Goal: Task Accomplishment & Management: Manage account settings

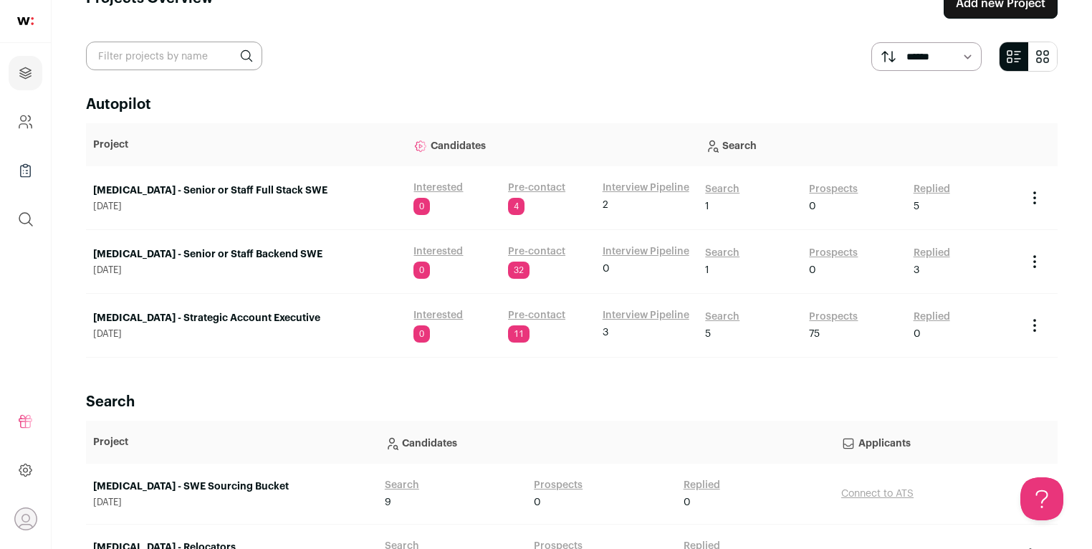
scroll to position [105, 0]
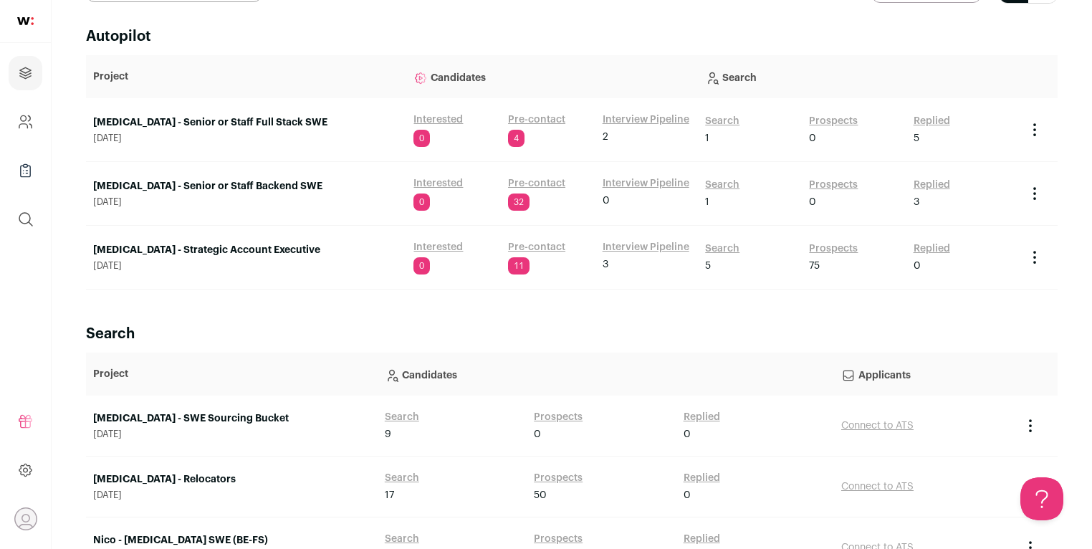
click at [201, 416] on link "[MEDICAL_DATA] - SWE Sourcing Bucket" at bounding box center [231, 418] width 277 height 14
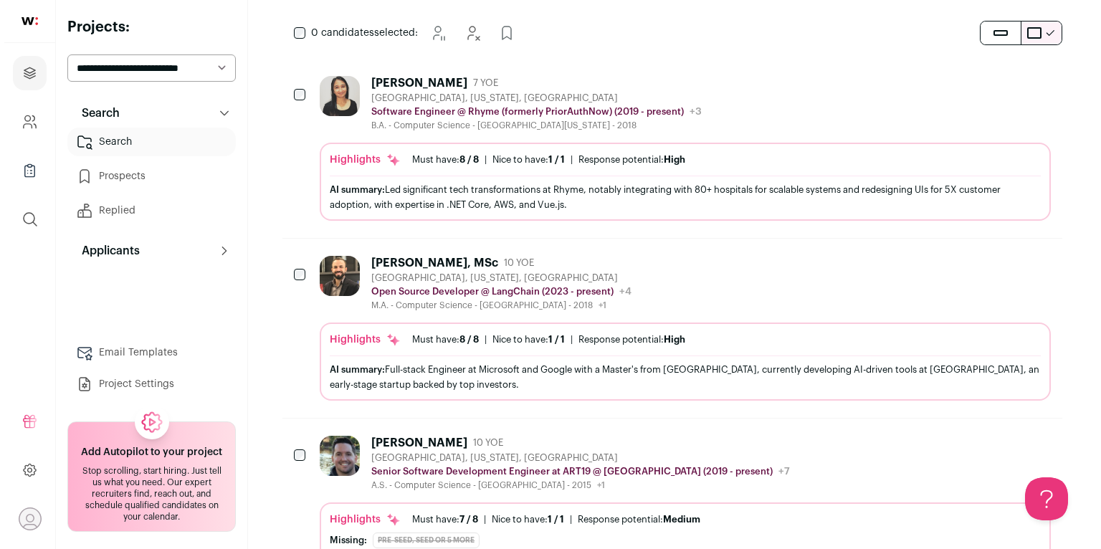
scroll to position [185, 0]
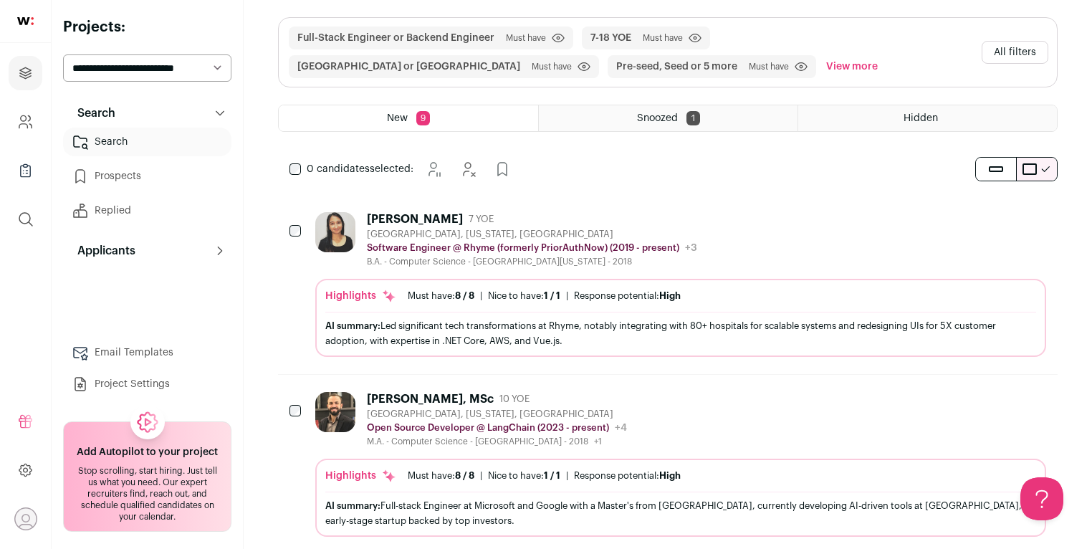
click at [408, 225] on div "[PERSON_NAME] 7 YOE [GEOGRAPHIC_DATA], [US_STATE], [GEOGRAPHIC_DATA] Software E…" at bounding box center [532, 239] width 330 height 55
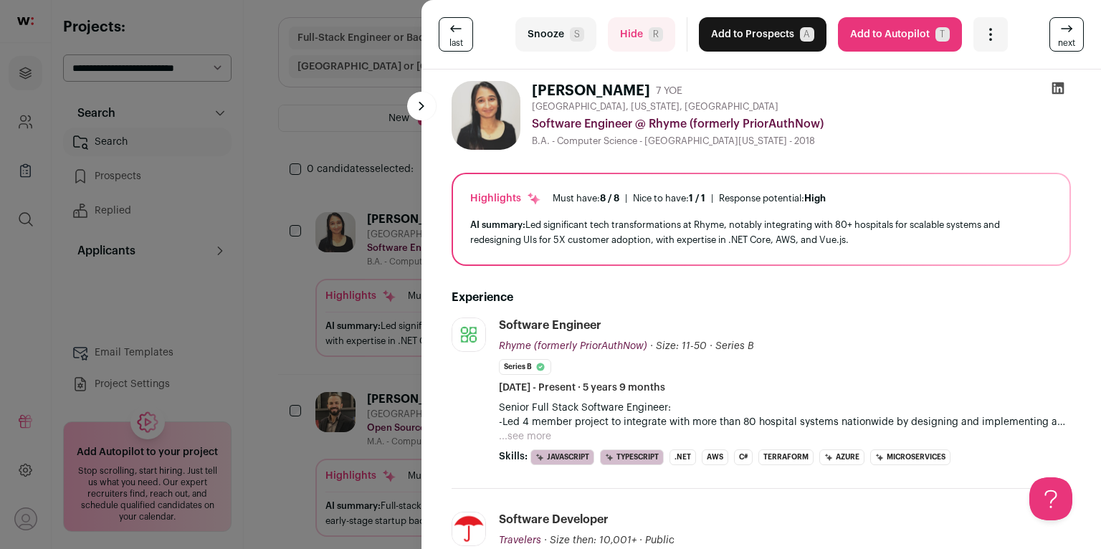
click at [1052, 90] on icon at bounding box center [1058, 88] width 12 height 12
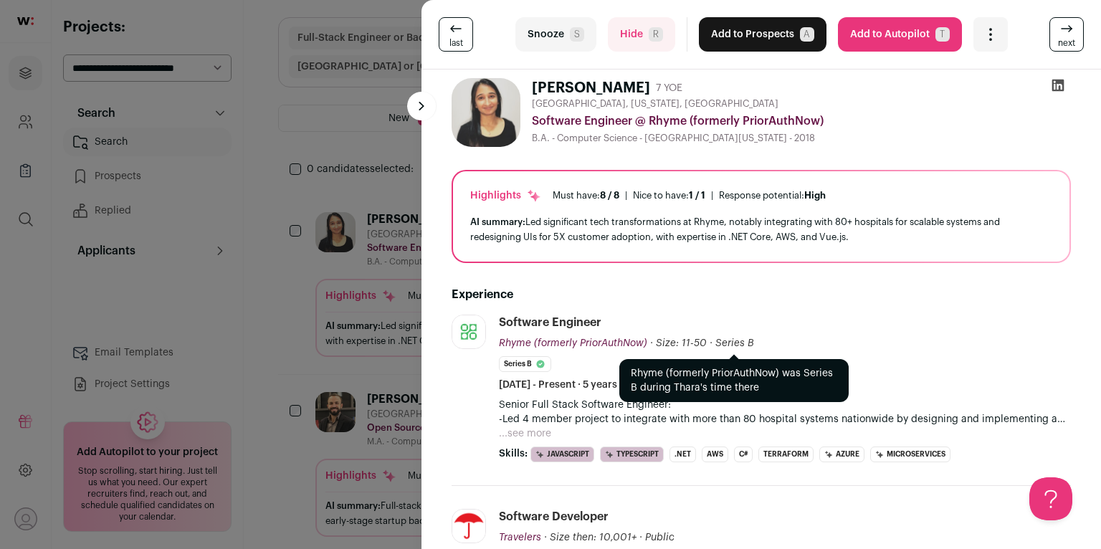
scroll to position [0, 0]
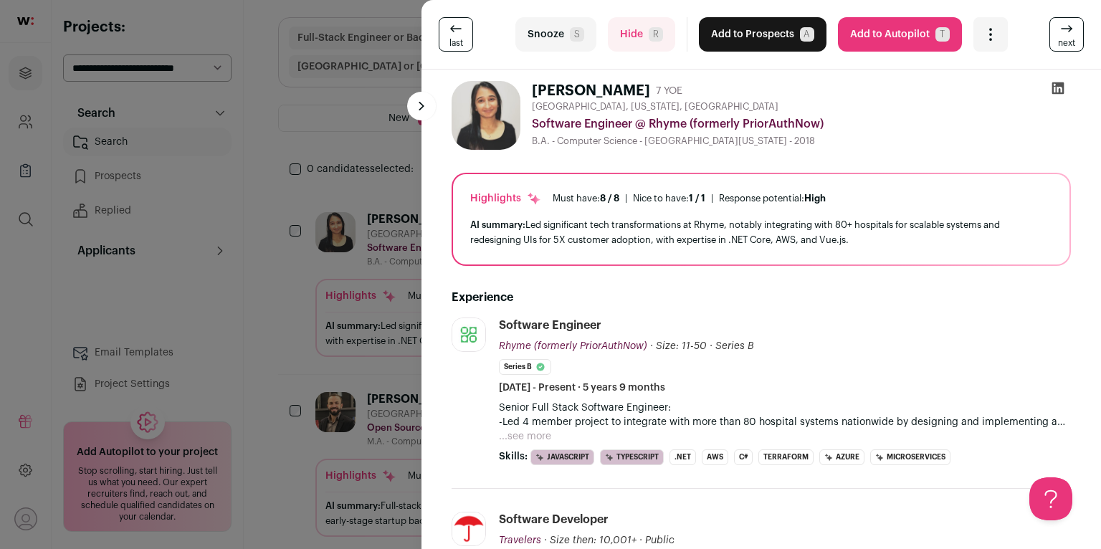
click at [758, 42] on button "Add to Prospects A" at bounding box center [763, 34] width 128 height 34
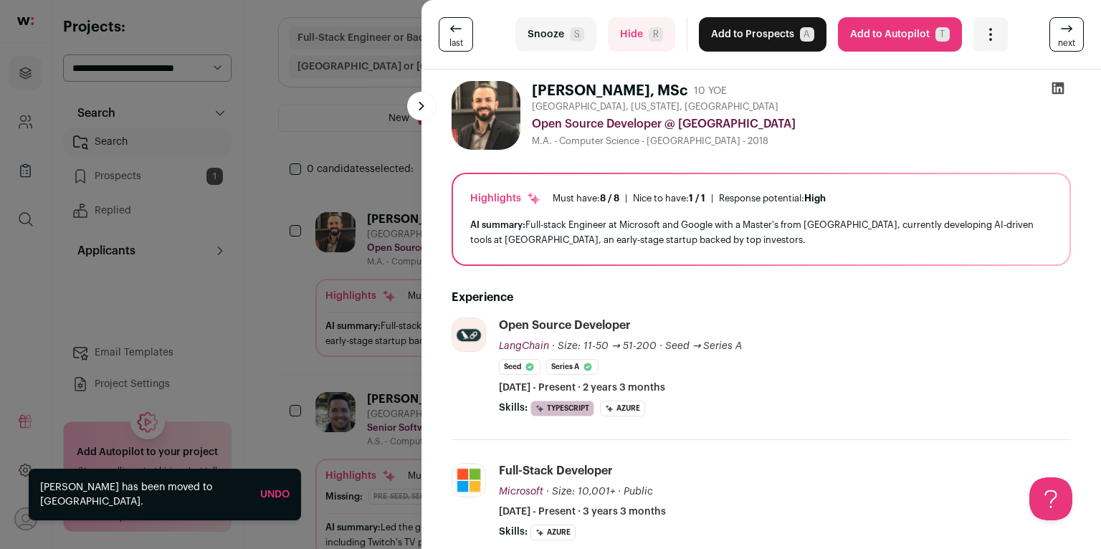
click at [1054, 89] on icon at bounding box center [1058, 88] width 14 height 14
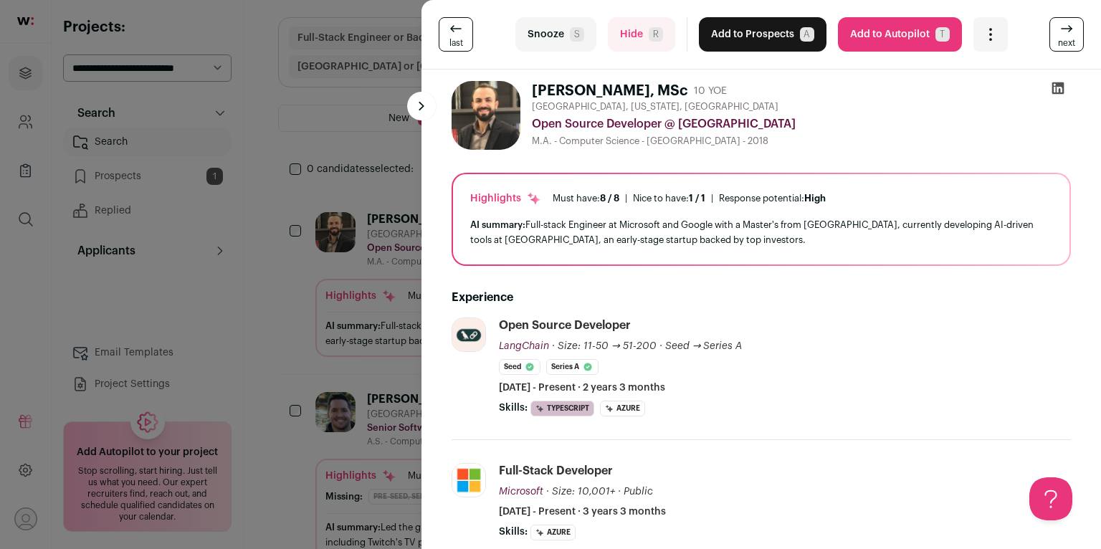
click at [565, 35] on button "Snooze S" at bounding box center [555, 34] width 81 height 34
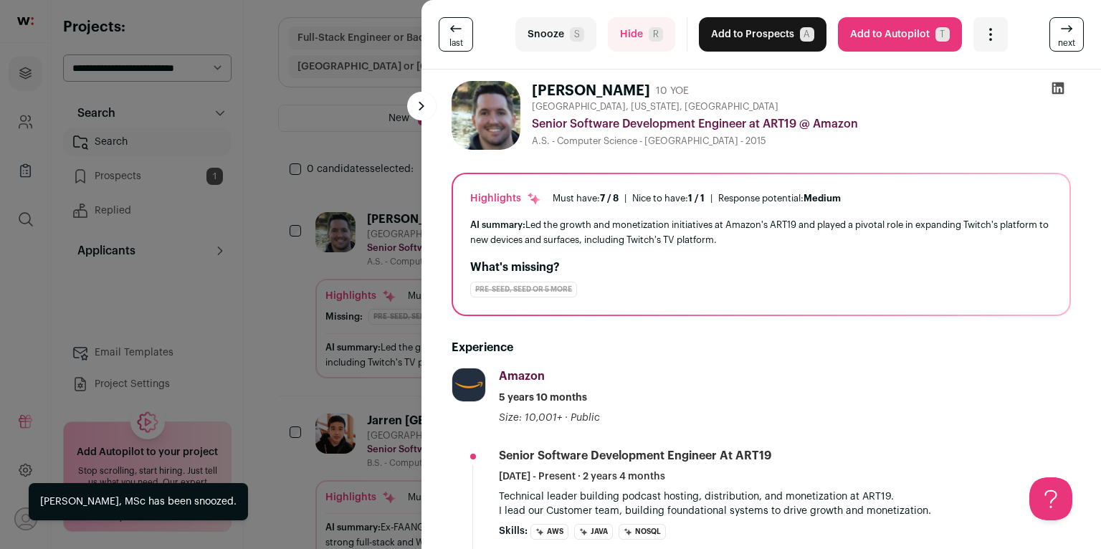
scroll to position [244, 0]
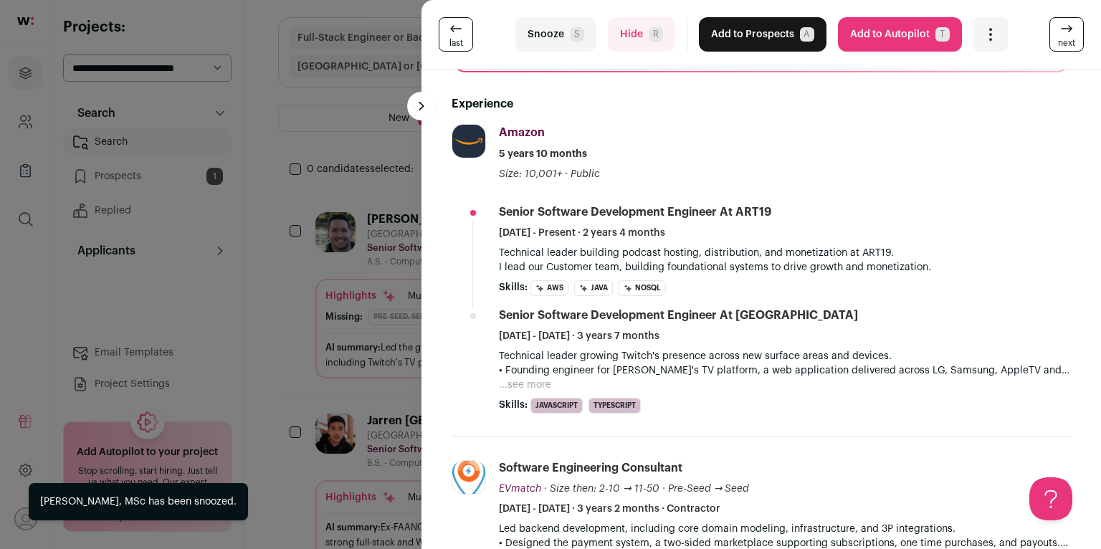
click at [613, 30] on button "Hide R" at bounding box center [641, 34] width 67 height 34
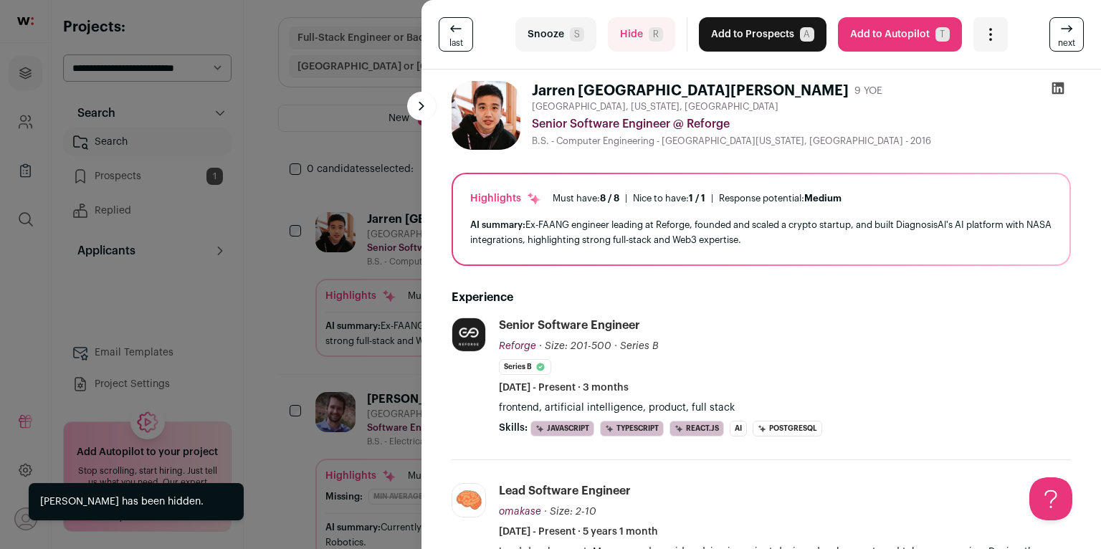
click at [1051, 85] on icon at bounding box center [1058, 88] width 14 height 14
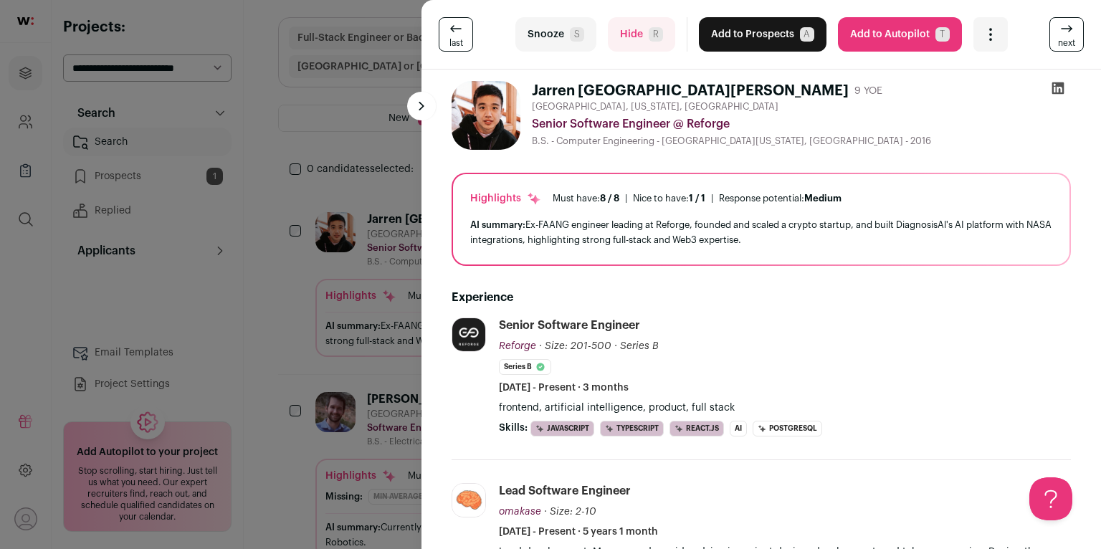
click at [636, 44] on button "Hide R" at bounding box center [641, 34] width 67 height 34
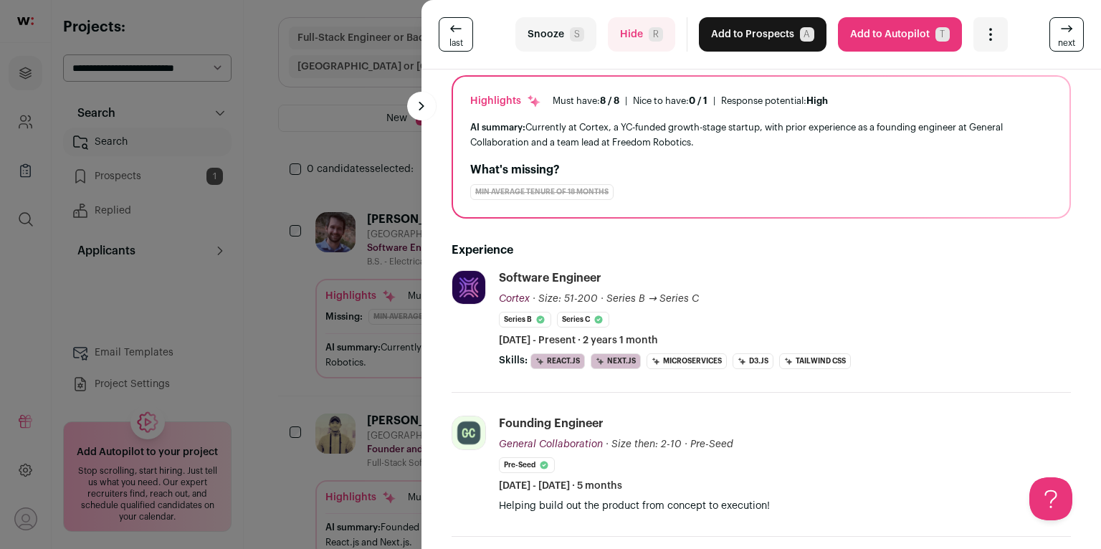
scroll to position [0, 0]
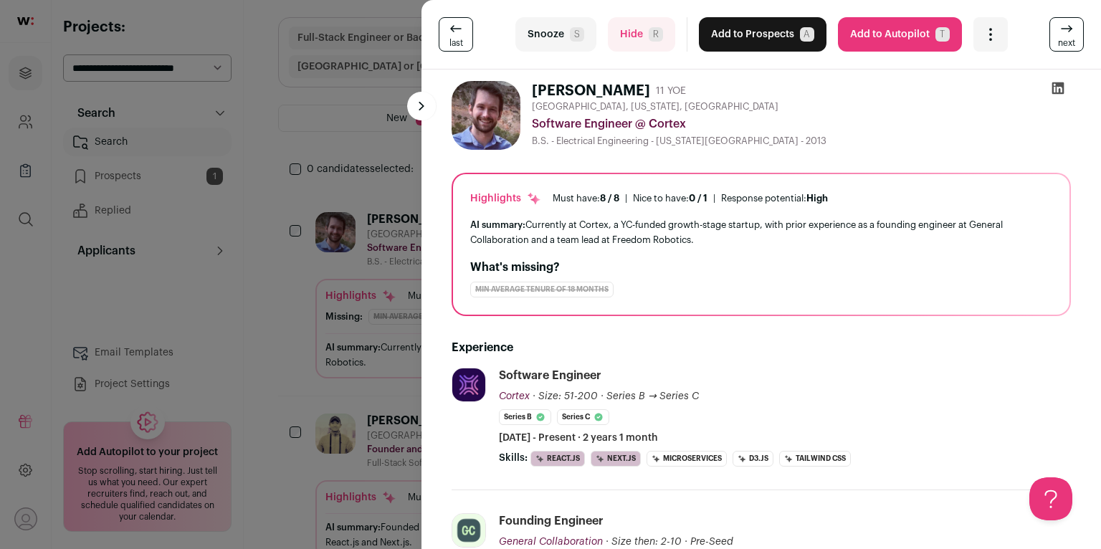
click at [1052, 87] on icon at bounding box center [1058, 88] width 12 height 12
click at [554, 46] on button "Snooze S" at bounding box center [555, 34] width 81 height 34
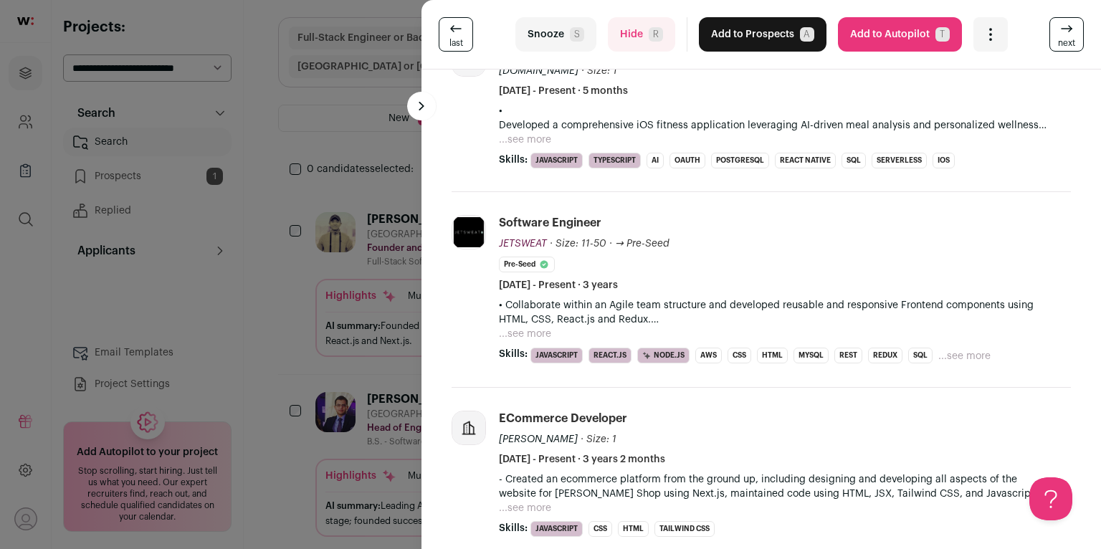
scroll to position [339, 0]
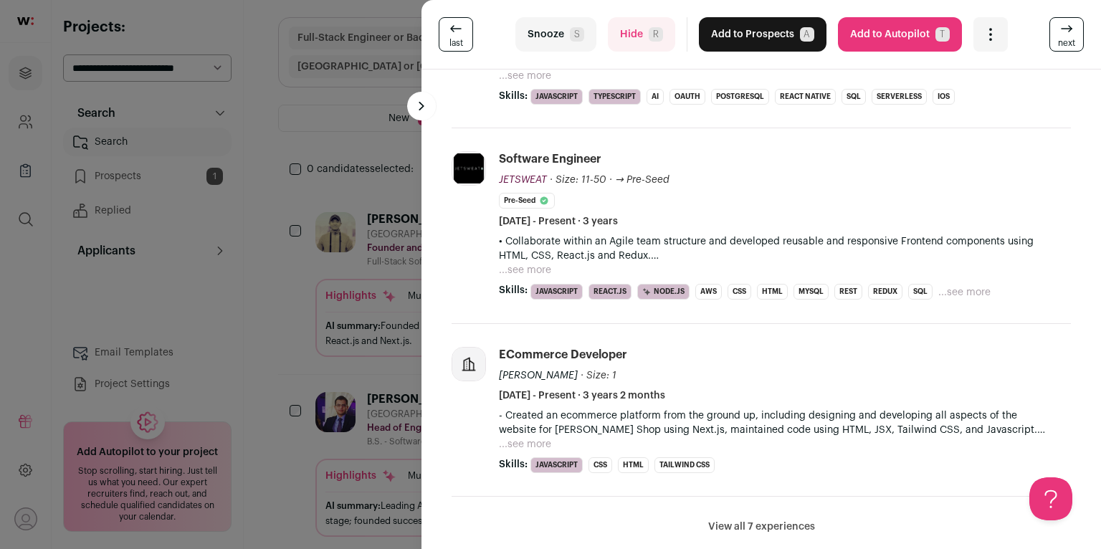
click at [649, 35] on span "R" at bounding box center [656, 34] width 14 height 14
click at [649, 35] on form "Hide R" at bounding box center [641, 34] width 67 height 34
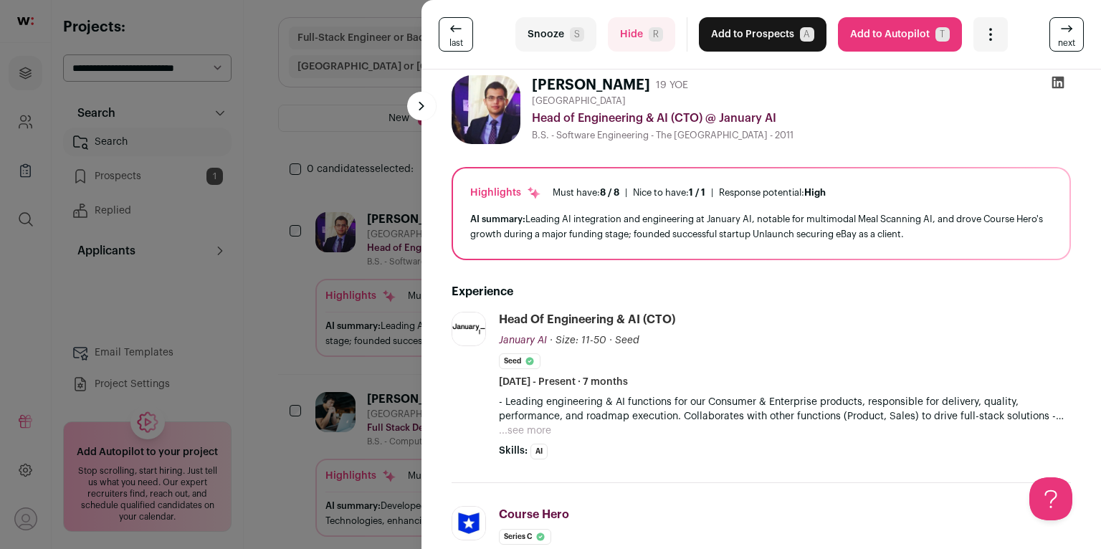
scroll to position [0, 0]
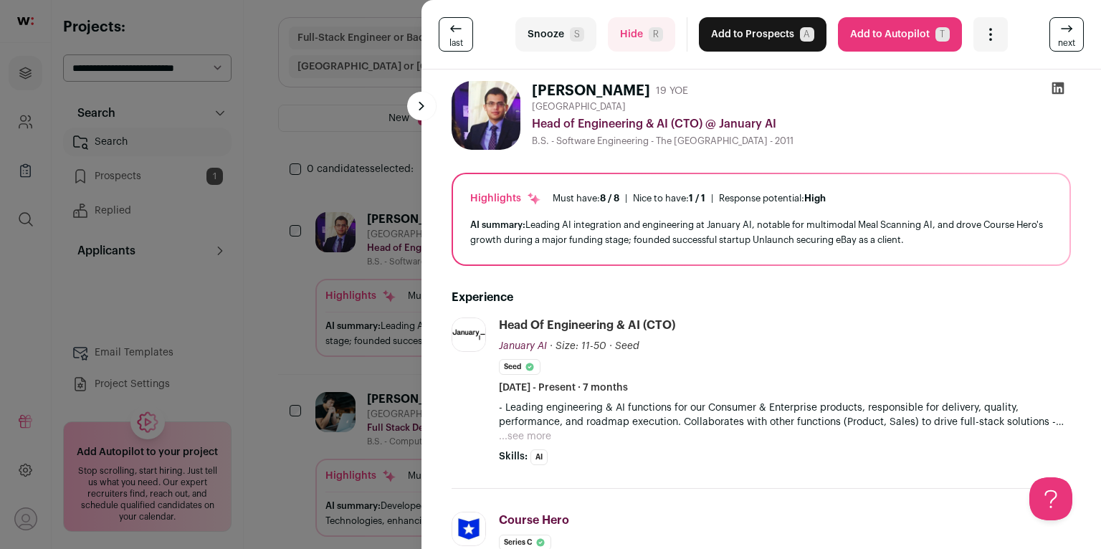
click at [642, 37] on button "Hide R" at bounding box center [641, 34] width 67 height 34
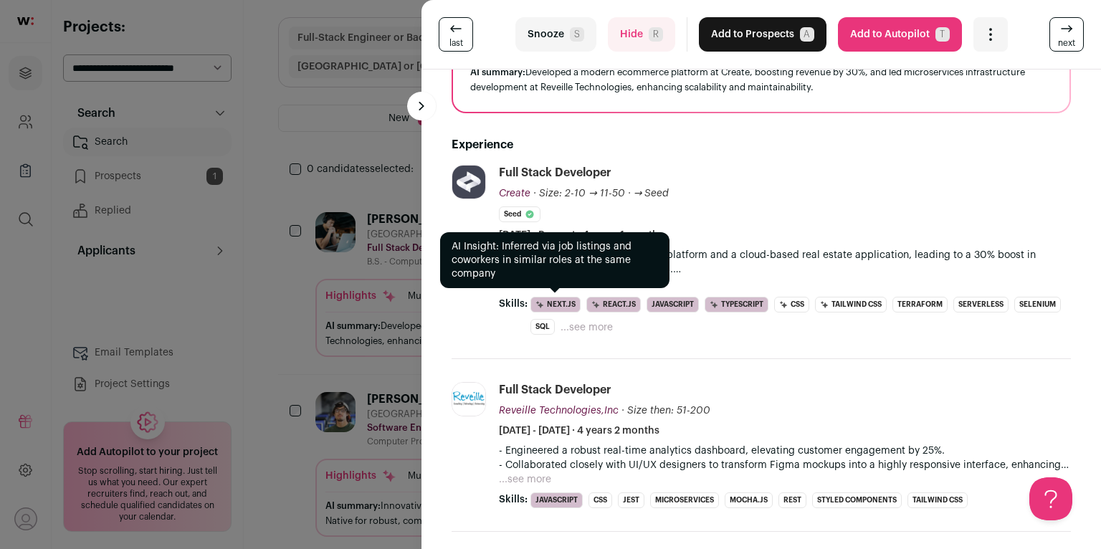
scroll to position [44, 0]
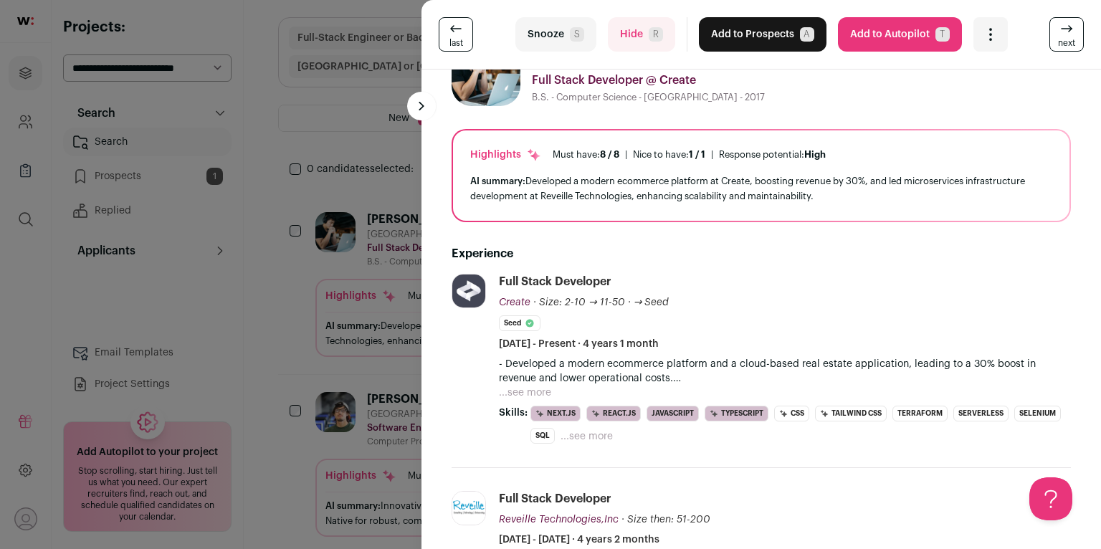
click at [639, 41] on button "Hide R" at bounding box center [641, 34] width 67 height 34
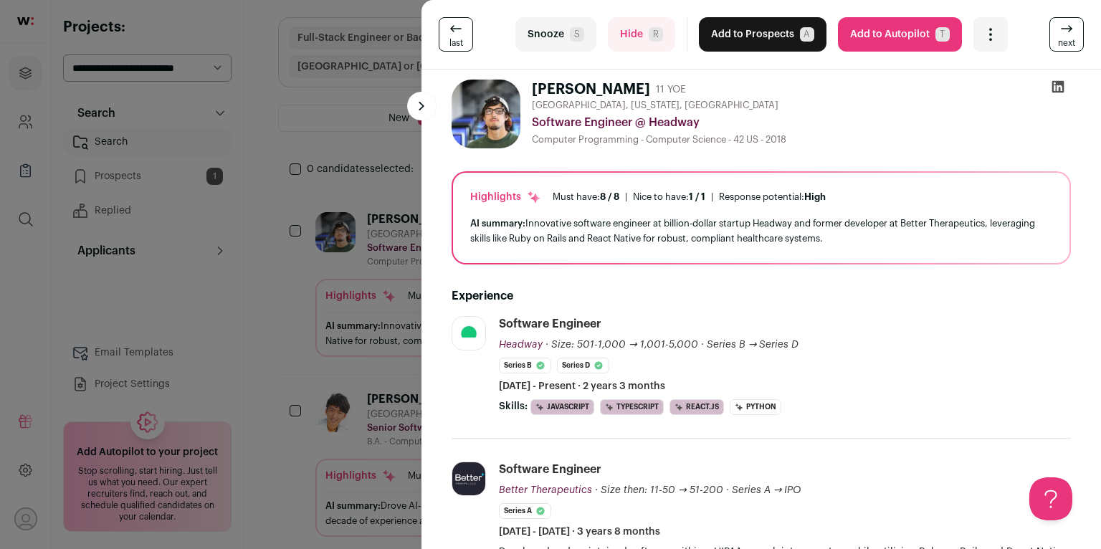
scroll to position [0, 0]
click at [635, 39] on button "Hide R" at bounding box center [641, 34] width 67 height 34
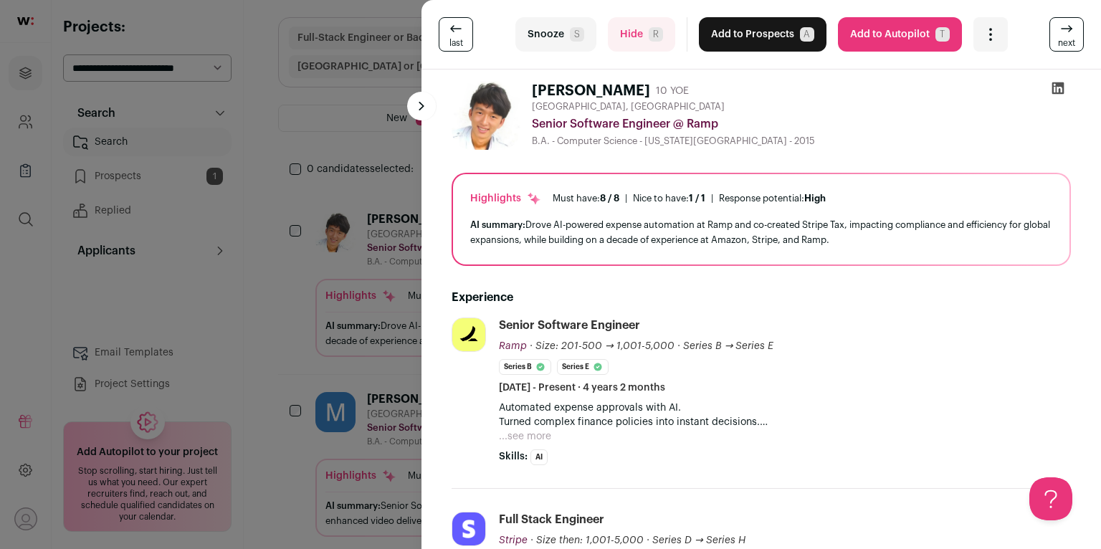
click at [1052, 87] on icon at bounding box center [1058, 88] width 14 height 14
click at [778, 44] on button "Add to Prospects A" at bounding box center [763, 34] width 128 height 34
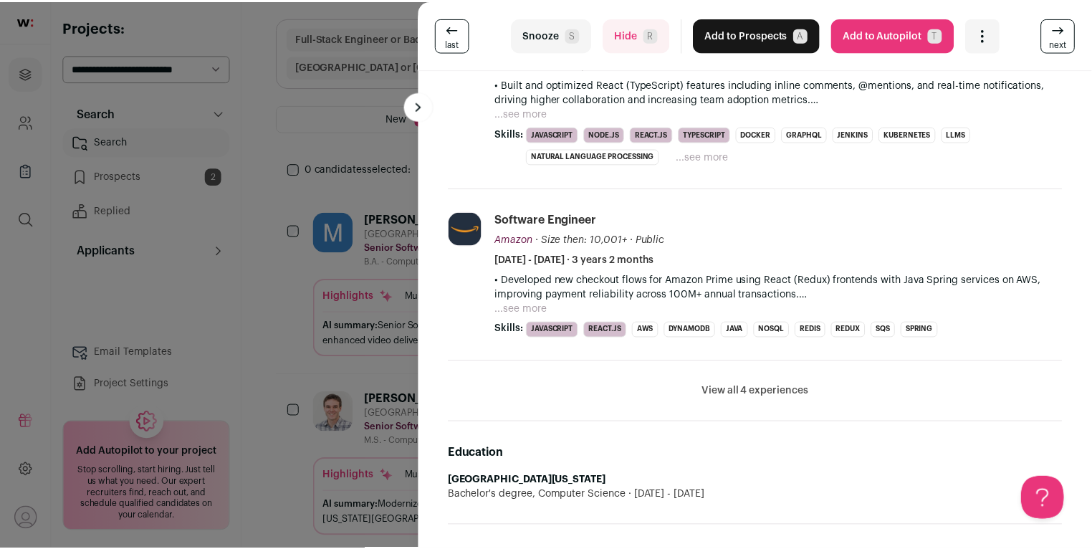
scroll to position [644, 0]
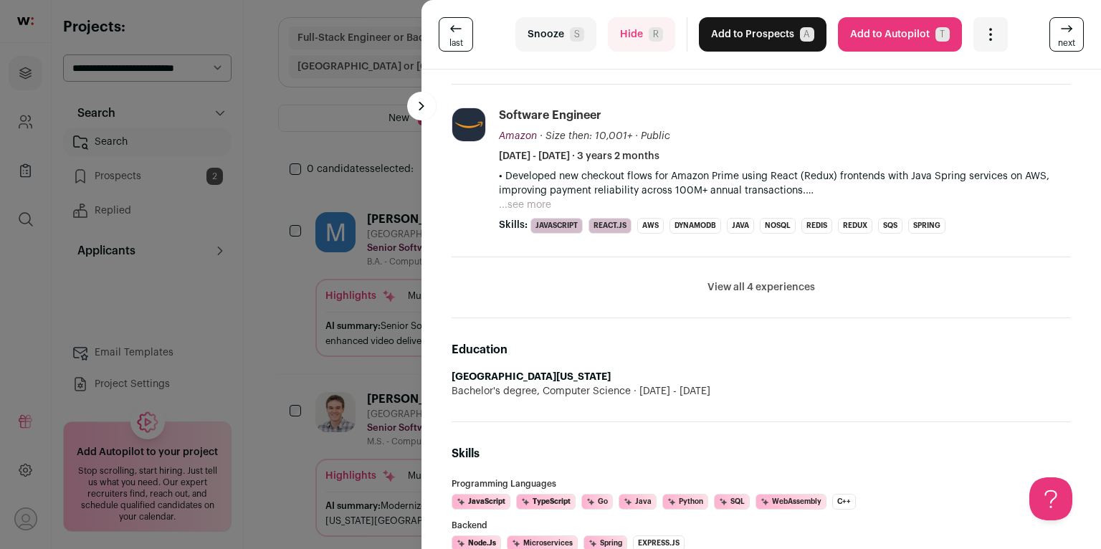
click at [378, 272] on div "last Snooze S Hide R Add to Prospects A Are you sure? [PERSON_NAME] is already …" at bounding box center [550, 274] width 1101 height 549
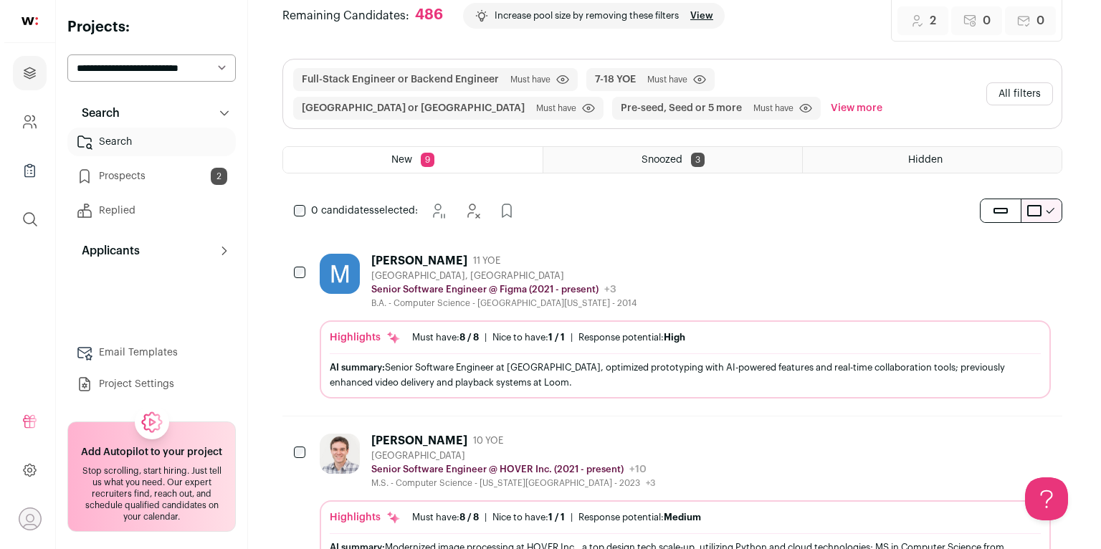
scroll to position [0, 0]
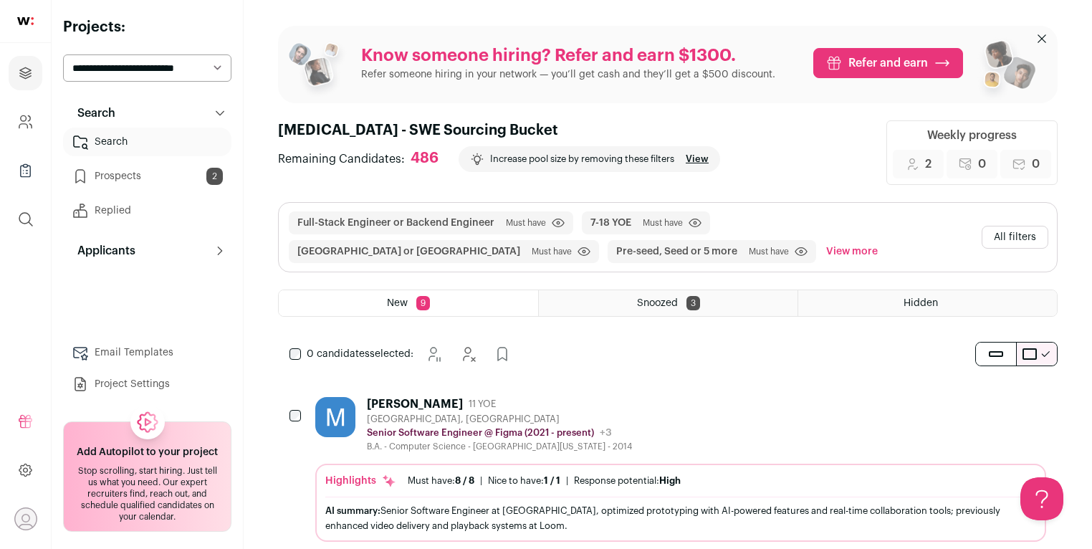
click at [1033, 241] on button "All filters" at bounding box center [1015, 237] width 67 height 23
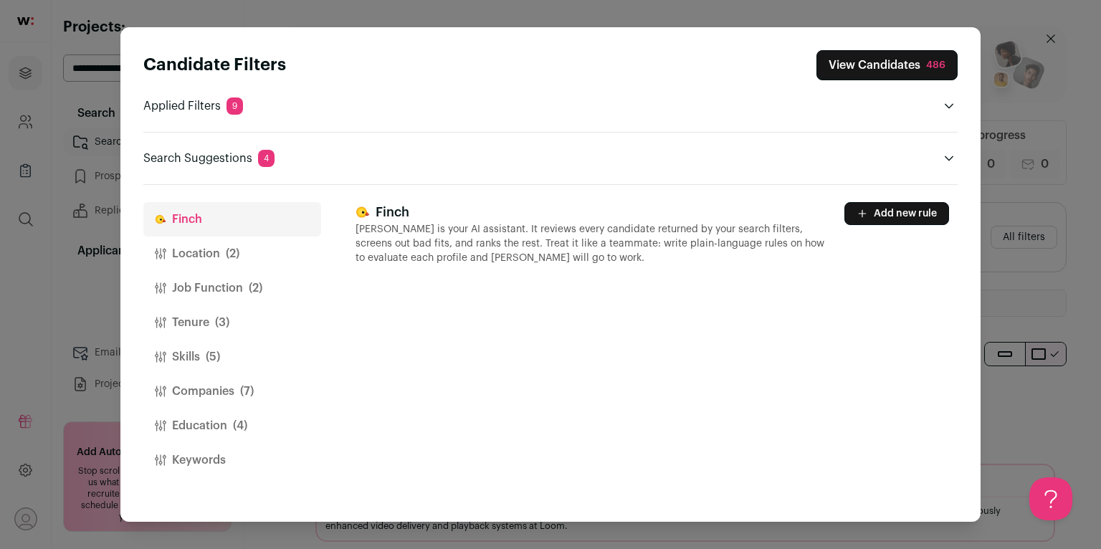
click at [241, 258] on button "Location (2)" at bounding box center [232, 254] width 178 height 34
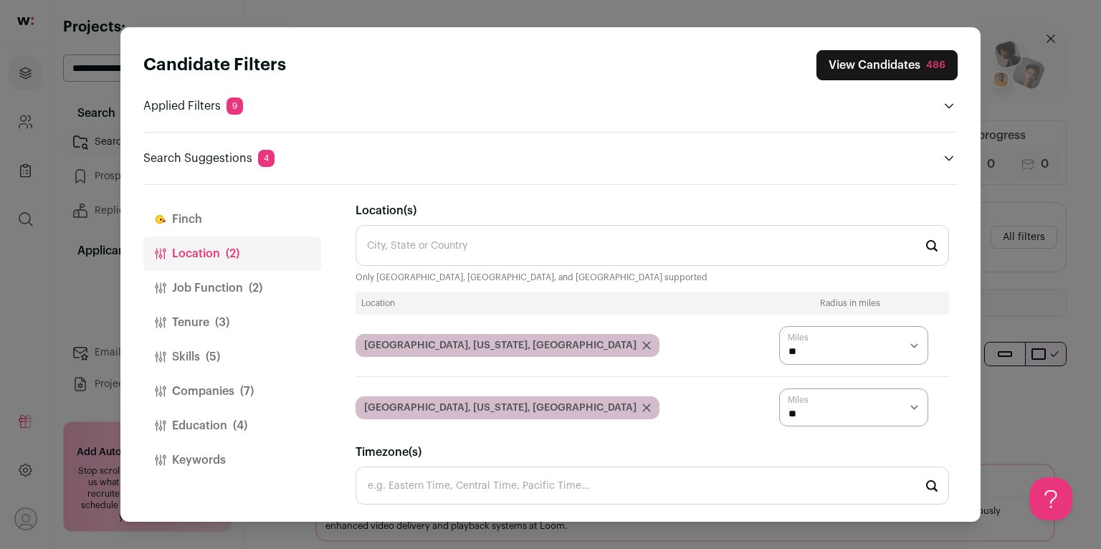
click at [209, 454] on button "Keywords" at bounding box center [232, 460] width 178 height 34
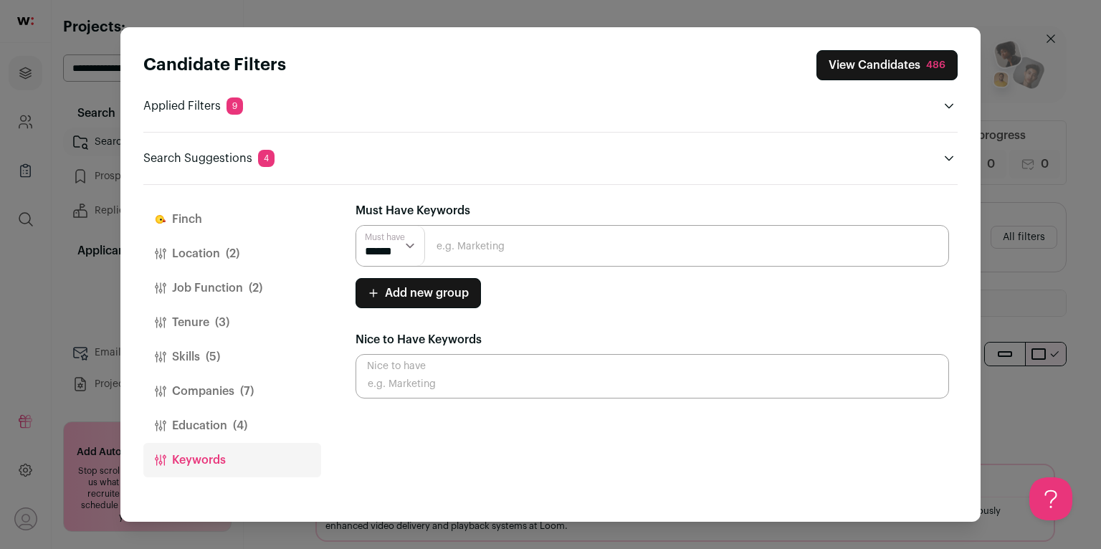
click at [209, 290] on button "Job Function (2)" at bounding box center [232, 288] width 178 height 34
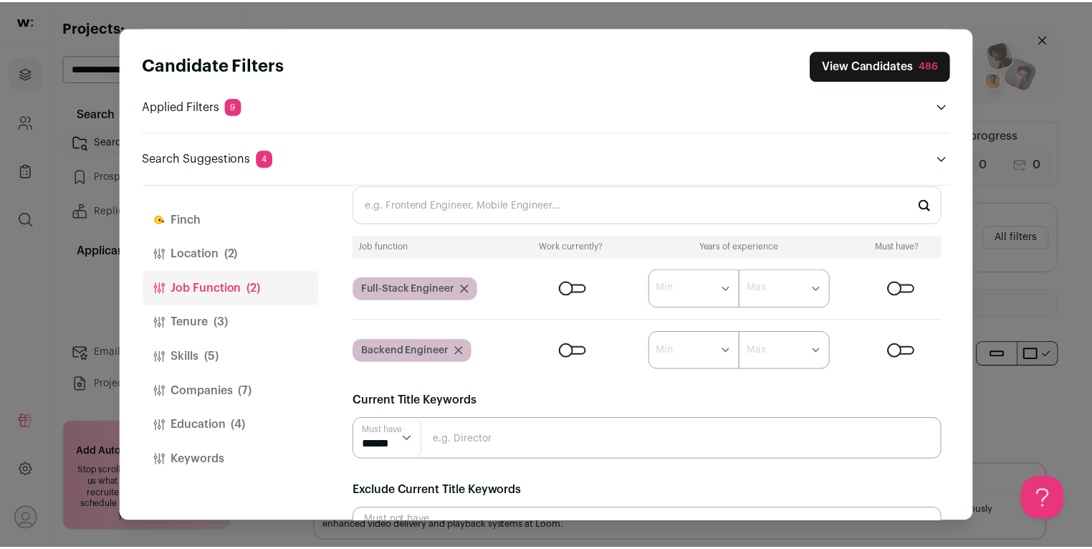
scroll to position [87, 0]
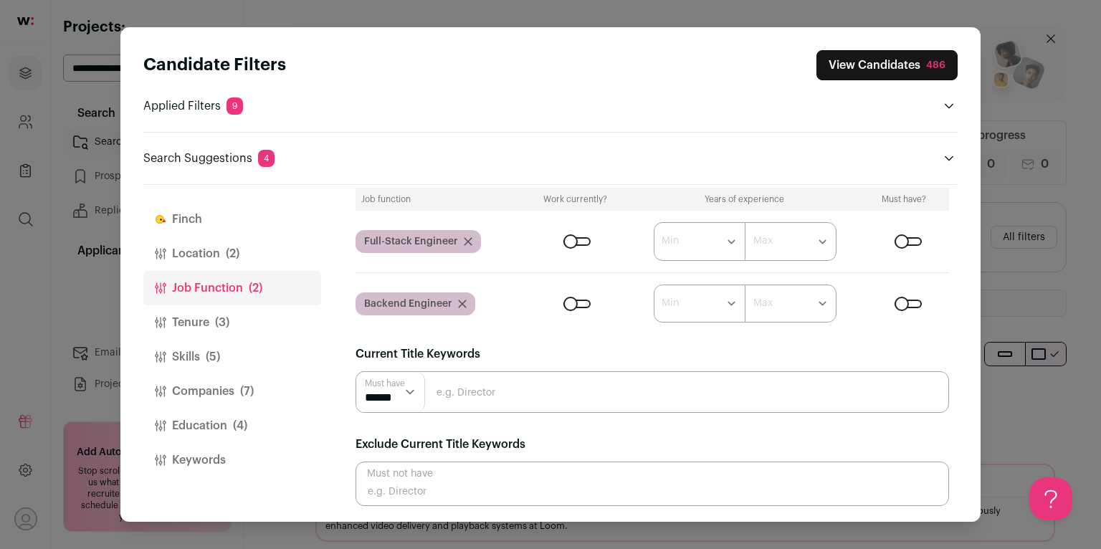
click at [474, 467] on input "Close modal via background" at bounding box center [652, 484] width 593 height 44
type input "Founder"
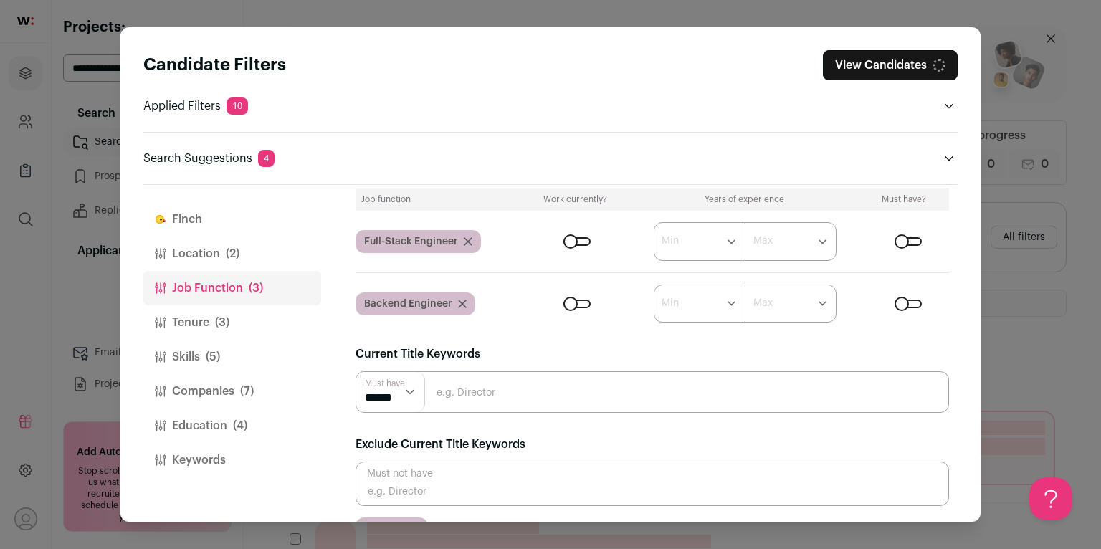
click at [458, 485] on input "Close modal via background" at bounding box center [652, 484] width 593 height 44
type input "CTO"
click at [459, 486] on input "Close modal via background" at bounding box center [652, 484] width 593 height 44
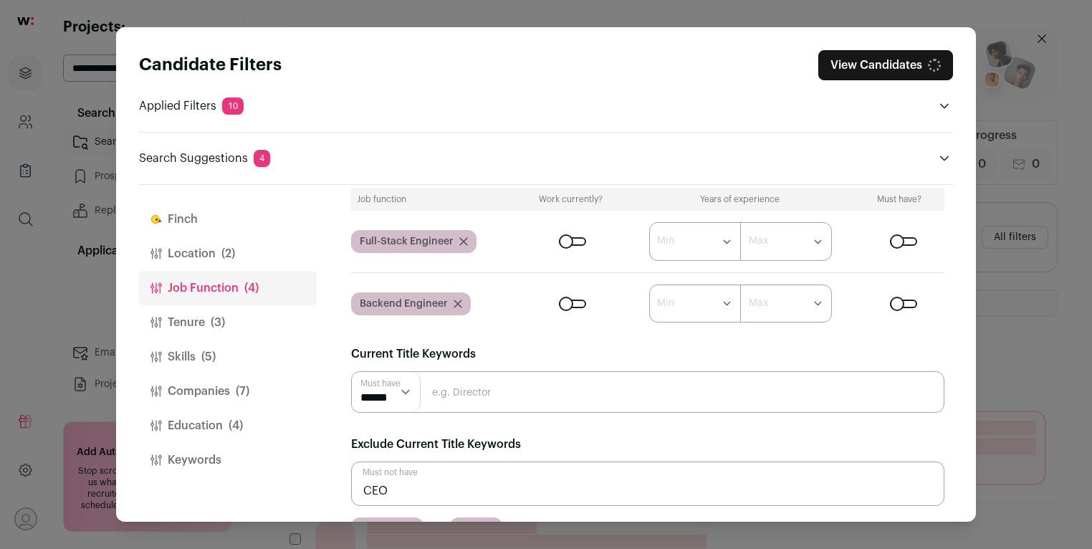
scroll to position [0, 0]
type input "CEO"
click at [875, 67] on button "View Candidates 437" at bounding box center [883, 65] width 140 height 30
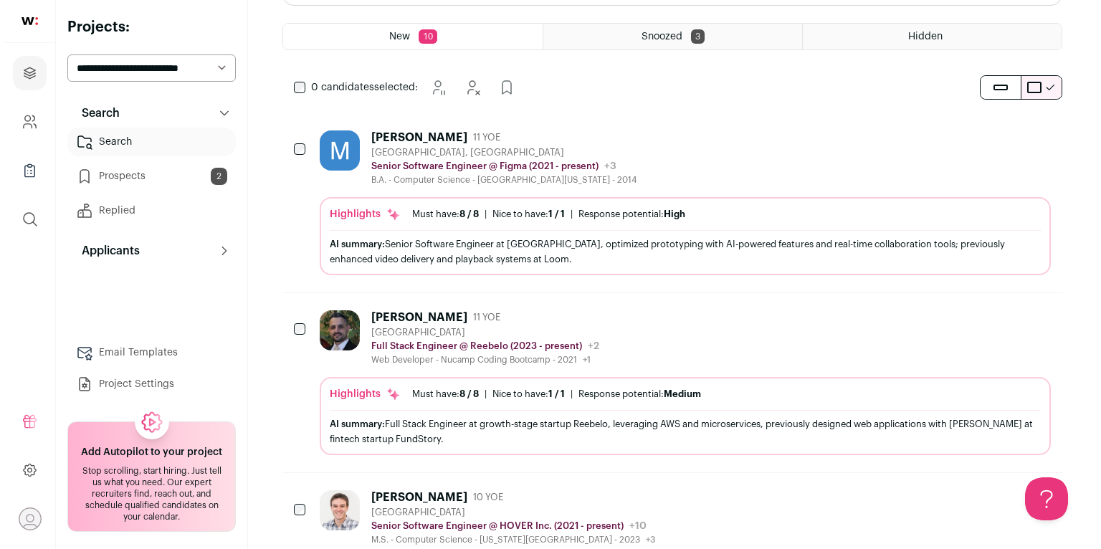
scroll to position [321, 0]
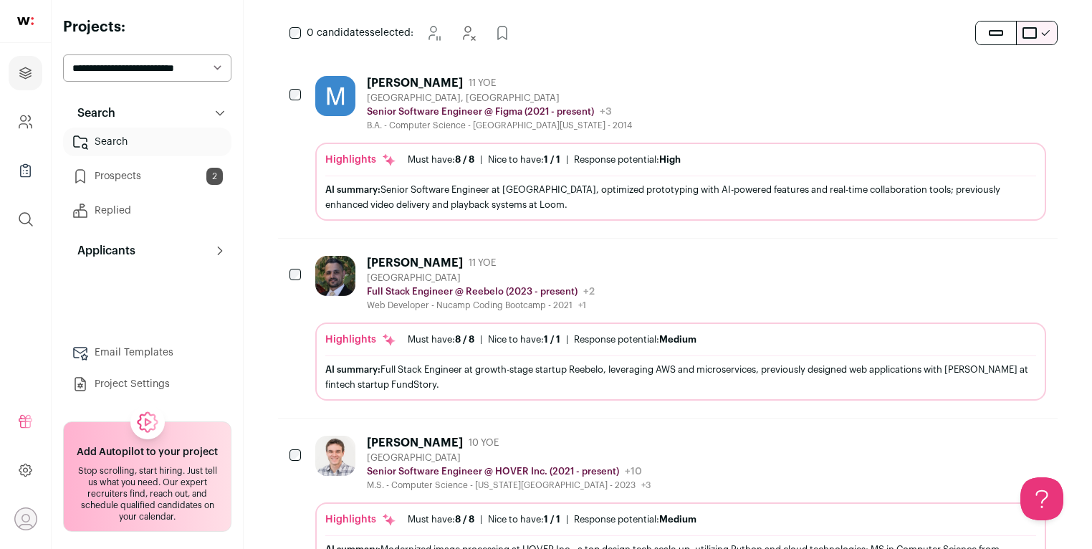
click at [639, 172] on div "Highlights Must have: 8 / 8 How many must haves have been fulfilled? | [GEOGRAP…" at bounding box center [680, 185] width 711 height 65
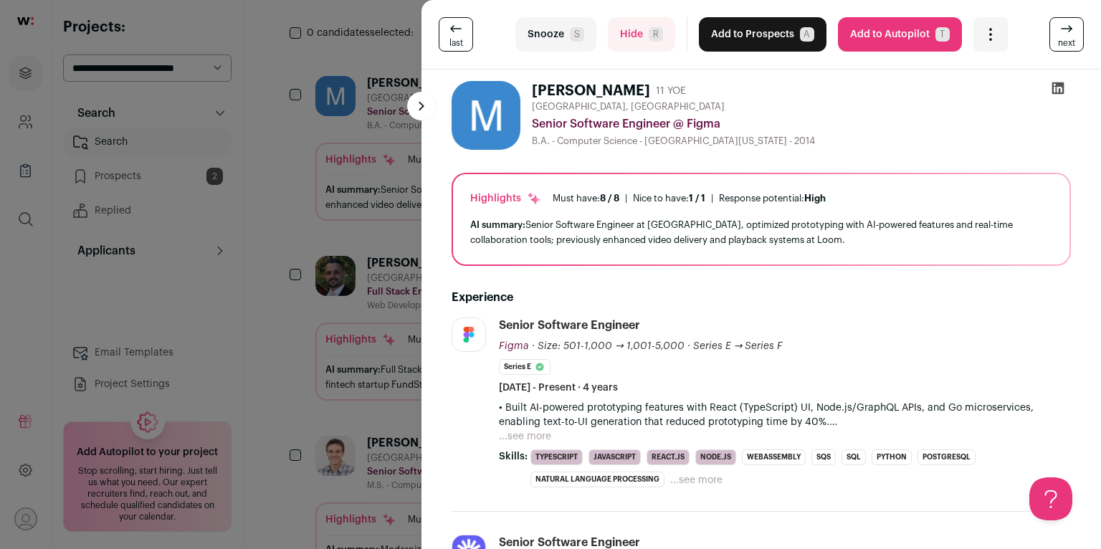
click at [565, 42] on button "Snooze S" at bounding box center [555, 34] width 81 height 34
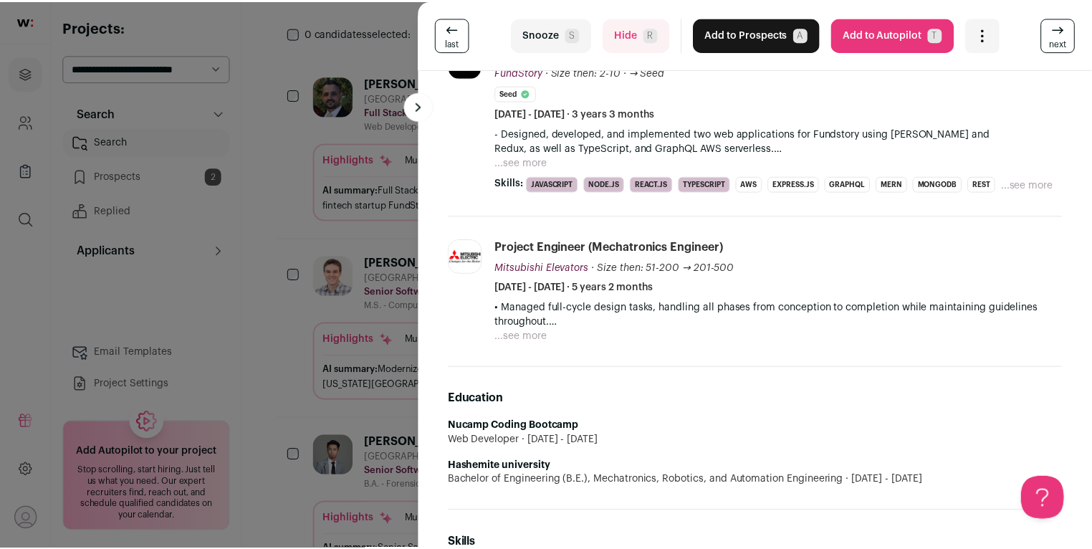
scroll to position [492, 0]
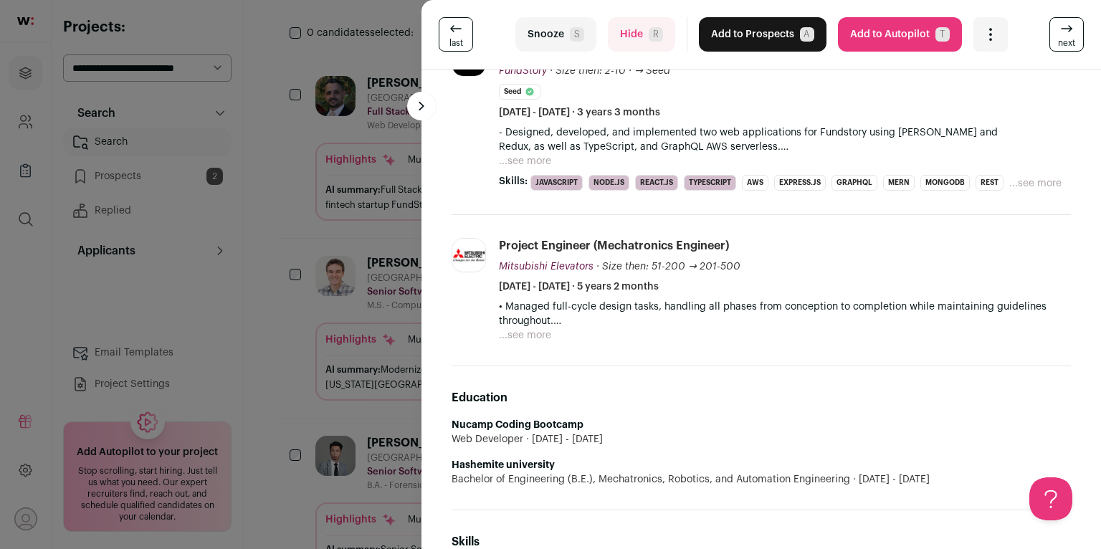
click at [325, 229] on div "last Snooze S Hide R Add to Prospects A Are you sure? [PERSON_NAME] is already …" at bounding box center [550, 274] width 1101 height 549
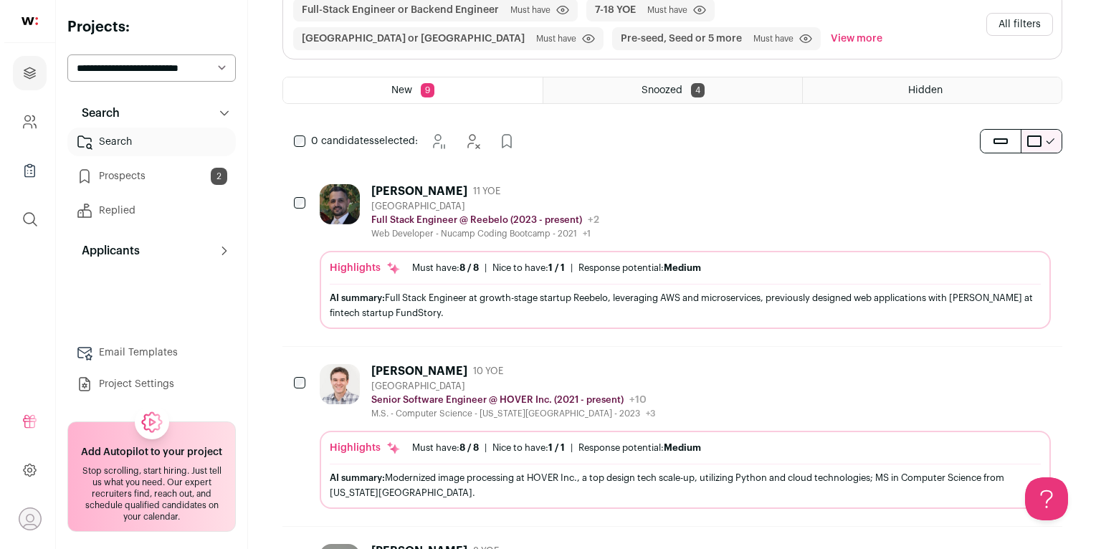
scroll to position [86, 0]
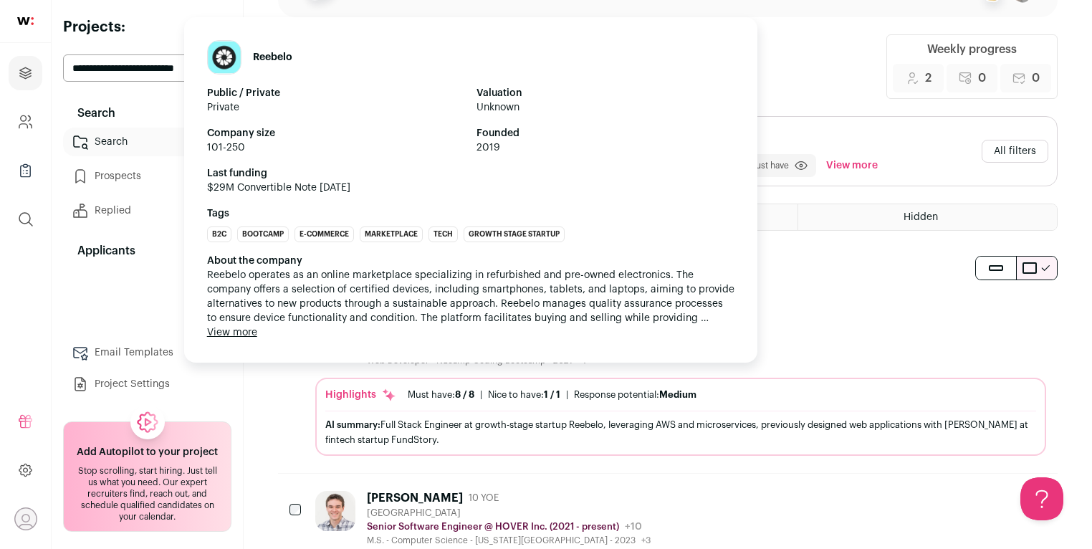
click at [462, 340] on div "Reebelo Public / Private Private Valuation Unknown Company size 101-250 Founded…" at bounding box center [470, 189] width 573 height 345
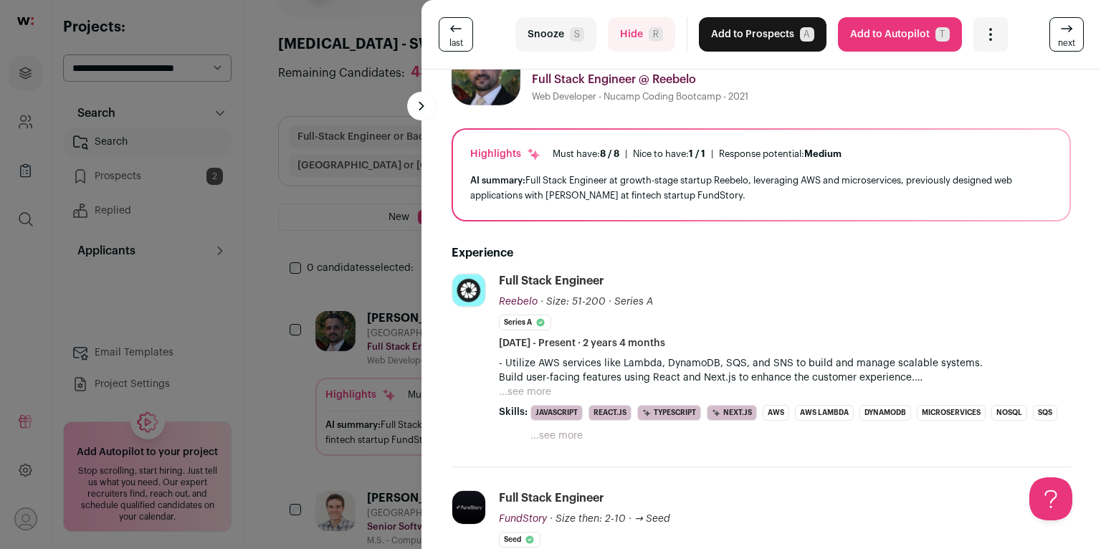
scroll to position [0, 0]
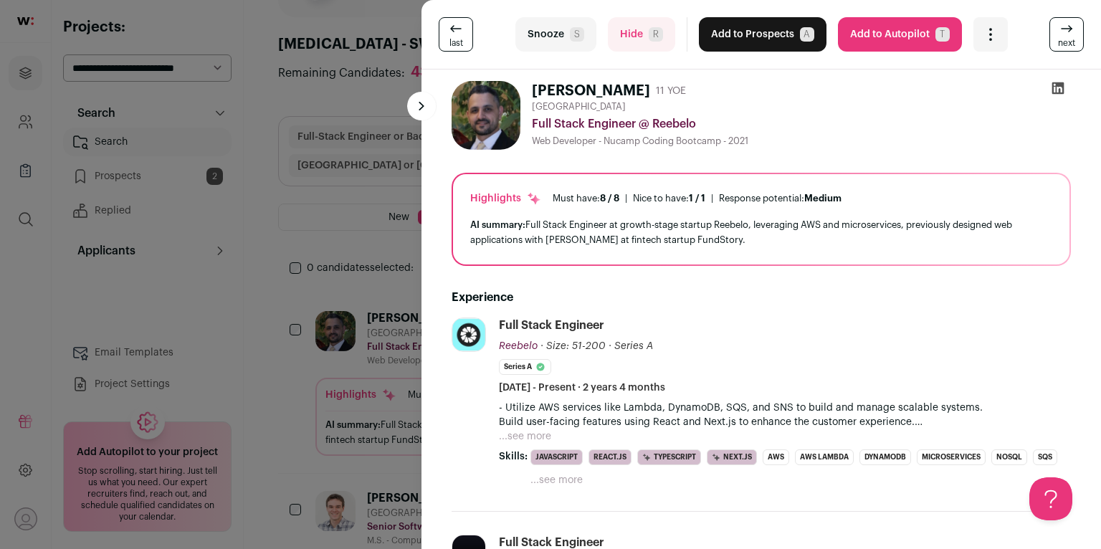
click at [552, 22] on button "Snooze S" at bounding box center [555, 34] width 81 height 34
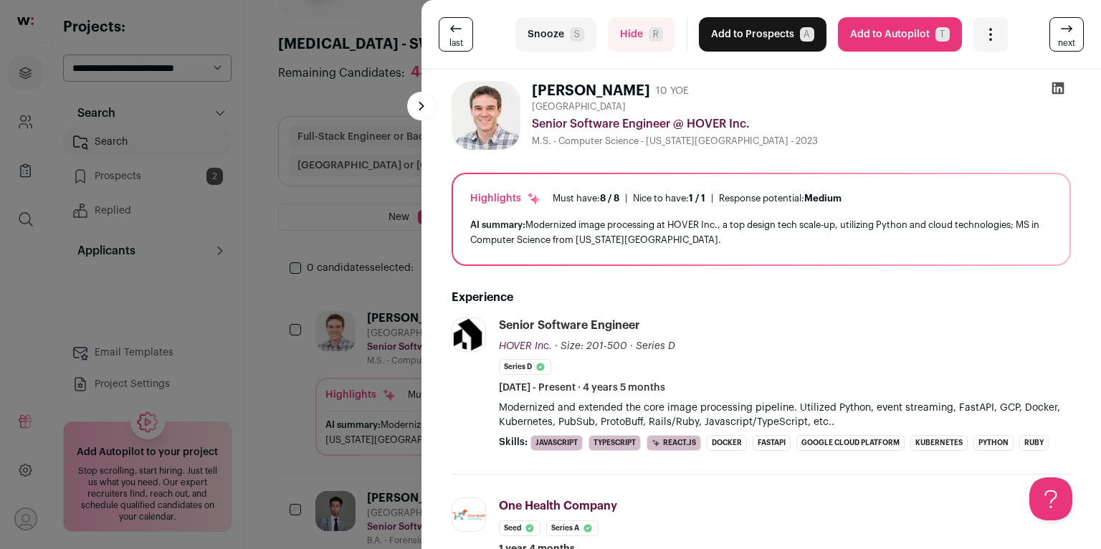
click at [1053, 89] on icon at bounding box center [1058, 88] width 14 height 14
click at [554, 41] on button "Snooze S" at bounding box center [555, 34] width 81 height 34
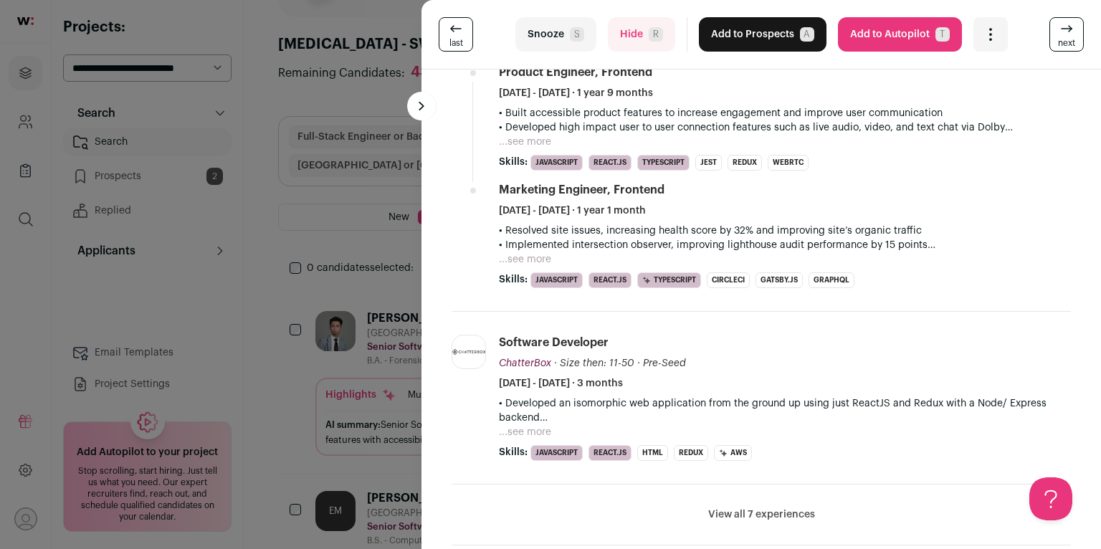
scroll to position [717, 0]
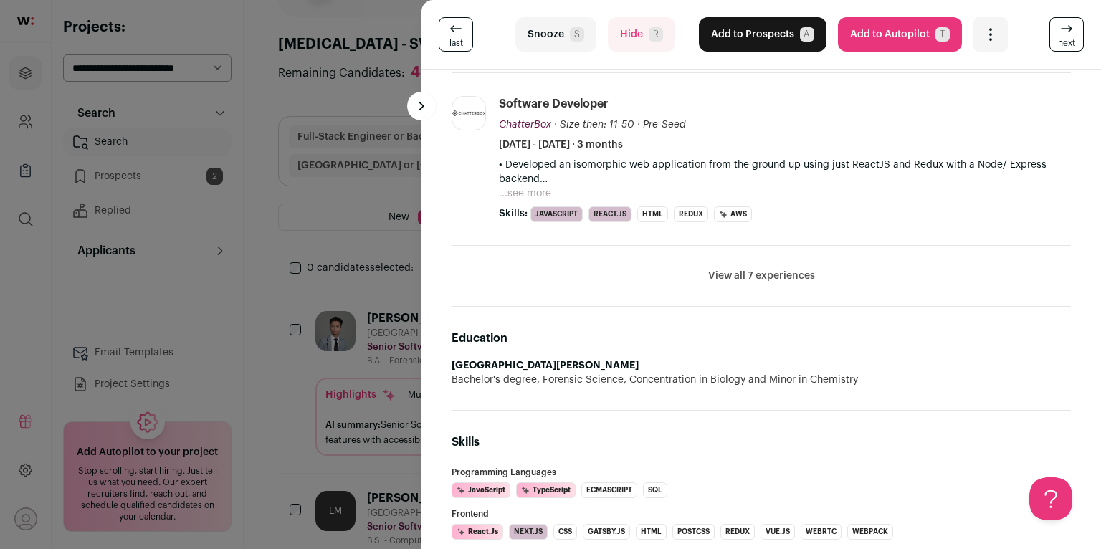
click at [357, 207] on div "last Snooze S Hide R Add to Prospects A Are you sure? [PERSON_NAME] is already …" at bounding box center [550, 274] width 1101 height 549
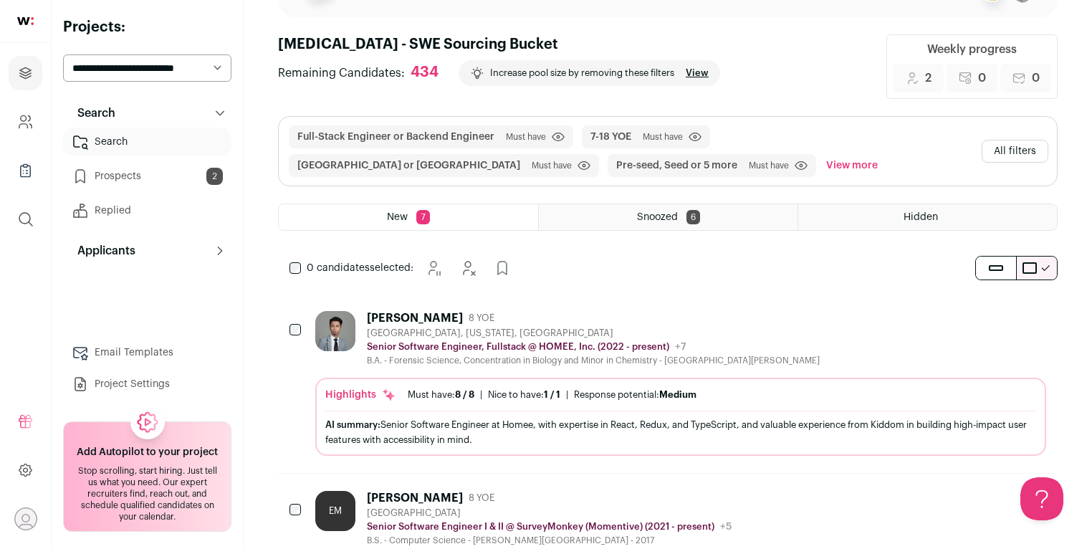
click at [991, 141] on button "All filters" at bounding box center [1015, 151] width 67 height 23
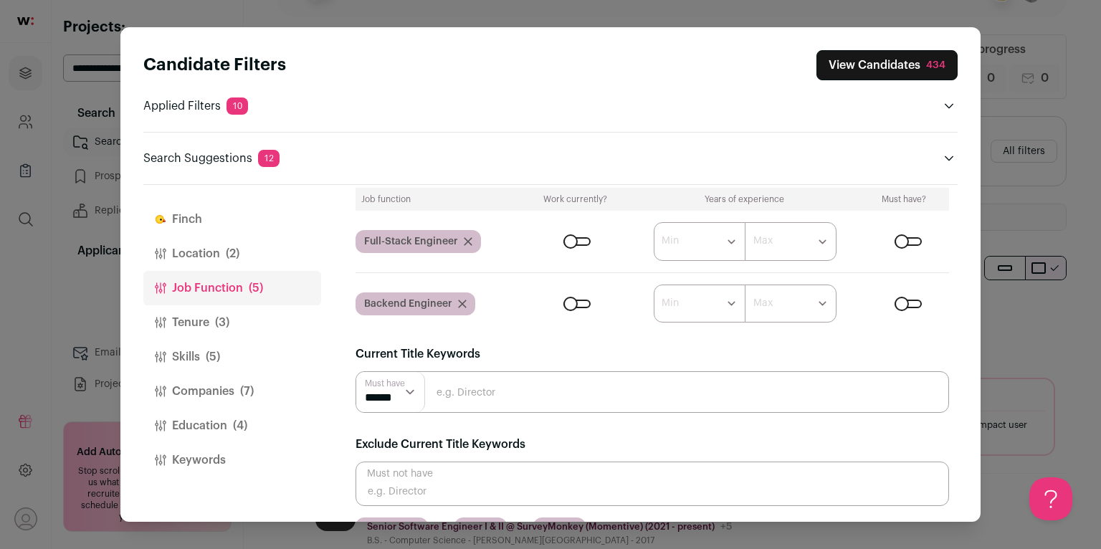
click at [241, 430] on span "(4)" at bounding box center [240, 425] width 14 height 17
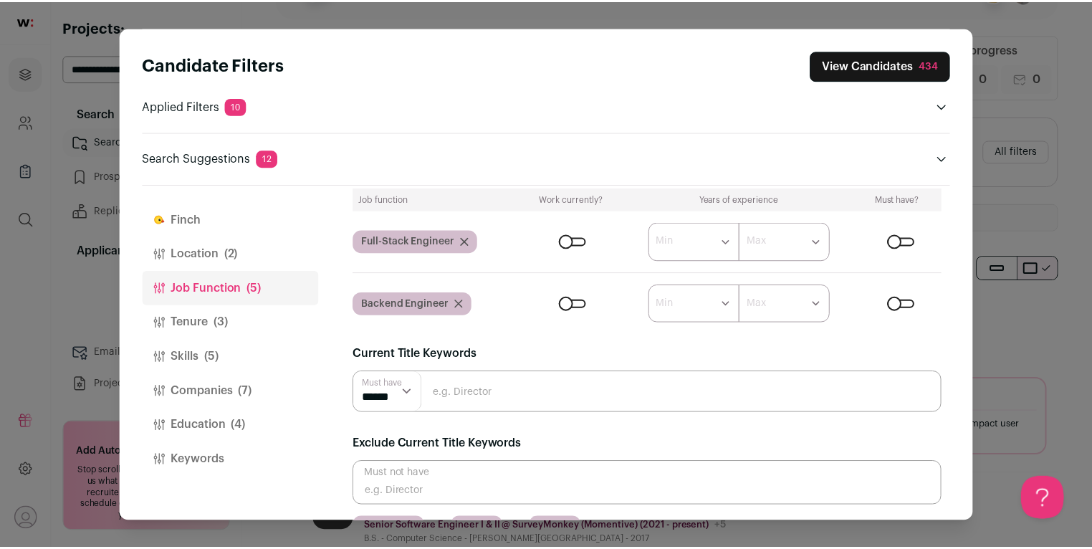
scroll to position [0, 0]
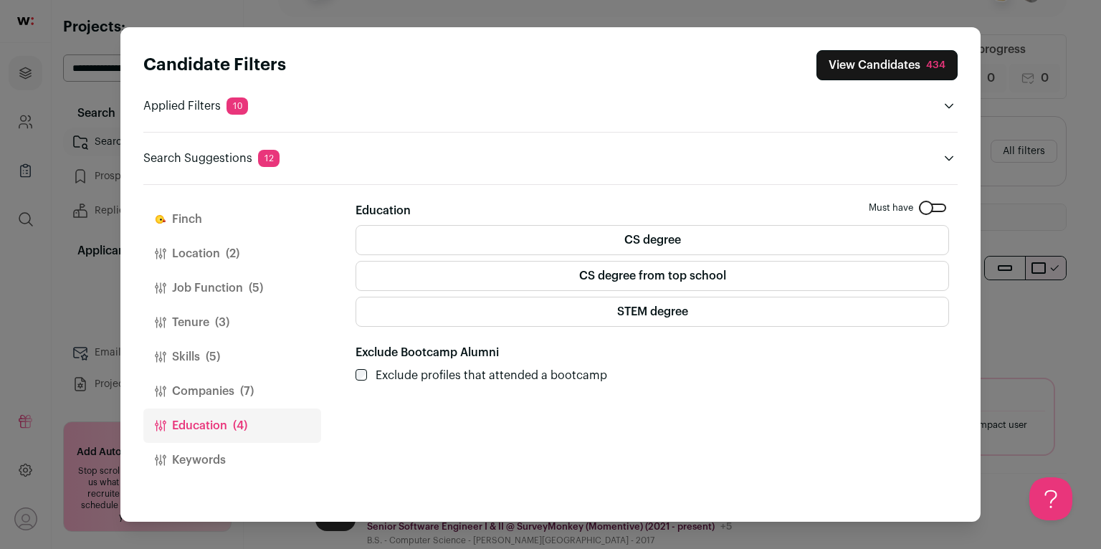
click at [504, 309] on label "STEM degree" at bounding box center [652, 312] width 593 height 30
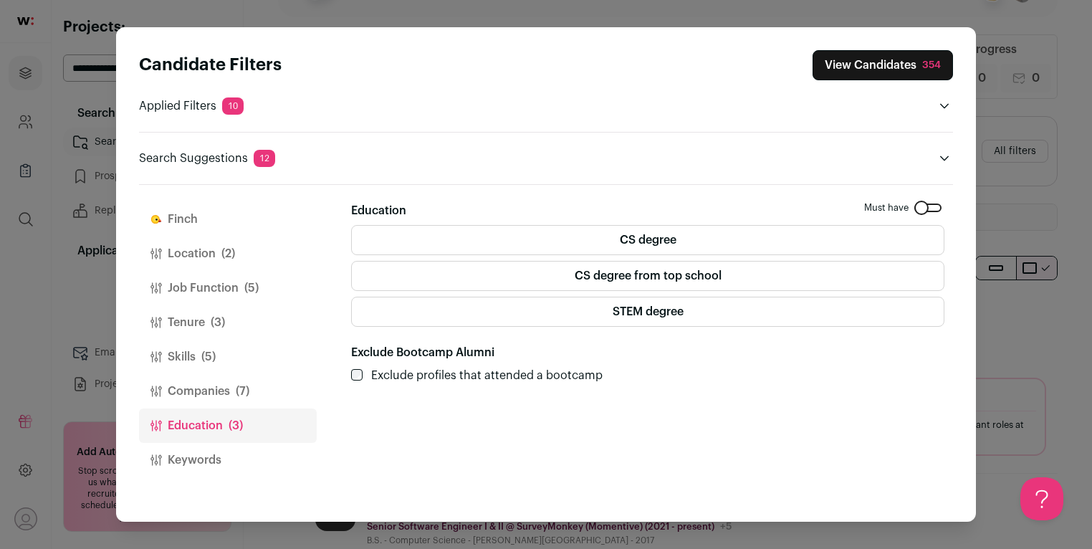
click at [894, 65] on button "View Candidates 354" at bounding box center [883, 65] width 140 height 30
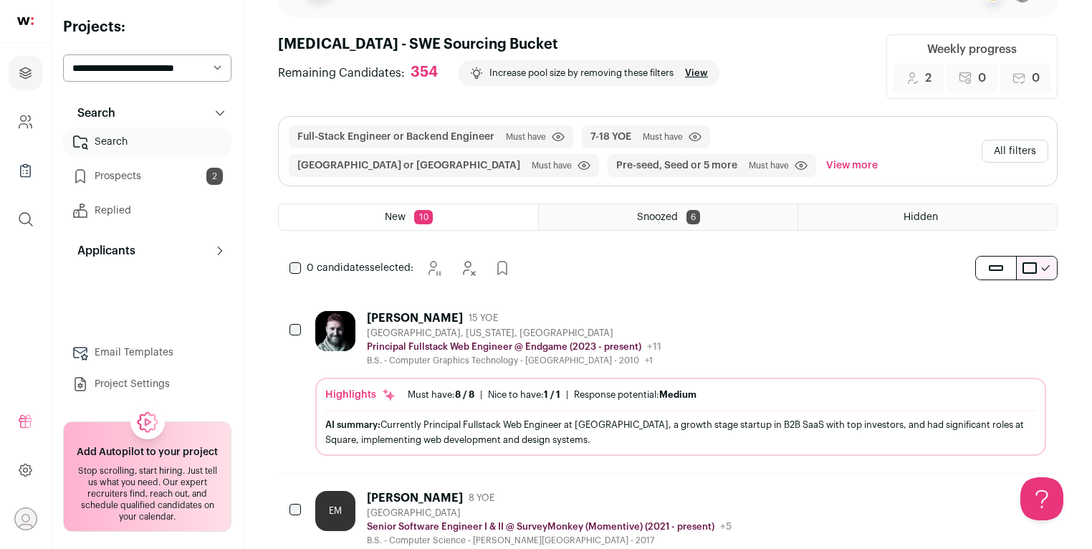
click at [502, 356] on div "B.S. - Computer Graphics Technology - [GEOGRAPHIC_DATA] - 2010 +1 [PERSON_NAME]…" at bounding box center [514, 360] width 295 height 11
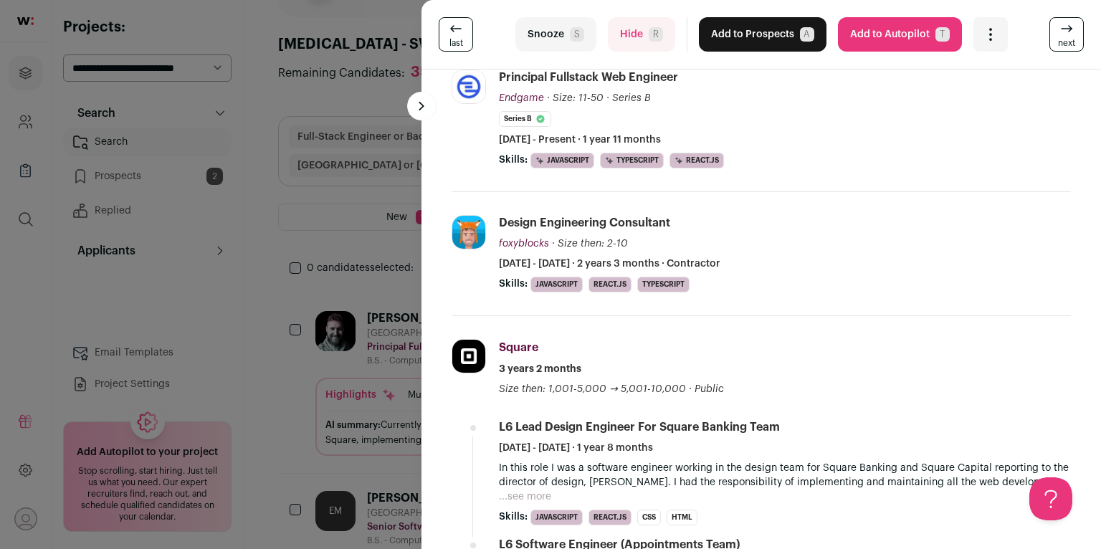
scroll to position [257, 0]
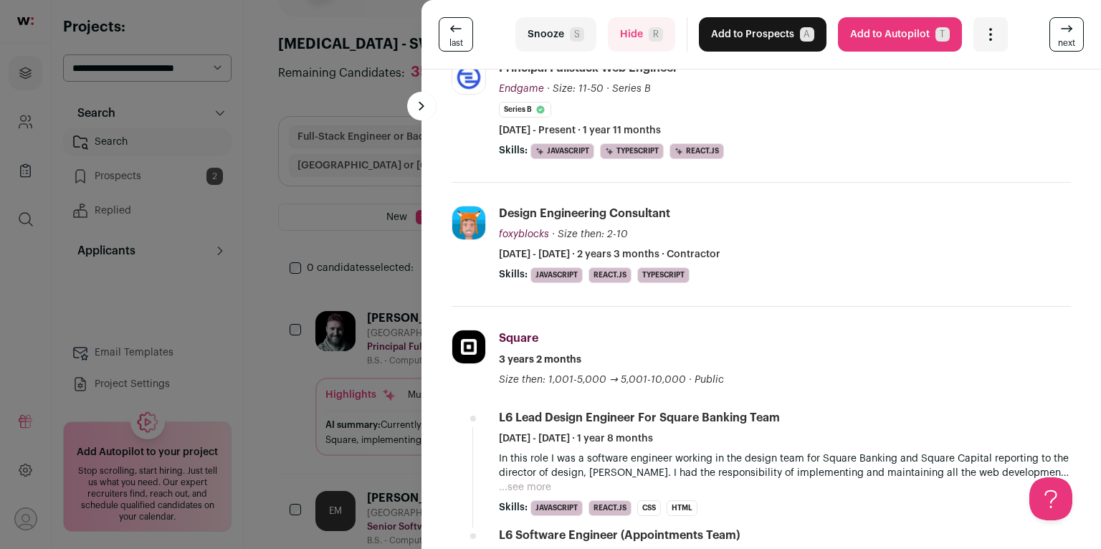
click at [641, 45] on button "Hide R" at bounding box center [641, 34] width 67 height 34
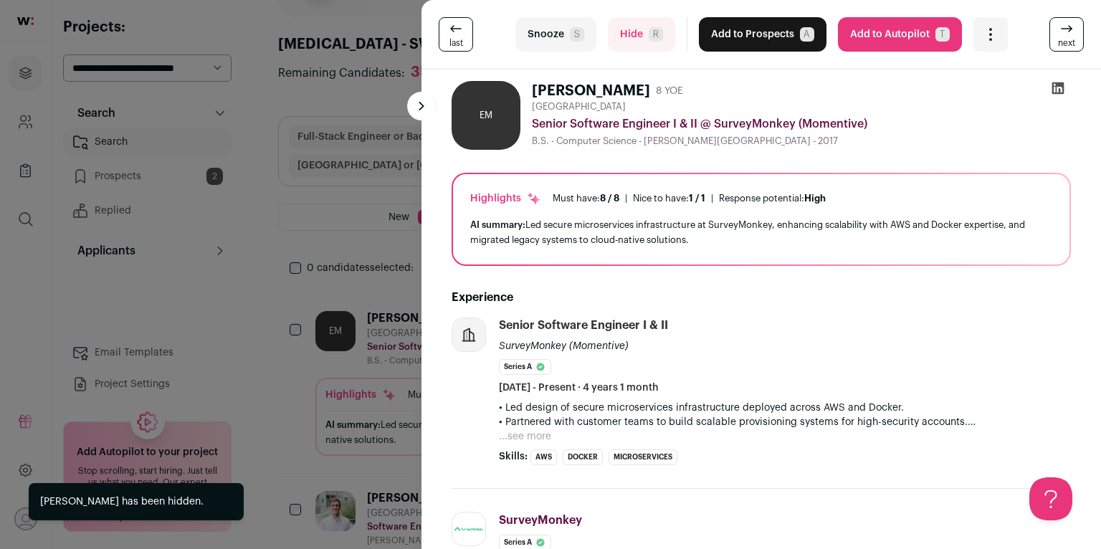
click at [274, 246] on div "last Snooze S Hide R Add to Prospects A Are you sure? [PERSON_NAME] is already …" at bounding box center [550, 274] width 1101 height 549
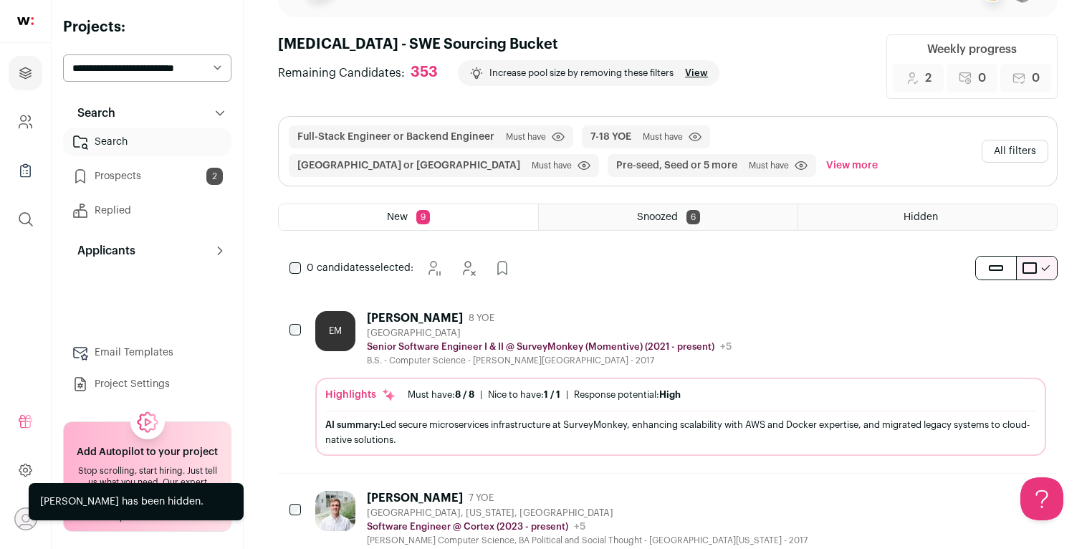
click at [1006, 149] on button "All filters" at bounding box center [1015, 151] width 67 height 23
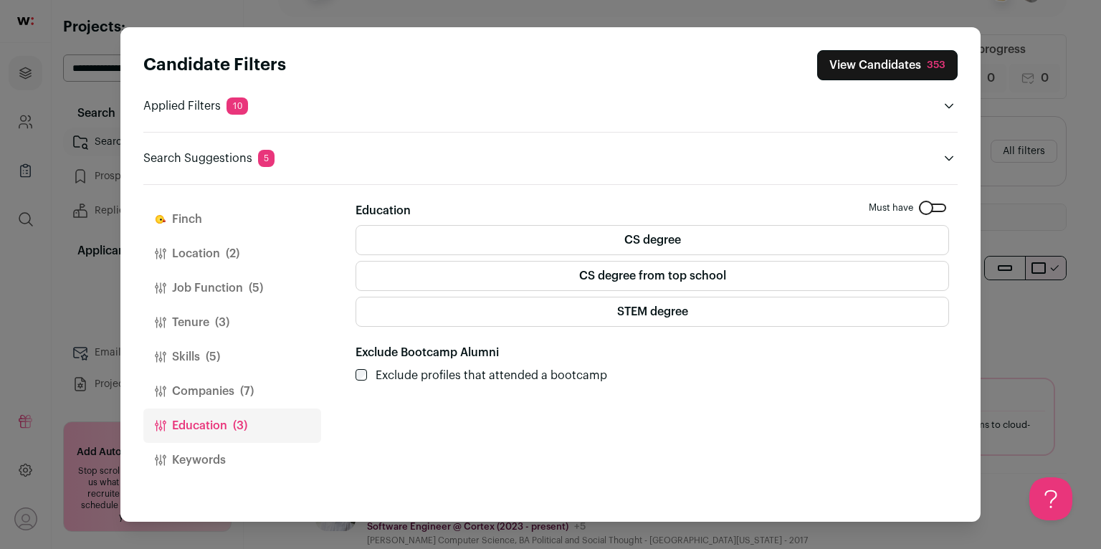
click at [219, 454] on button "Keywords" at bounding box center [232, 460] width 178 height 34
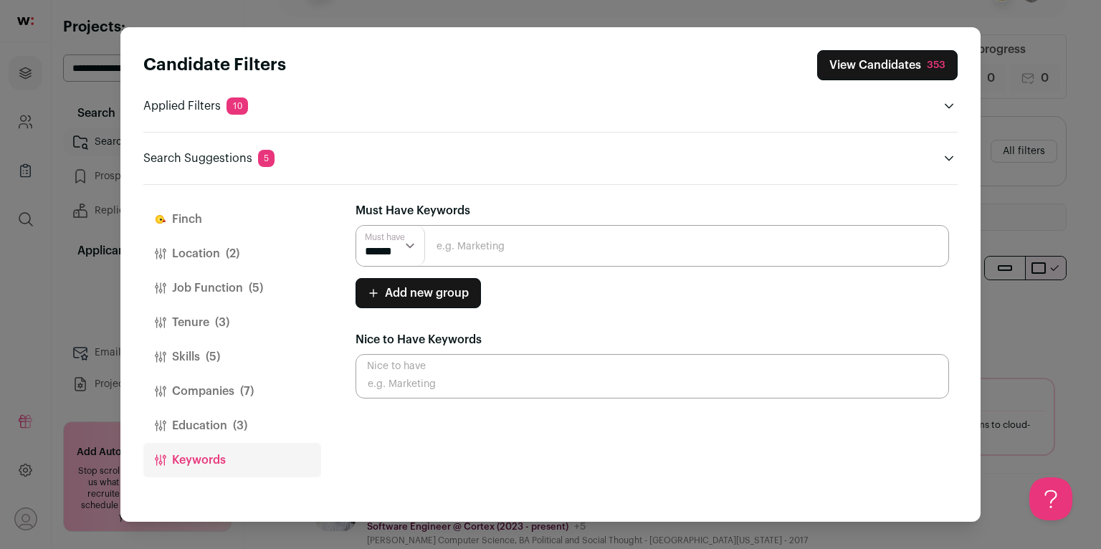
click at [211, 287] on button "Job Function (5)" at bounding box center [232, 288] width 178 height 34
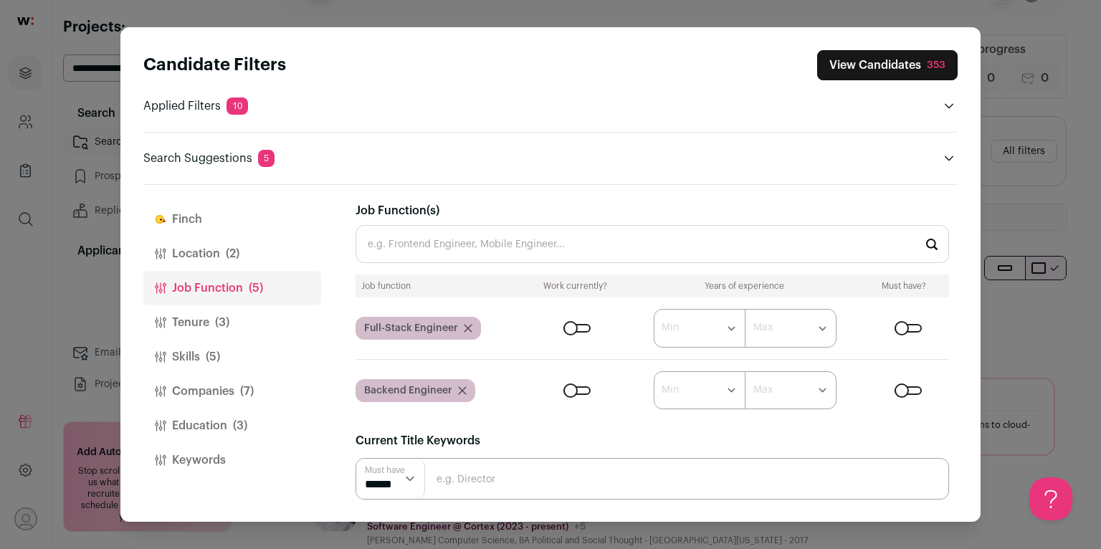
click at [212, 462] on button "Keywords" at bounding box center [232, 460] width 178 height 34
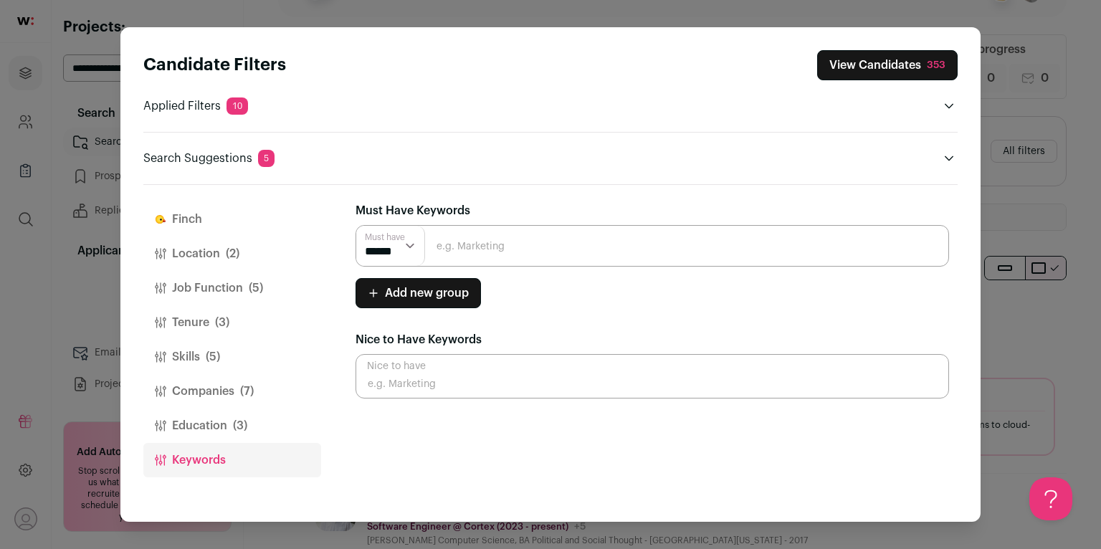
click at [231, 283] on button "Job Function (5)" at bounding box center [232, 288] width 178 height 34
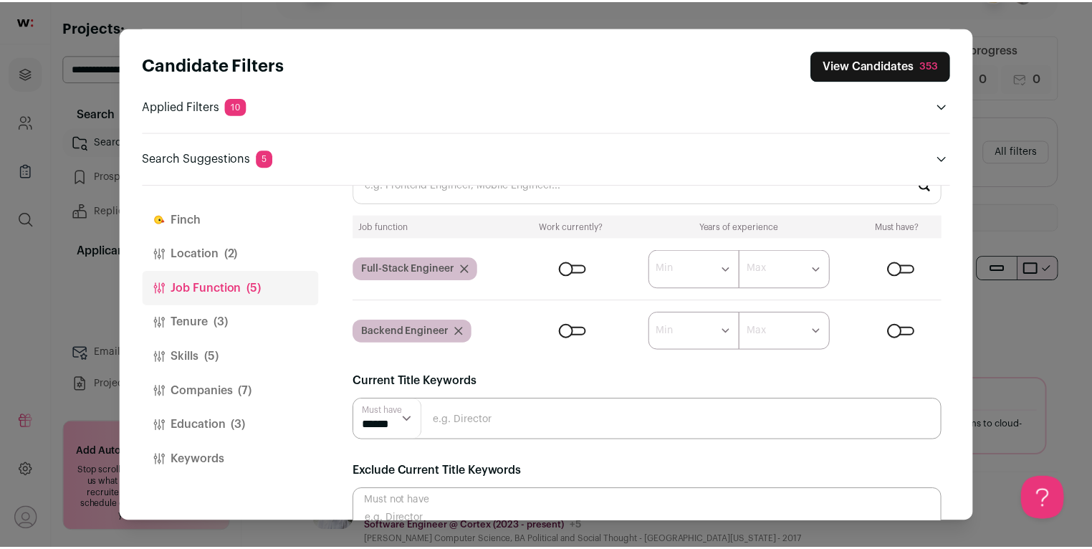
scroll to position [121, 0]
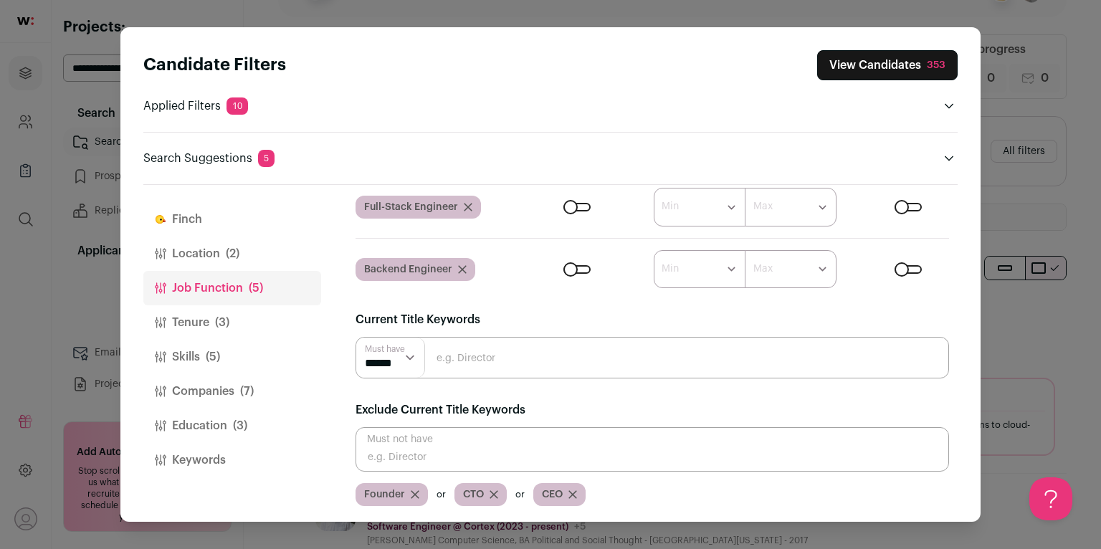
click at [248, 250] on button "Location (2)" at bounding box center [232, 254] width 178 height 34
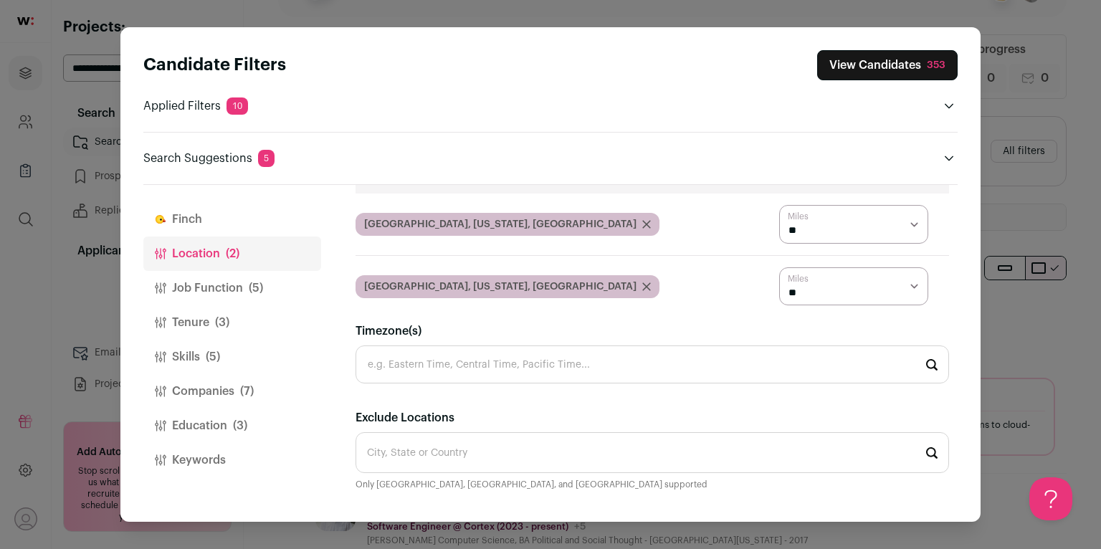
click at [241, 290] on button "Job Function (5)" at bounding box center [232, 288] width 178 height 34
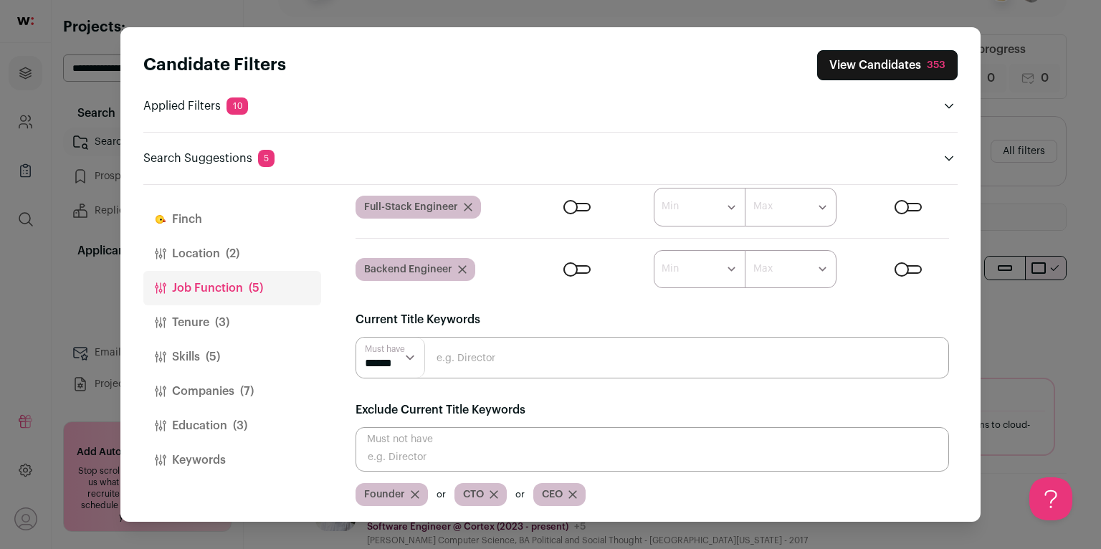
click at [437, 447] on input "Close modal via background" at bounding box center [652, 449] width 593 height 44
type input "Design"
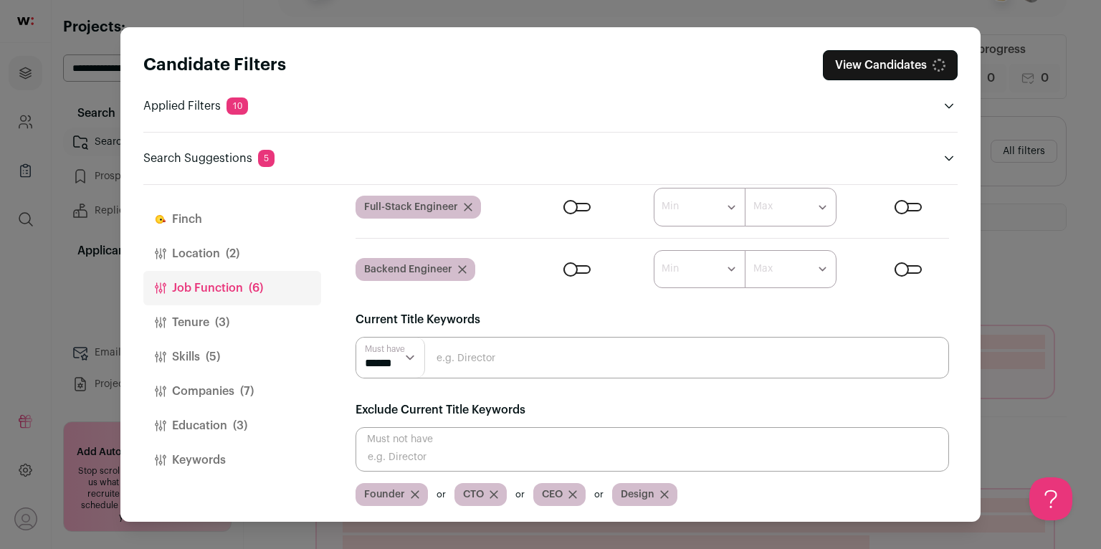
click at [509, 455] on input "Close modal via background" at bounding box center [652, 449] width 593 height 44
type input "Designer"
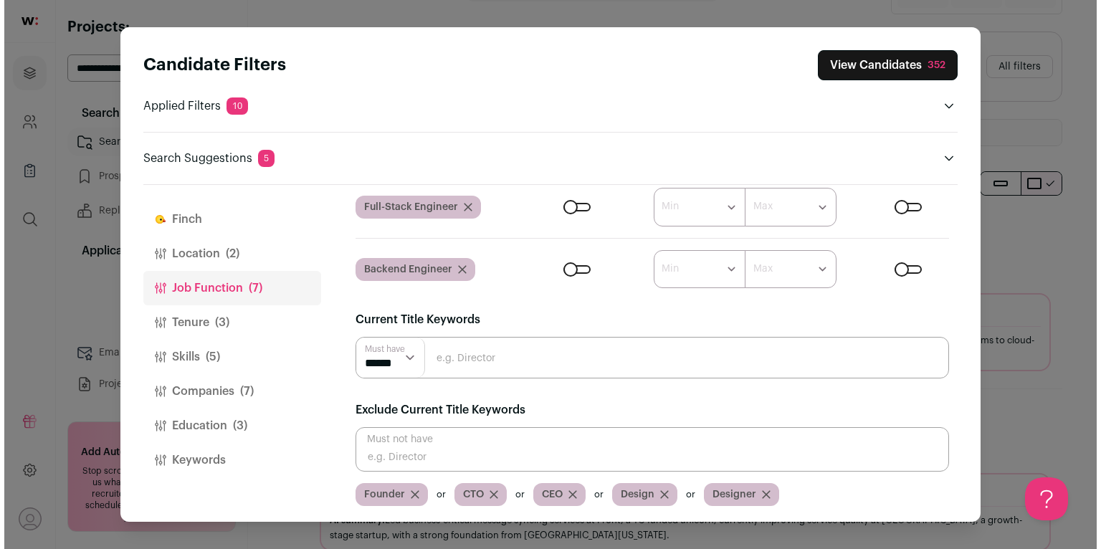
scroll to position [182, 0]
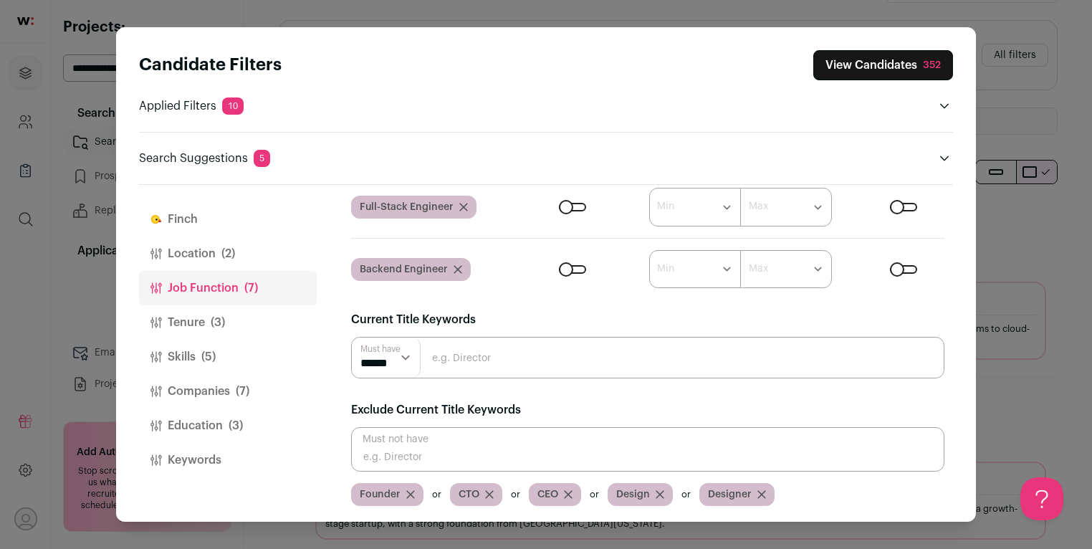
click at [867, 65] on button "View Candidates 352" at bounding box center [884, 65] width 140 height 30
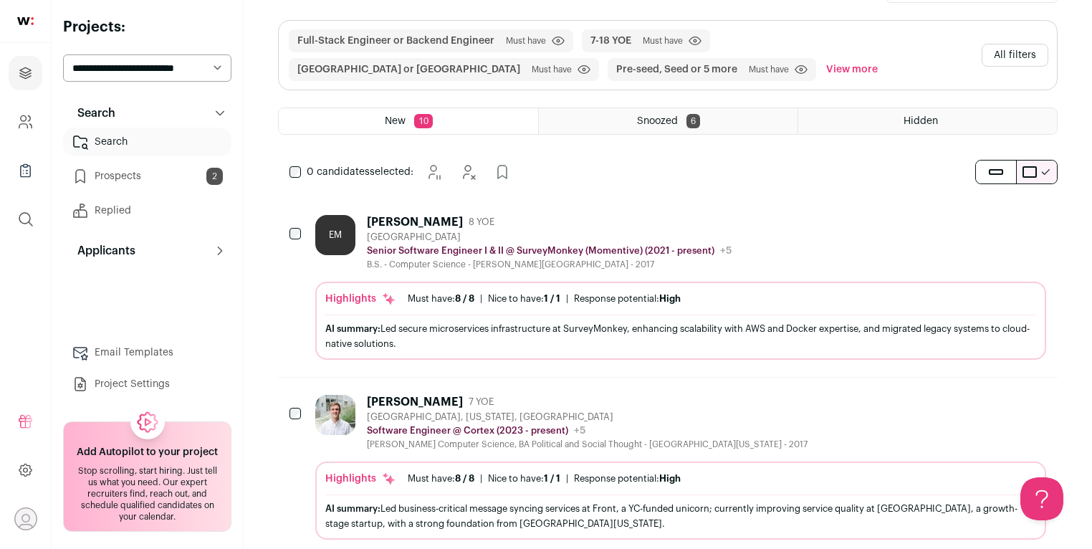
click at [547, 277] on div "EM [PERSON_NAME] 8 YOE [GEOGRAPHIC_DATA] Senior Software Engineer I & II @ Surv…" at bounding box center [680, 287] width 731 height 145
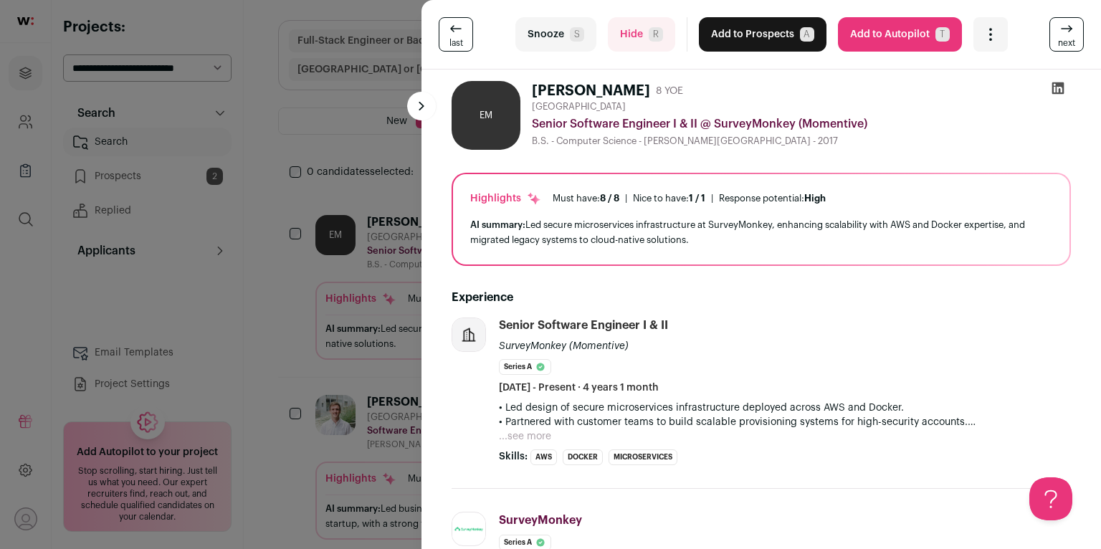
scroll to position [0, 0]
click at [1063, 87] on div at bounding box center [1058, 91] width 26 height 20
click at [1059, 86] on icon at bounding box center [1058, 88] width 14 height 14
click at [781, 39] on button "Add to Prospects A" at bounding box center [763, 34] width 128 height 34
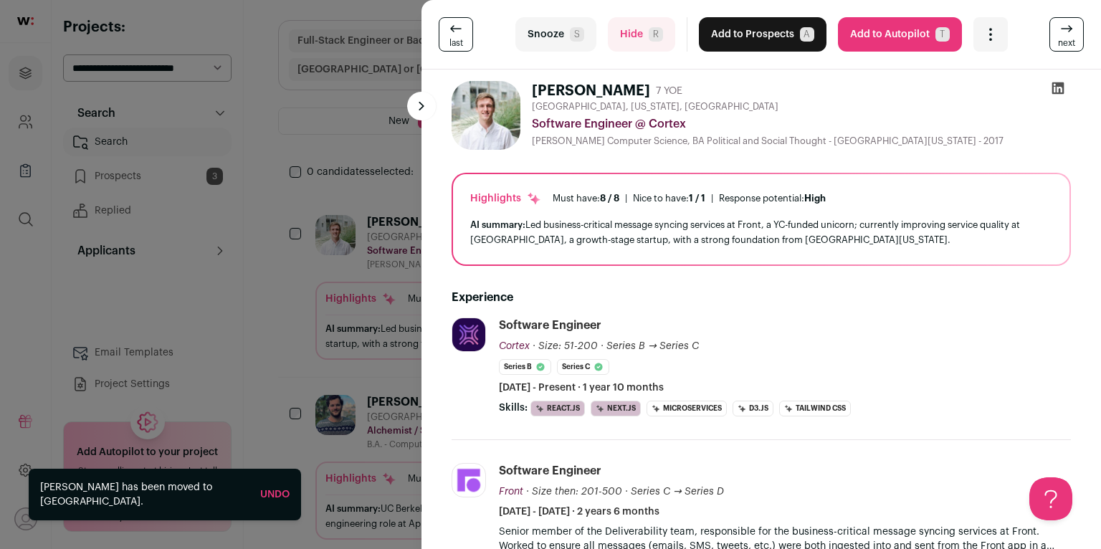
click at [1054, 93] on icon at bounding box center [1058, 88] width 12 height 12
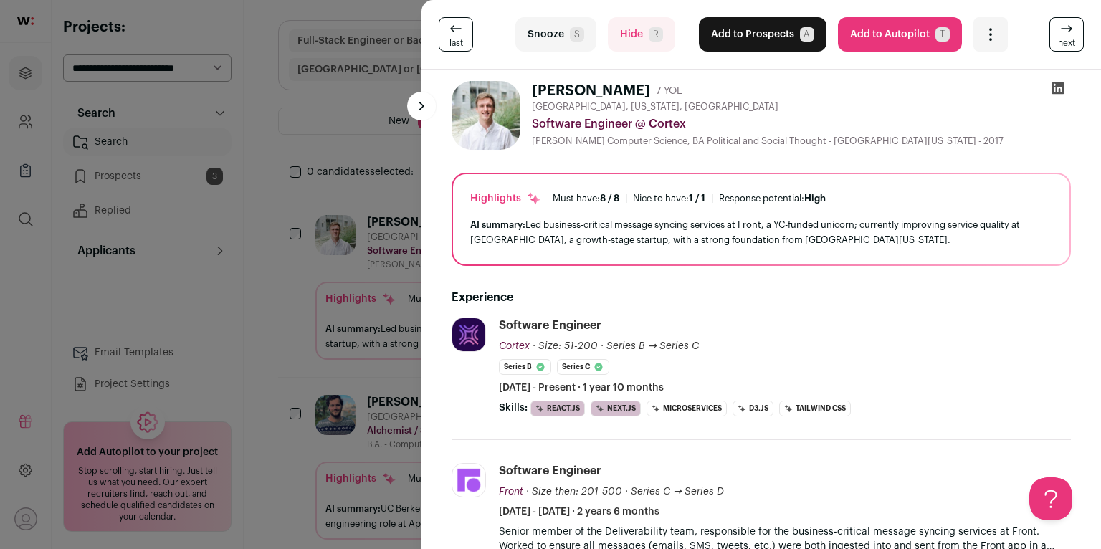
click at [543, 33] on button "Snooze S" at bounding box center [555, 34] width 81 height 34
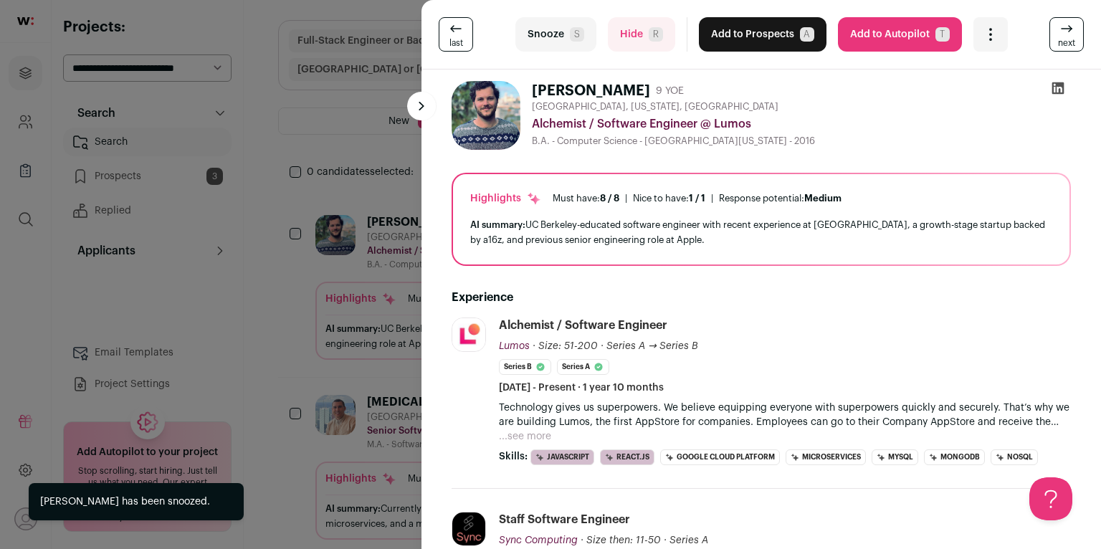
click at [1057, 86] on icon at bounding box center [1058, 88] width 12 height 12
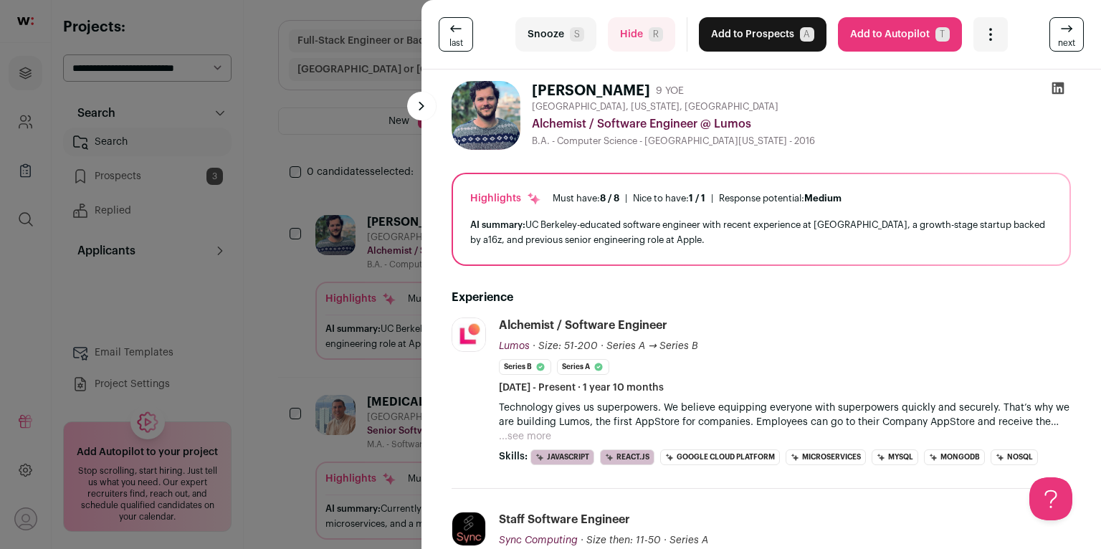
click at [750, 105] on div "[GEOGRAPHIC_DATA], [US_STATE], [GEOGRAPHIC_DATA]" at bounding box center [801, 106] width 539 height 11
click at [764, 36] on button "Add to Prospects A" at bounding box center [763, 34] width 128 height 34
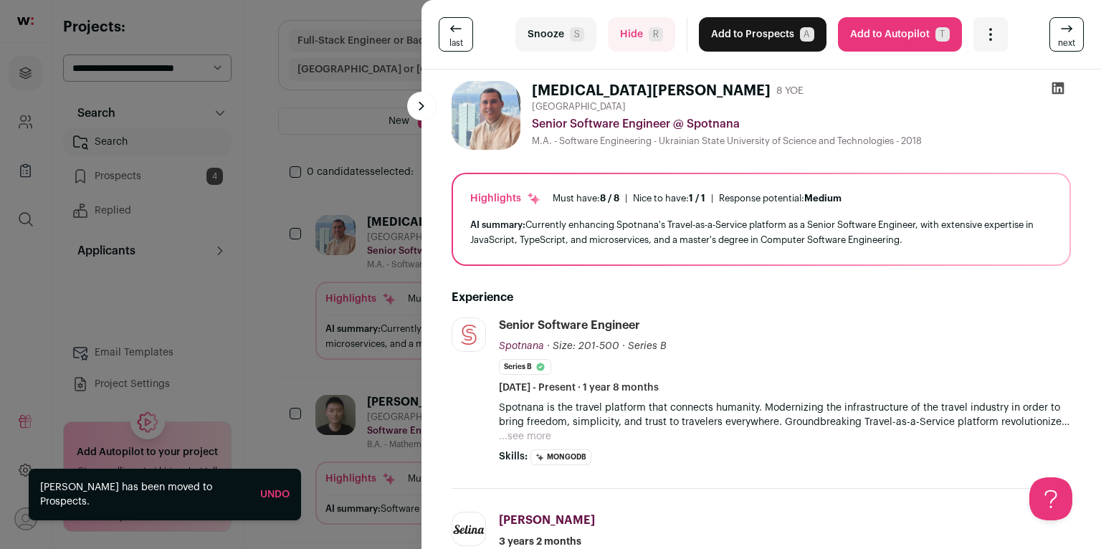
click at [628, 47] on button "Hide R" at bounding box center [641, 34] width 67 height 34
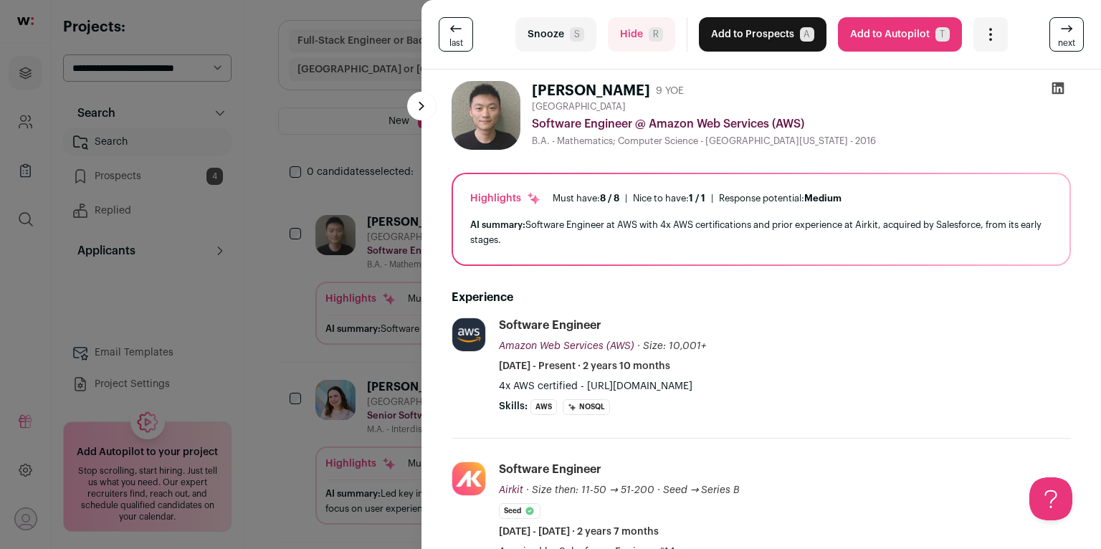
click at [1053, 87] on icon at bounding box center [1058, 88] width 14 height 14
click at [552, 35] on button "Snooze S" at bounding box center [555, 34] width 81 height 34
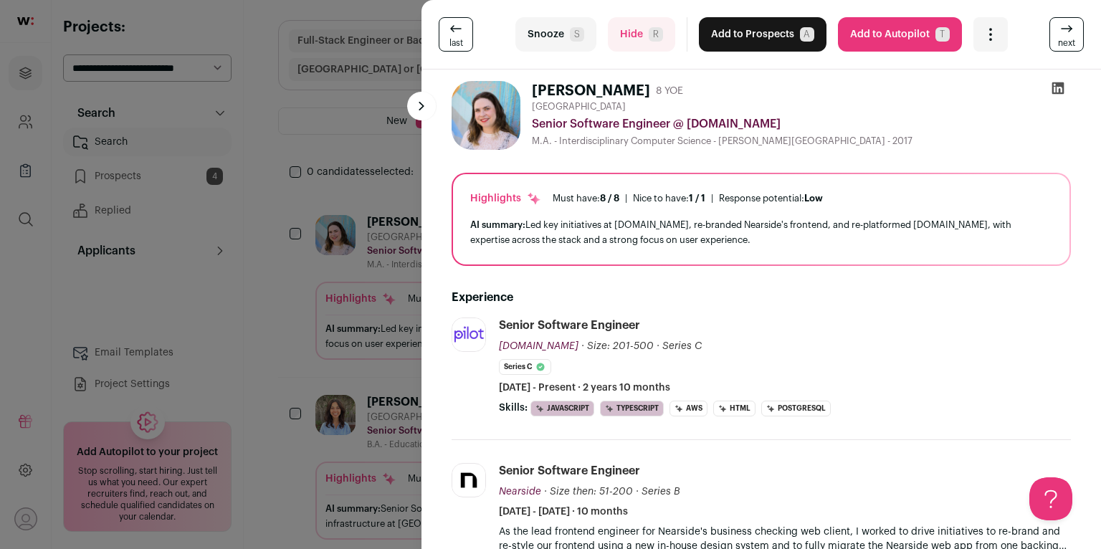
click at [1057, 91] on icon at bounding box center [1058, 88] width 14 height 14
click at [561, 30] on button "Snooze S" at bounding box center [555, 34] width 81 height 34
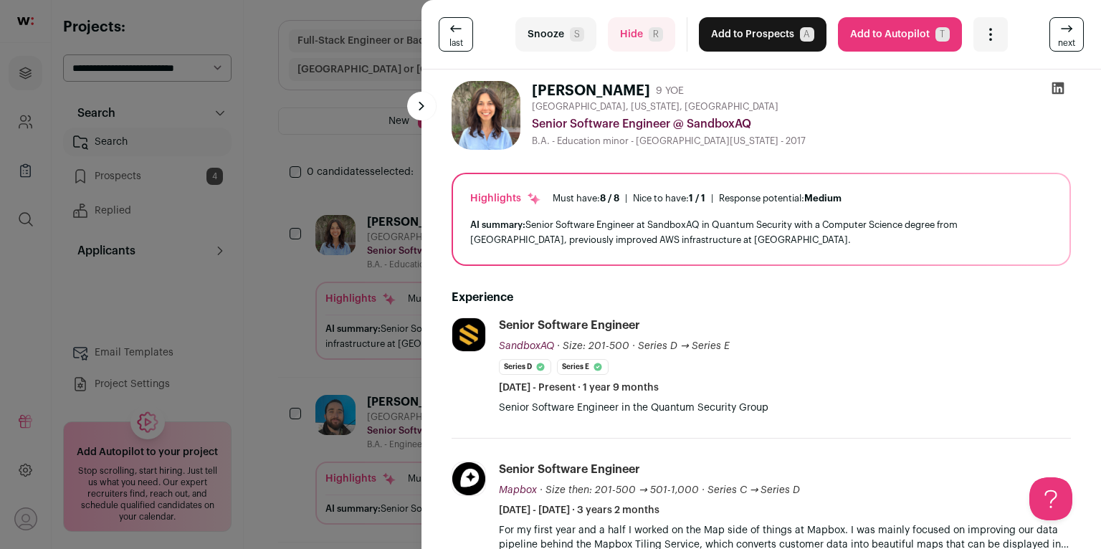
click at [1059, 90] on icon at bounding box center [1058, 88] width 12 height 12
click at [559, 35] on button "Snooze S" at bounding box center [555, 34] width 81 height 34
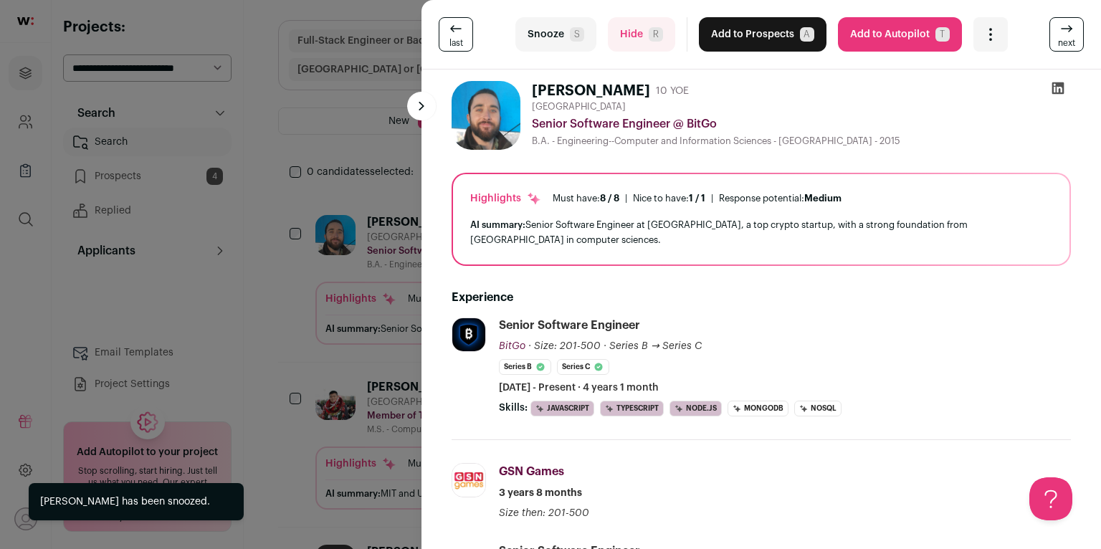
scroll to position [107, 0]
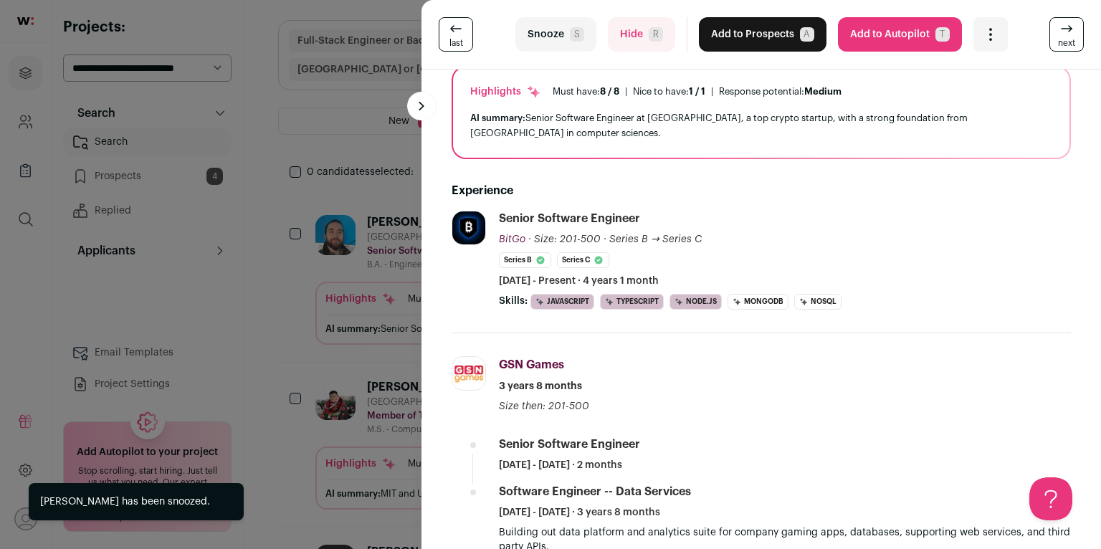
click at [628, 35] on button "Hide R" at bounding box center [641, 34] width 67 height 34
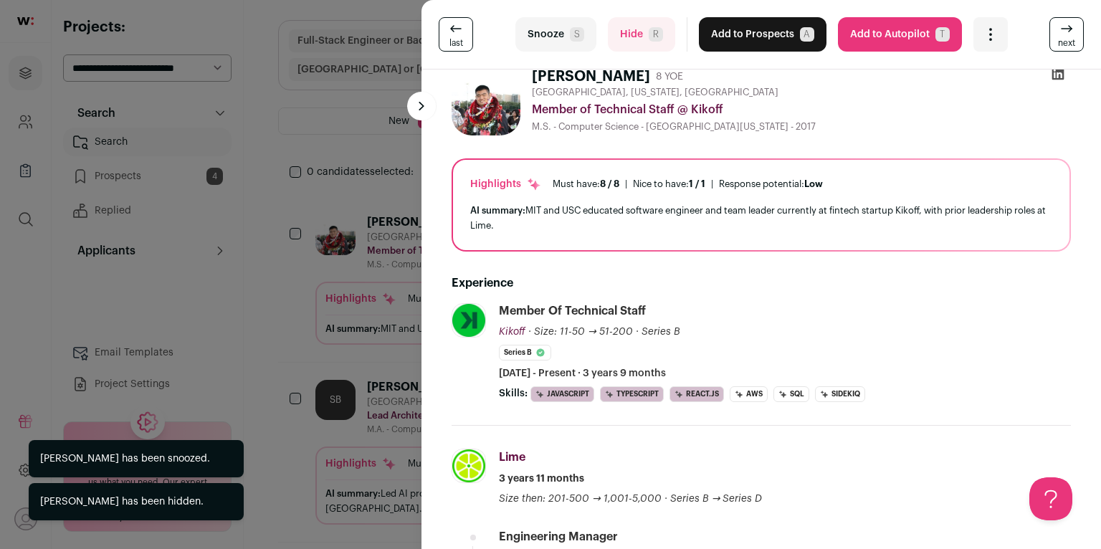
scroll to position [0, 0]
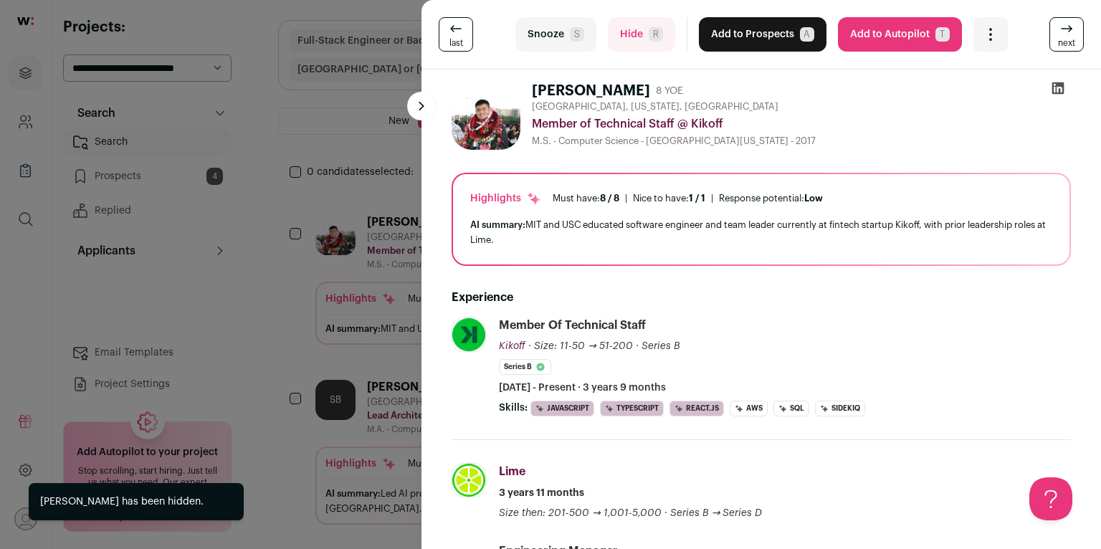
click at [1057, 90] on icon at bounding box center [1058, 88] width 14 height 14
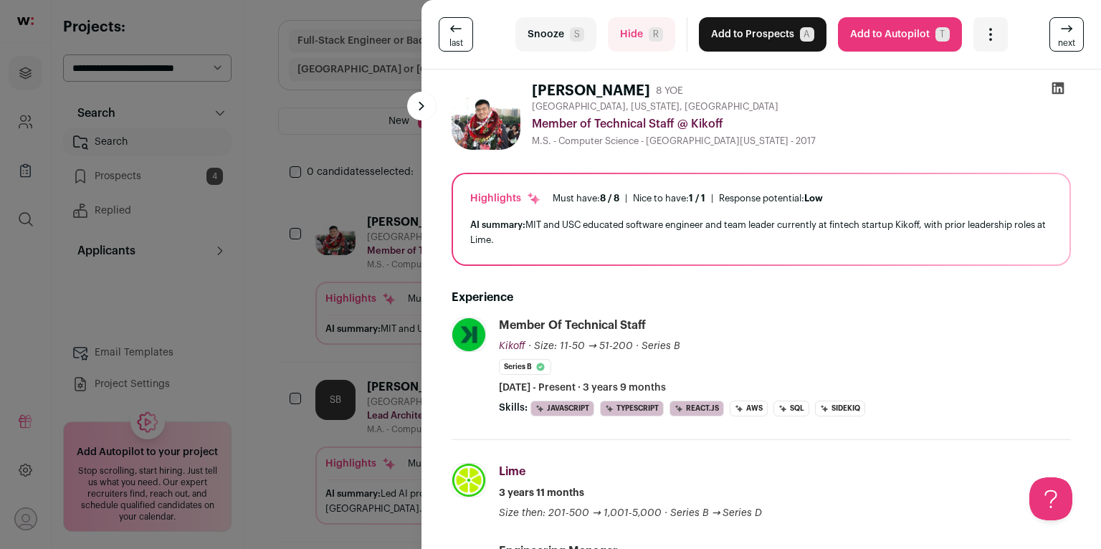
click at [622, 34] on button "Hide R" at bounding box center [641, 34] width 67 height 34
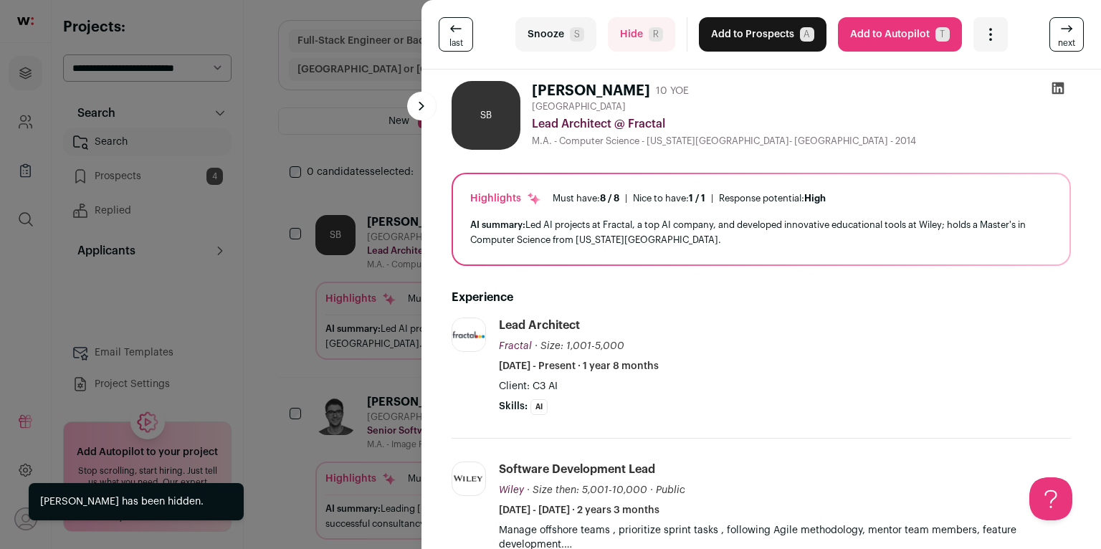
click at [383, 251] on div "last Snooze S Hide R Add to Prospects A Are you sure? [PERSON_NAME] is already …" at bounding box center [550, 274] width 1101 height 549
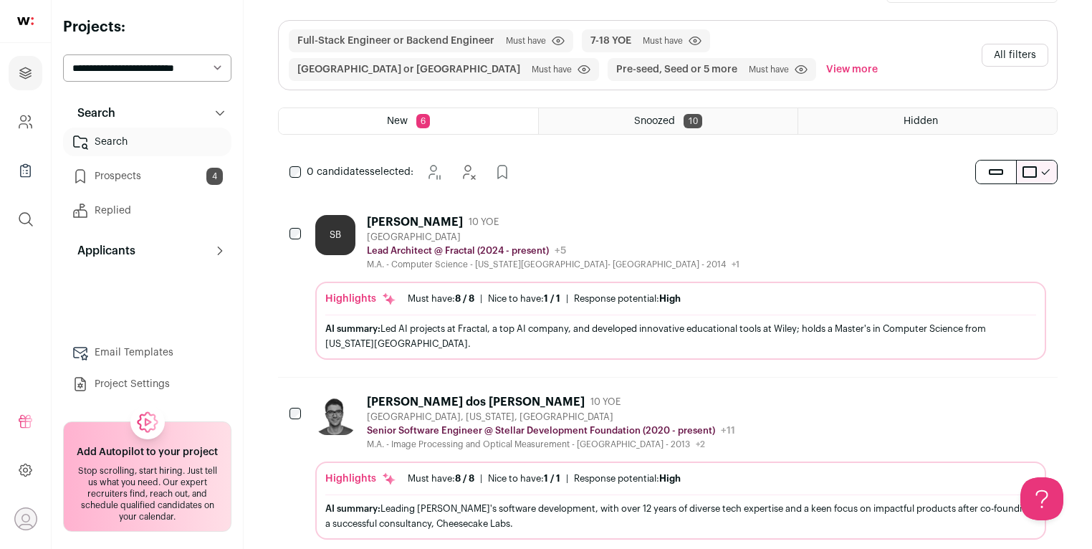
click at [597, 215] on div "[PERSON_NAME] 10 YOE" at bounding box center [553, 222] width 373 height 14
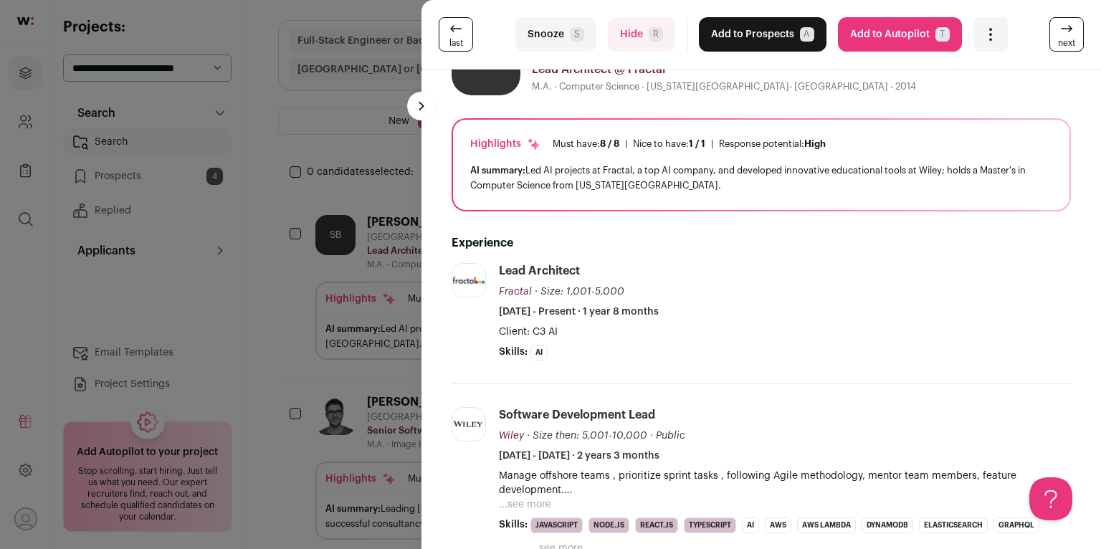
scroll to position [113, 0]
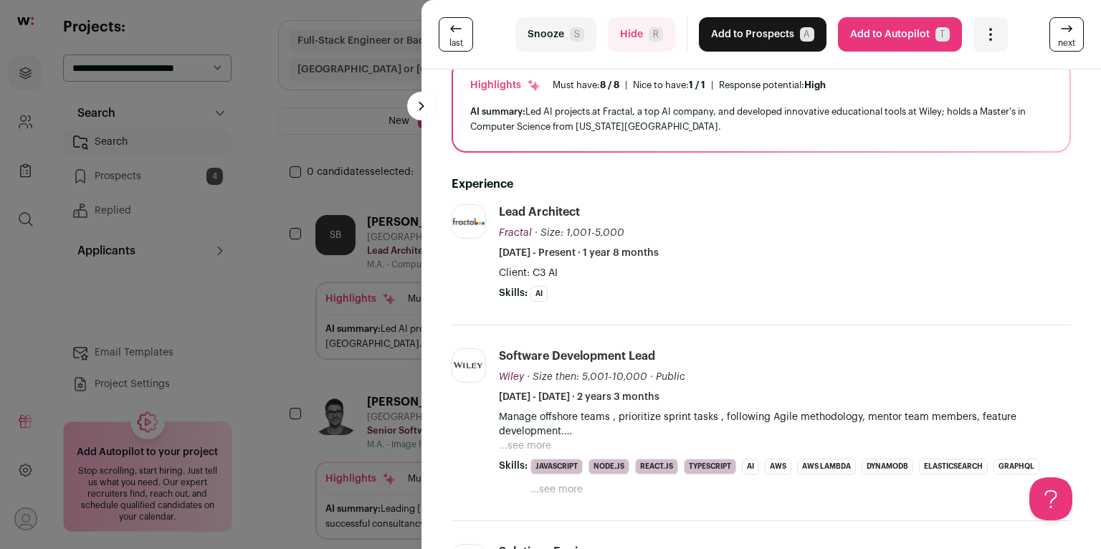
click at [621, 38] on button "Hide R" at bounding box center [641, 34] width 67 height 34
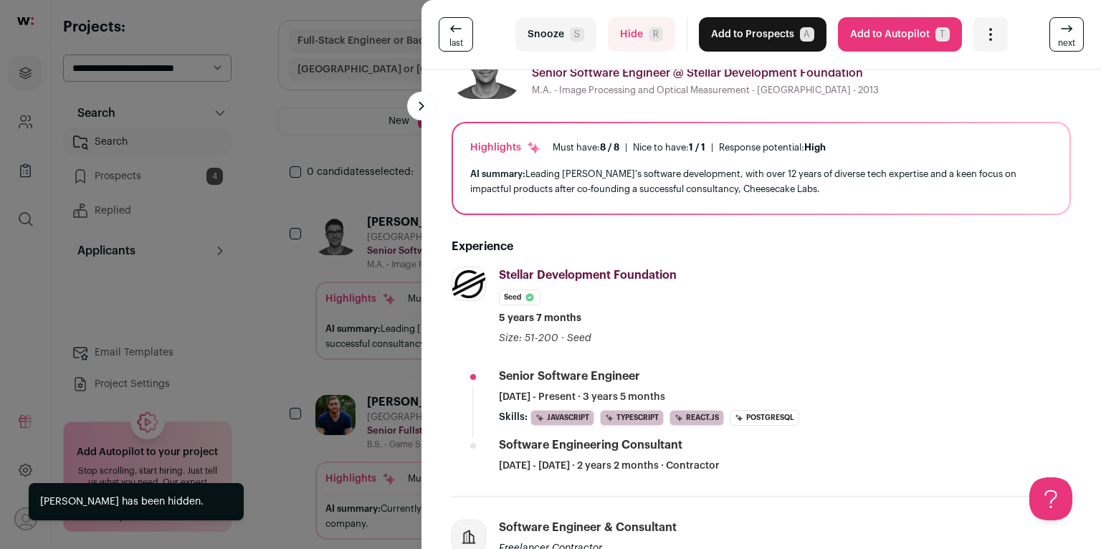
scroll to position [102, 0]
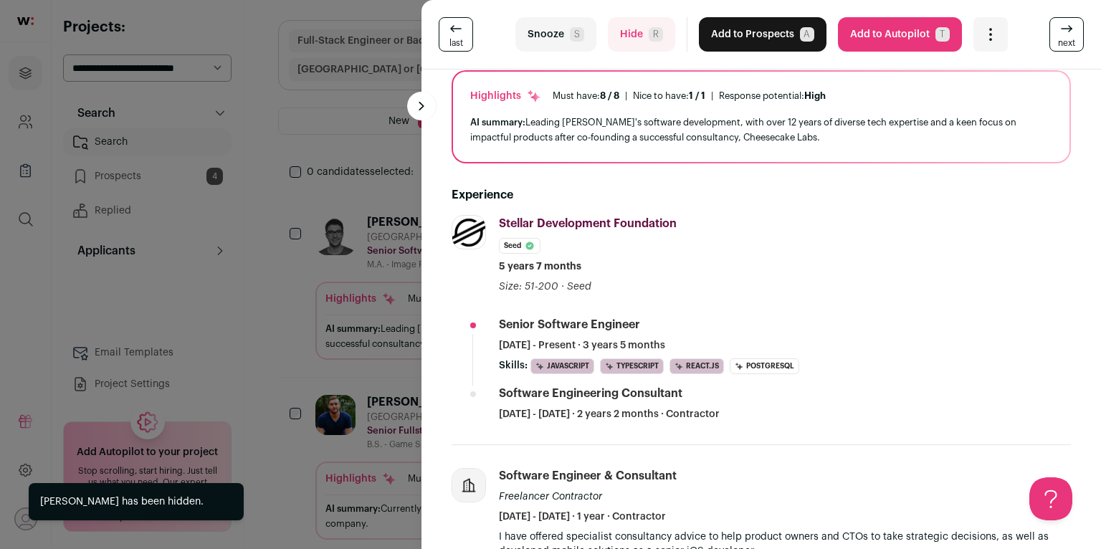
click at [659, 44] on button "Hide R" at bounding box center [641, 34] width 67 height 34
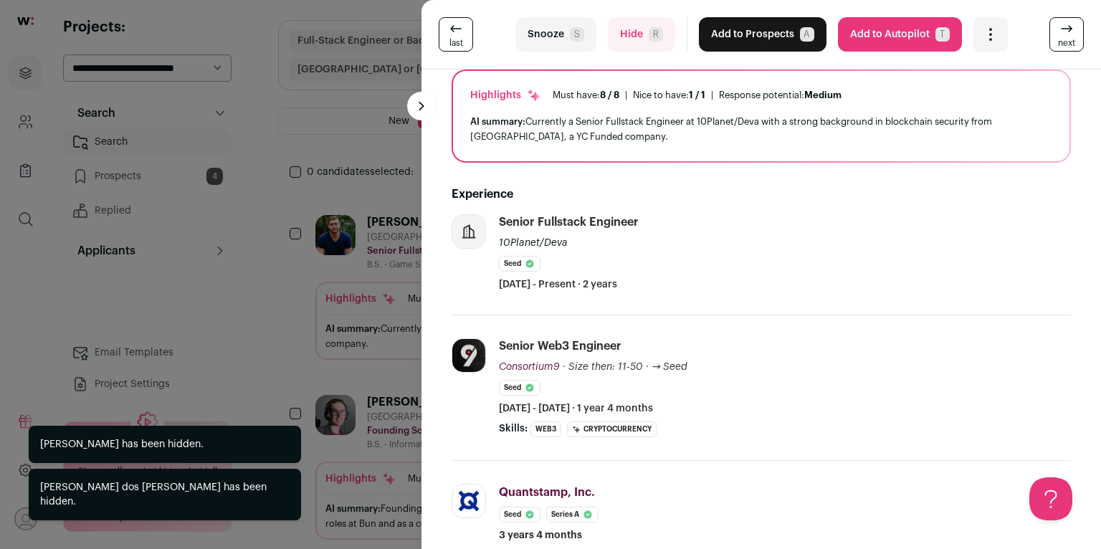
scroll to position [104, 0]
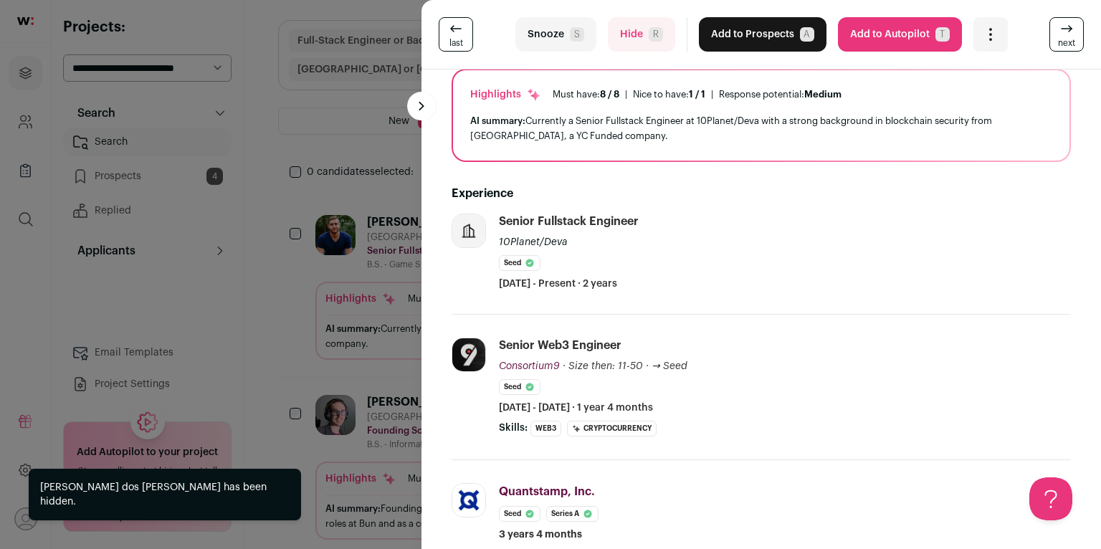
click at [652, 37] on span "R" at bounding box center [656, 34] width 14 height 14
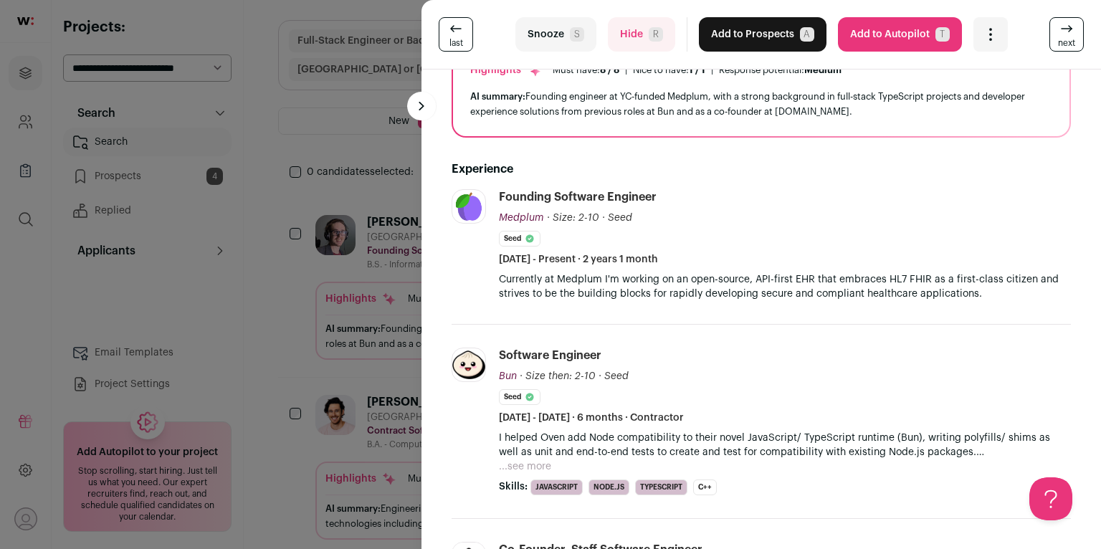
scroll to position [0, 0]
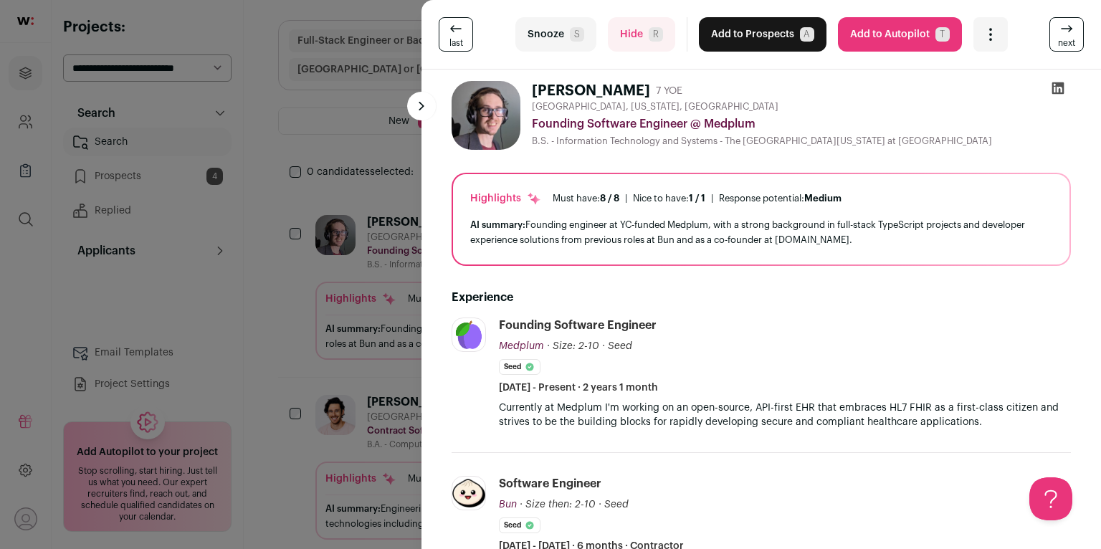
click at [1051, 85] on icon at bounding box center [1058, 88] width 14 height 14
click at [765, 39] on button "Add to Prospects A" at bounding box center [763, 34] width 128 height 34
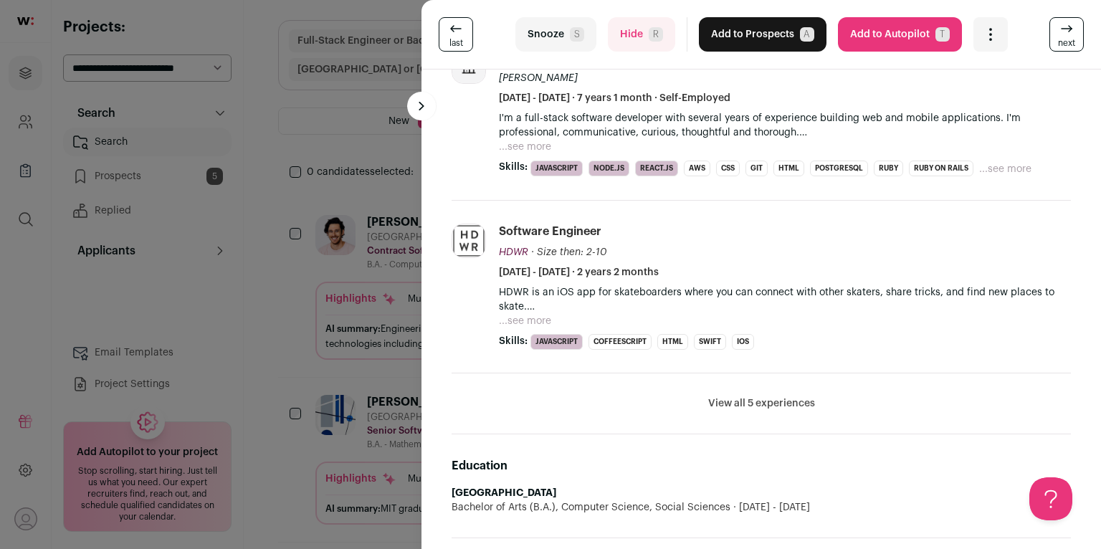
scroll to position [657, 0]
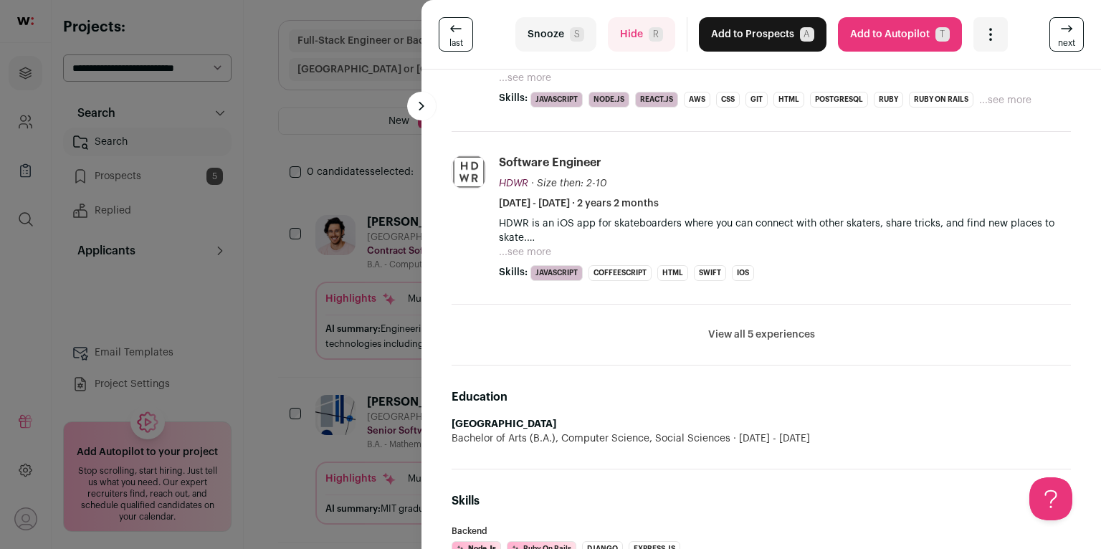
click at [634, 26] on button "Hide R" at bounding box center [641, 34] width 67 height 34
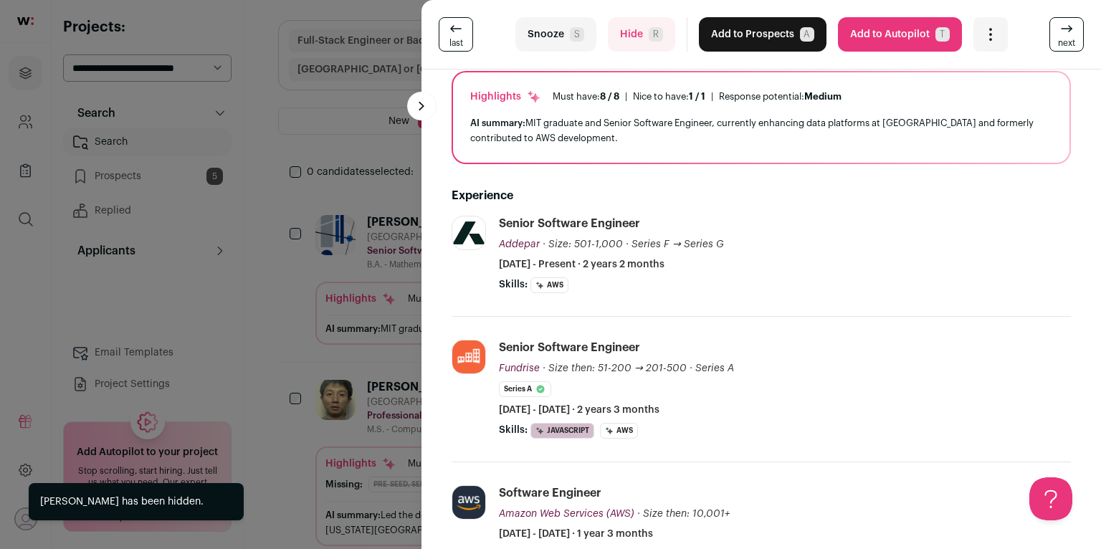
scroll to position [0, 0]
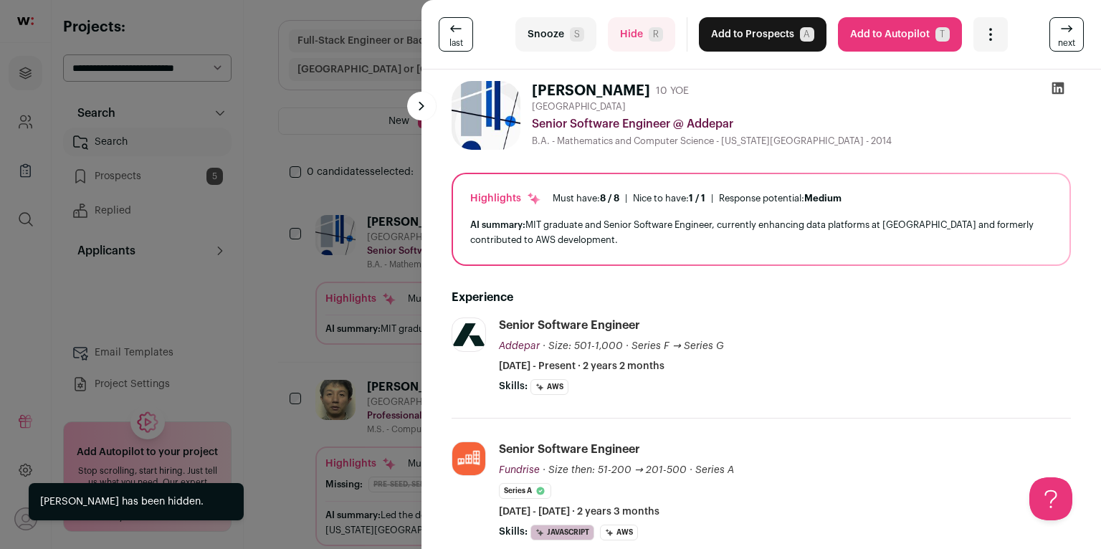
click at [1052, 88] on icon at bounding box center [1058, 88] width 12 height 12
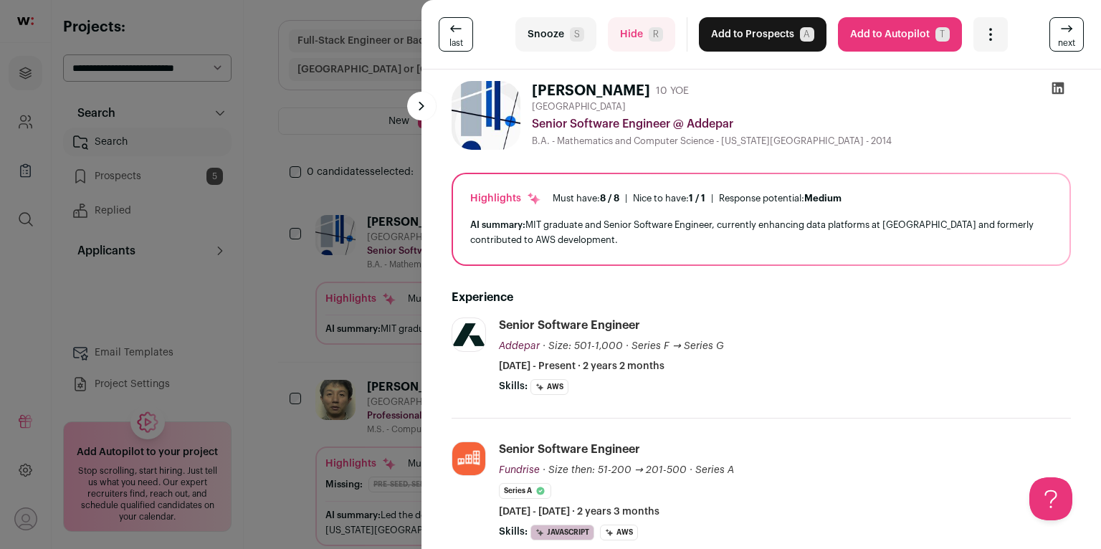
click at [760, 37] on button "Add to Prospects A" at bounding box center [763, 34] width 128 height 34
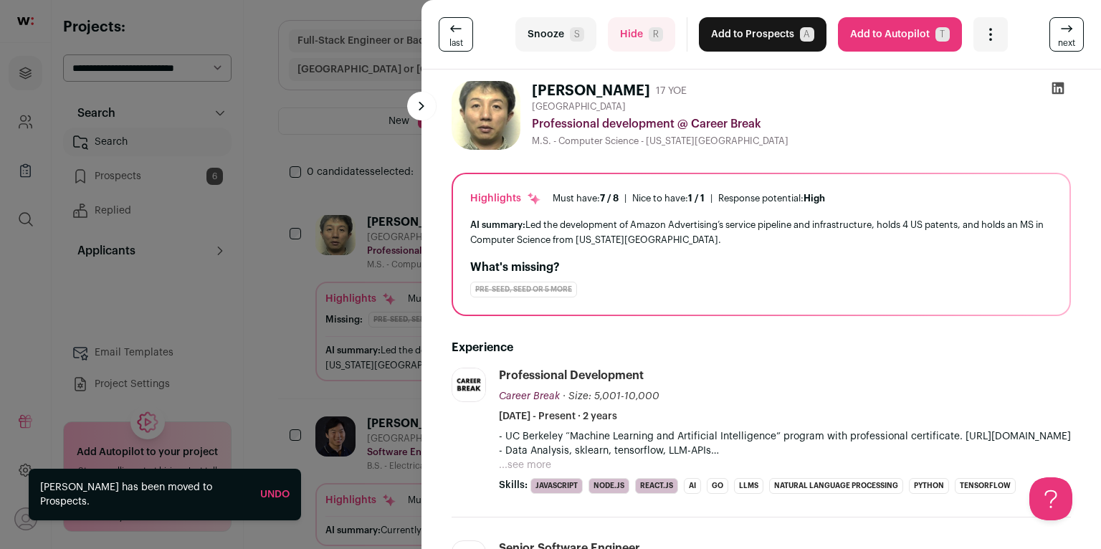
scroll to position [246, 0]
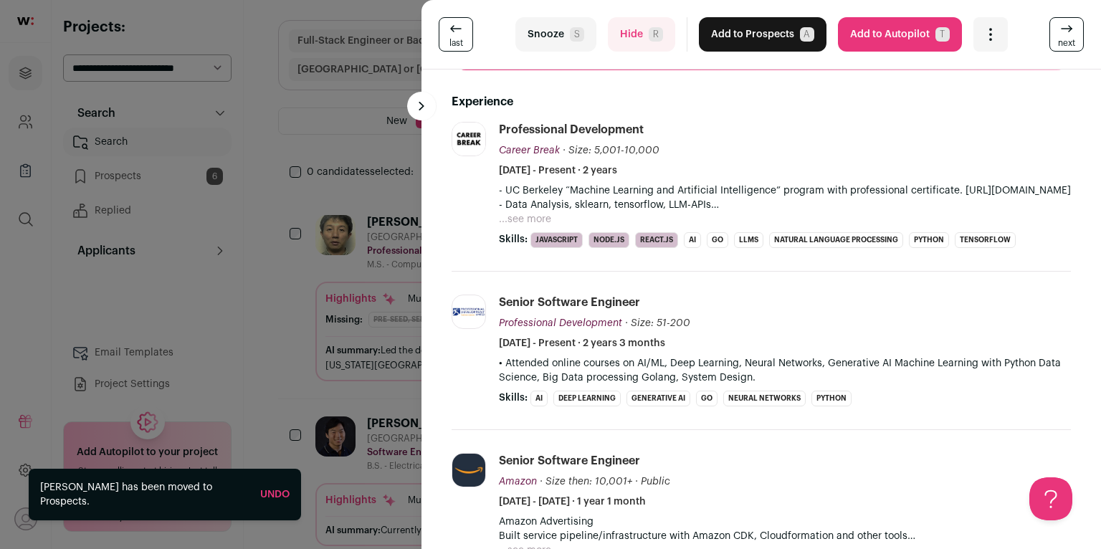
click at [626, 42] on button "Hide R" at bounding box center [641, 34] width 67 height 34
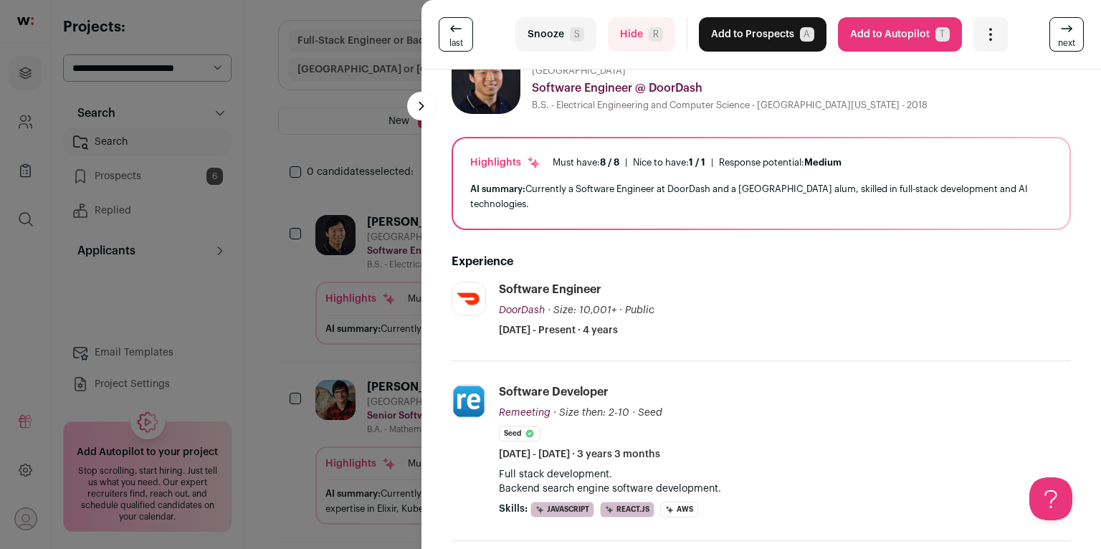
scroll to position [0, 0]
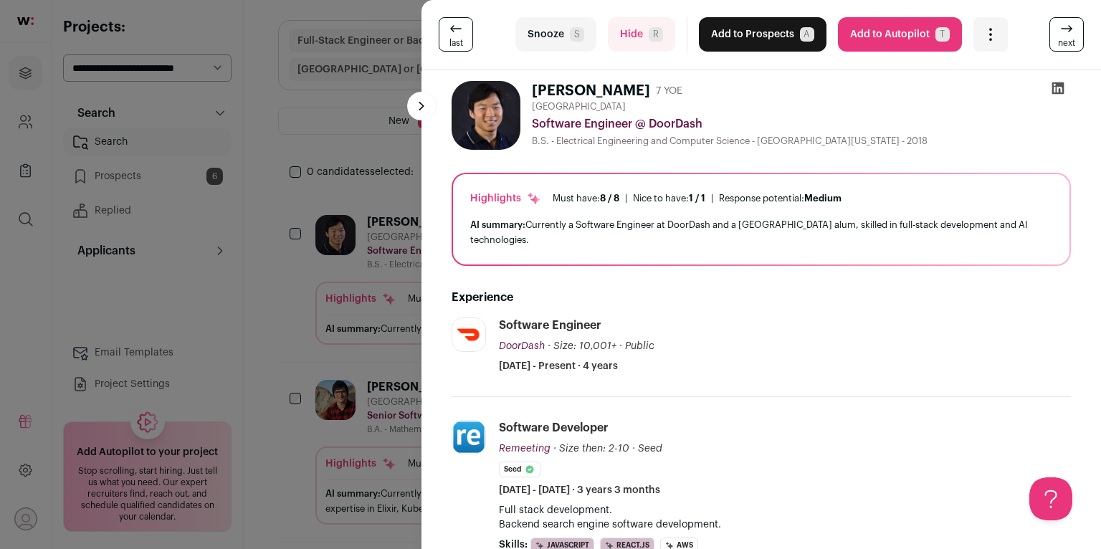
click at [1055, 88] on icon at bounding box center [1058, 88] width 12 height 12
click at [561, 30] on button "Snooze S" at bounding box center [555, 34] width 81 height 34
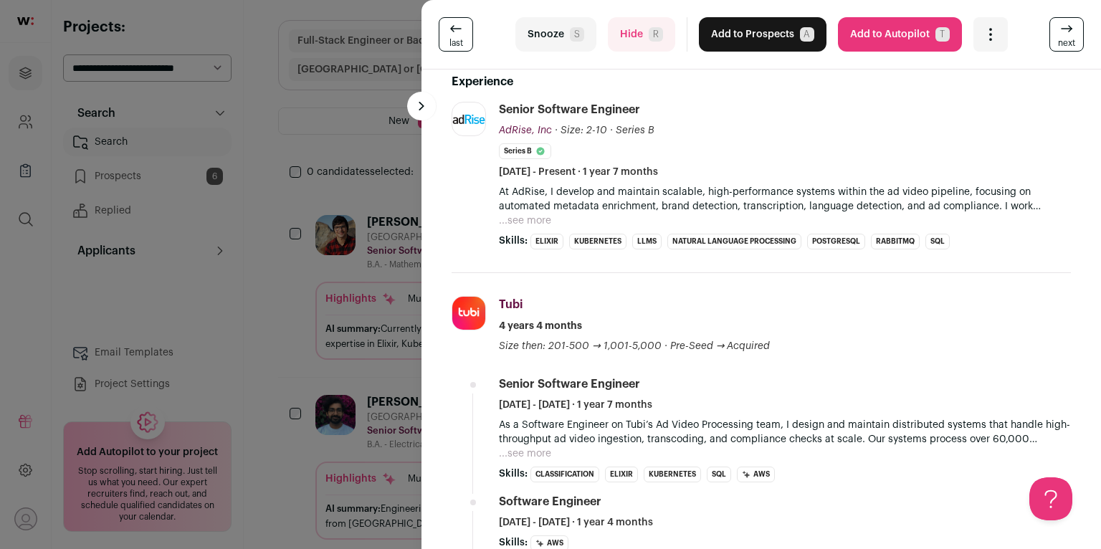
scroll to position [54, 0]
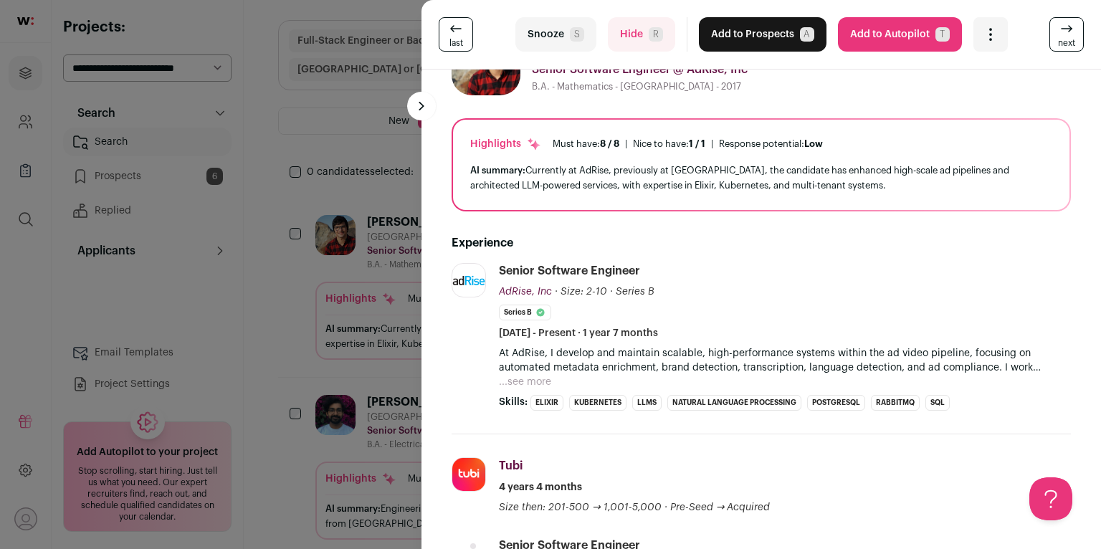
click at [641, 40] on button "Hide R" at bounding box center [641, 34] width 67 height 34
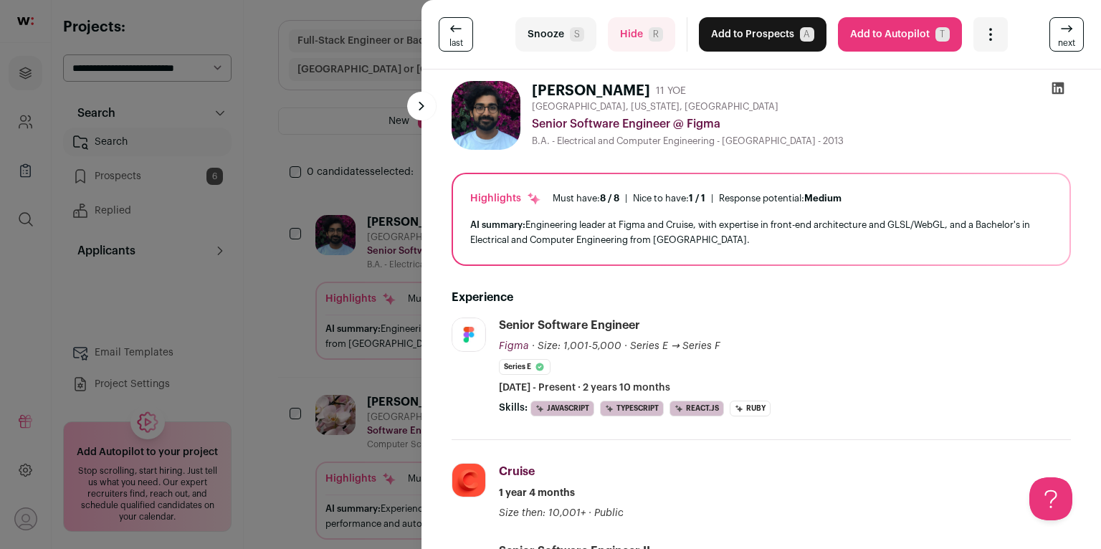
click at [1053, 94] on icon at bounding box center [1058, 88] width 12 height 12
click at [551, 40] on button "Snooze S" at bounding box center [555, 34] width 81 height 34
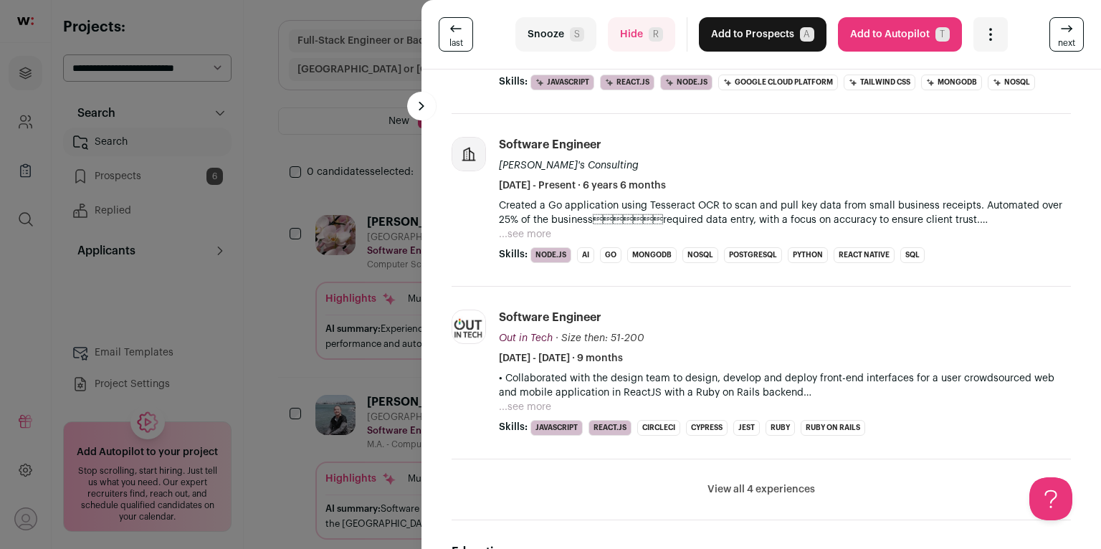
scroll to position [431, 0]
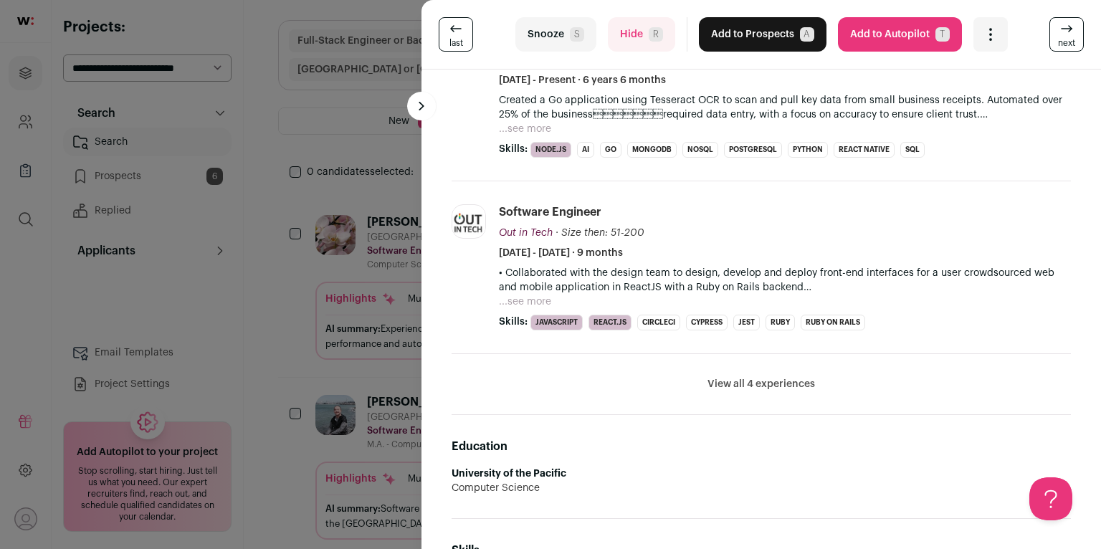
click at [761, 387] on button "View all 4 experiences" at bounding box center [761, 384] width 108 height 14
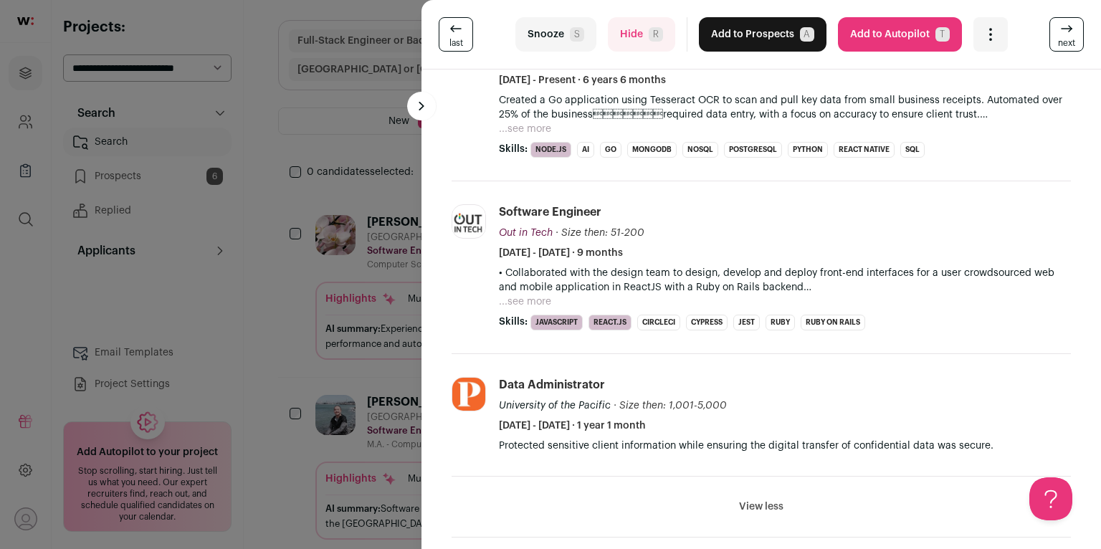
click at [662, 37] on button "Hide R" at bounding box center [641, 34] width 67 height 34
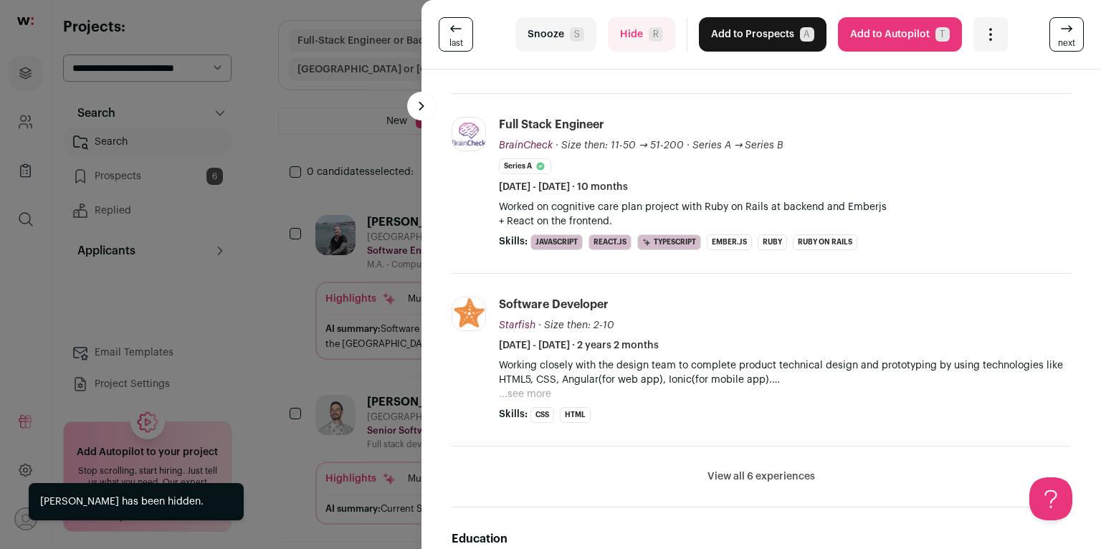
scroll to position [447, 0]
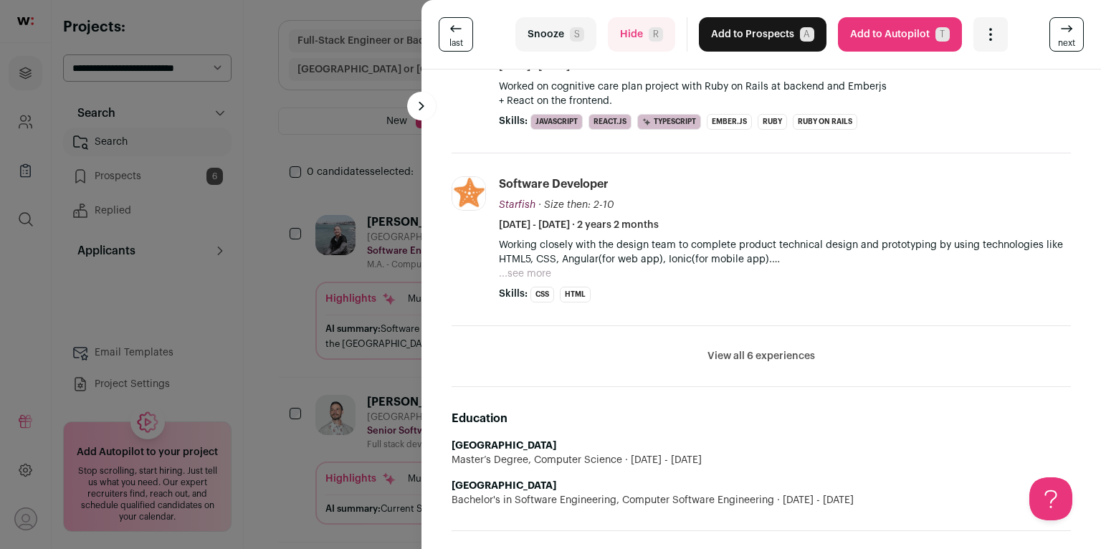
click at [755, 349] on button "View all 6 experiences" at bounding box center [761, 356] width 108 height 14
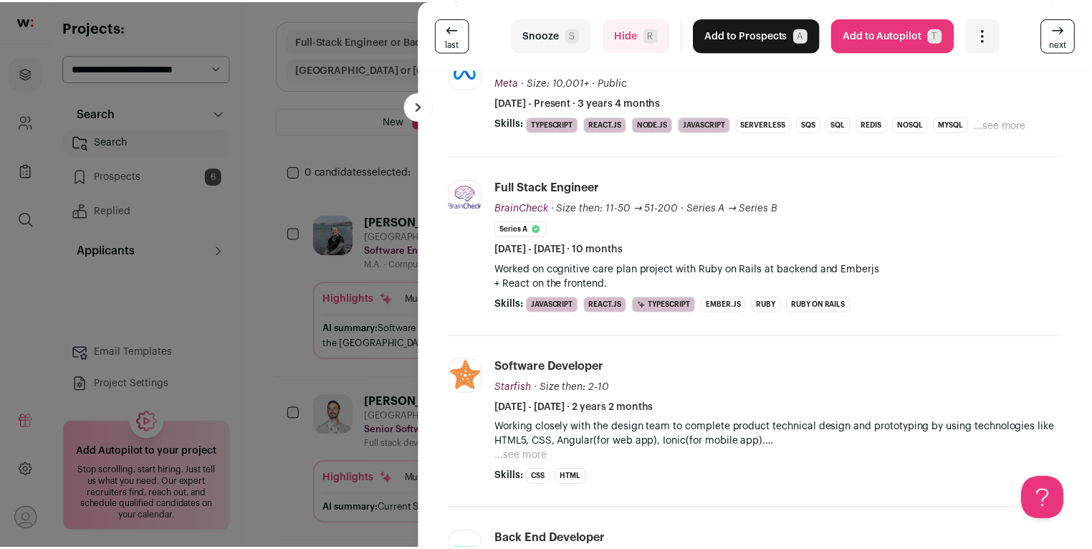
scroll to position [0, 0]
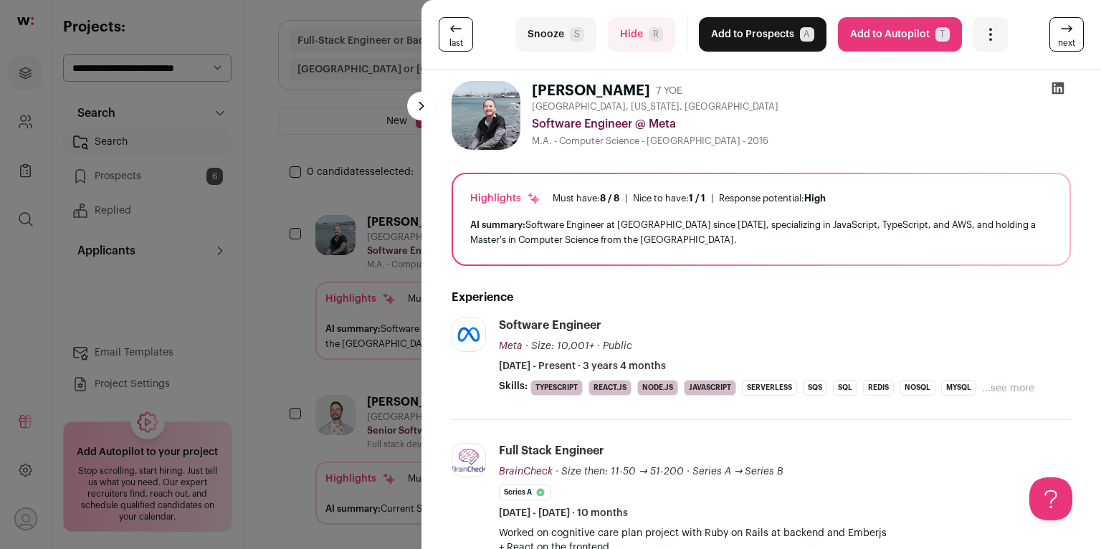
click at [385, 264] on div "last Snooze S Hide R Add to Prospects A Are you sure? [PERSON_NAME] is already …" at bounding box center [550, 274] width 1101 height 549
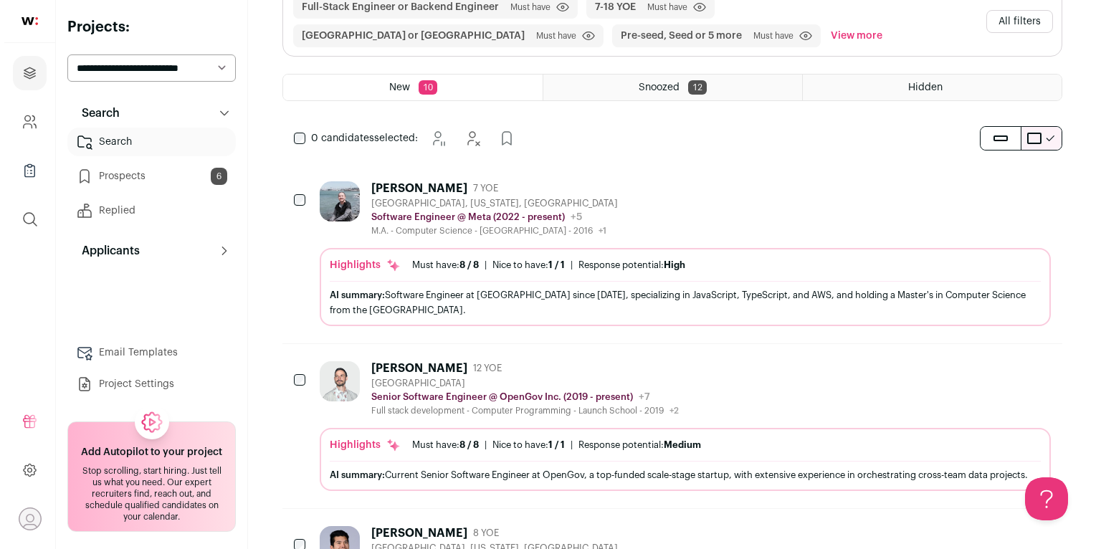
scroll to position [287, 0]
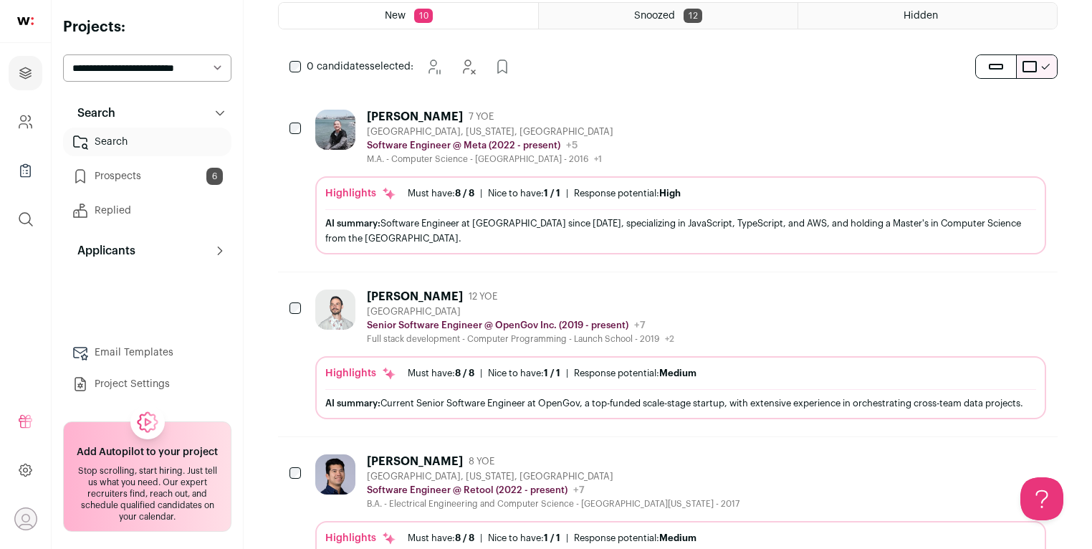
click at [488, 194] on ul "Must have: 8 / 8 How many must haves have been fulfilled? | [GEOGRAPHIC_DATA] t…" at bounding box center [544, 193] width 273 height 11
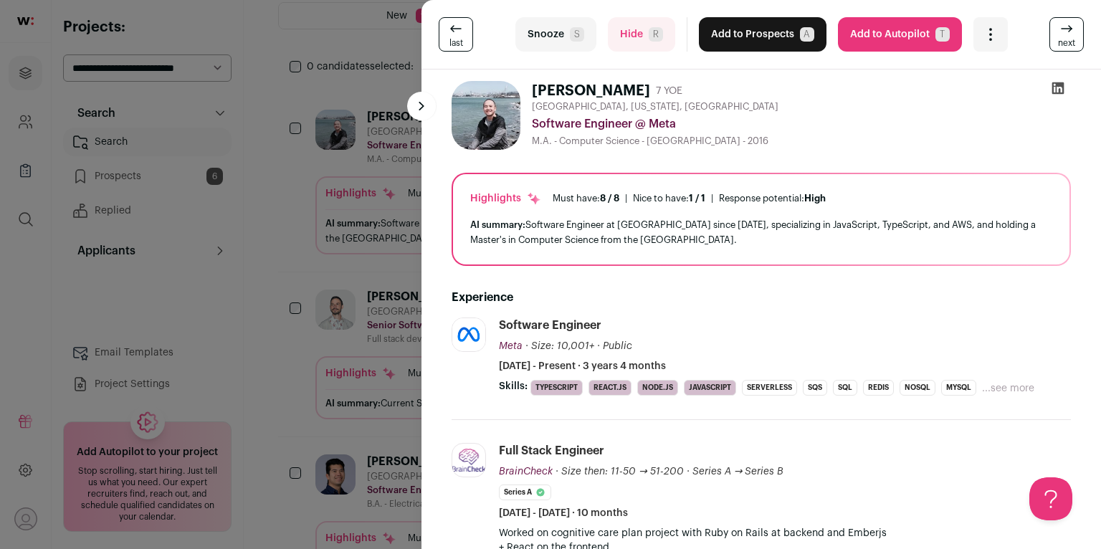
click at [634, 52] on div "last Snooze S Hide R Add to Prospects A Are you sure? [PERSON_NAME] is already …" at bounding box center [760, 35] width 679 height 70
click at [640, 43] on button "Hide R" at bounding box center [641, 34] width 67 height 34
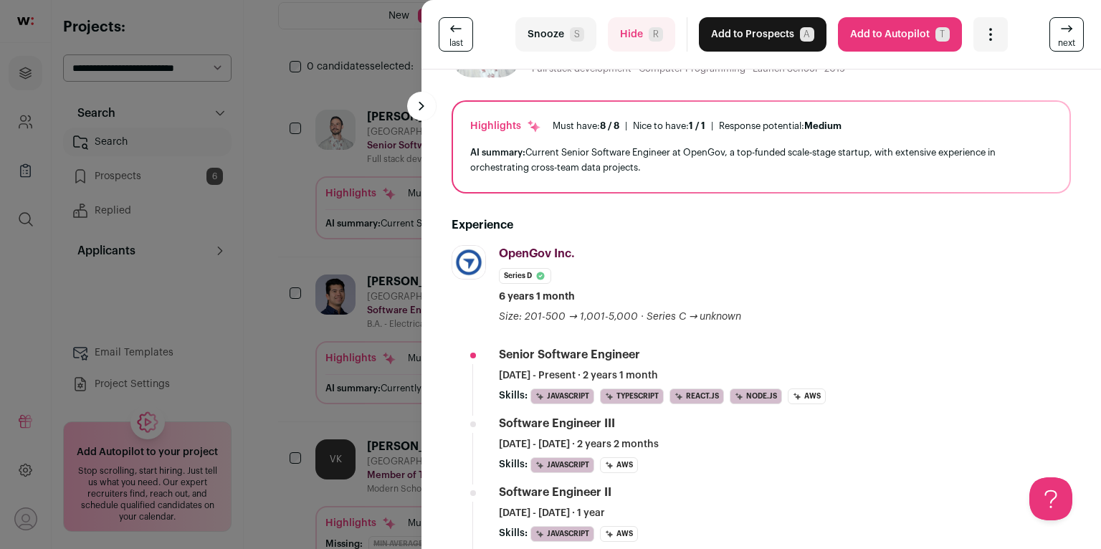
scroll to position [0, 0]
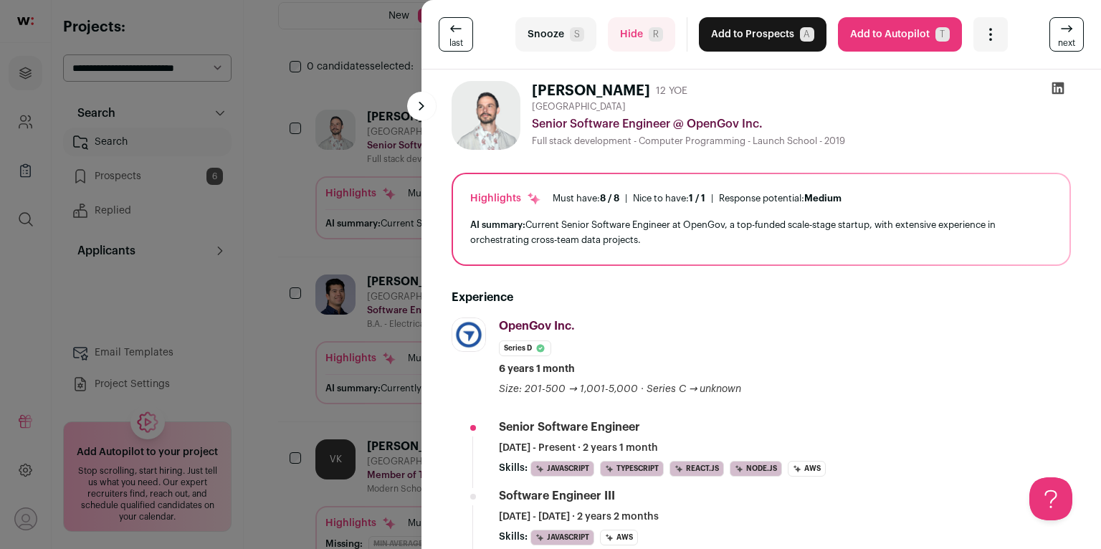
click at [644, 40] on button "Hide R" at bounding box center [641, 34] width 67 height 34
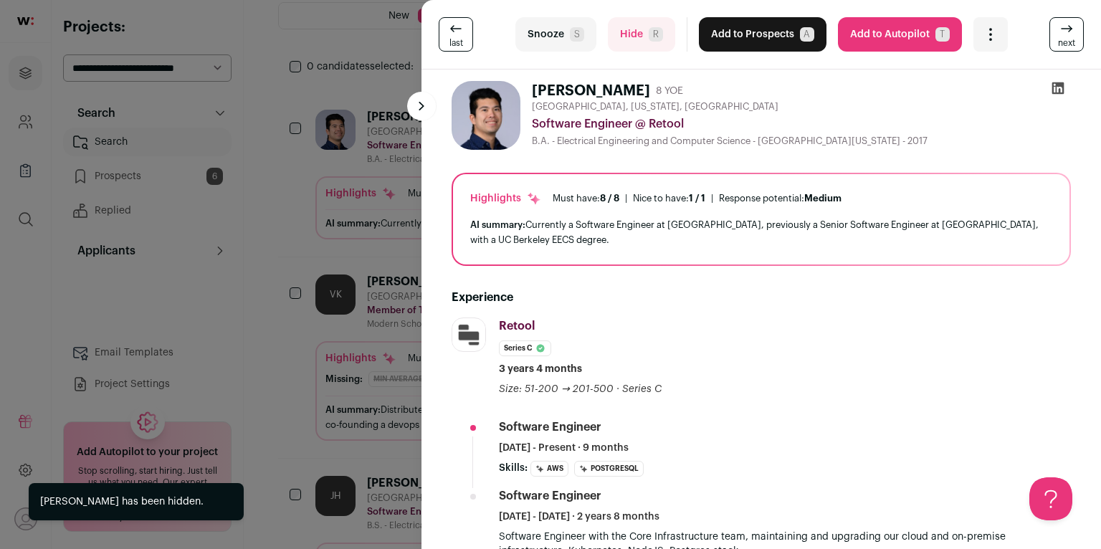
click at [1052, 86] on icon at bounding box center [1058, 88] width 12 height 12
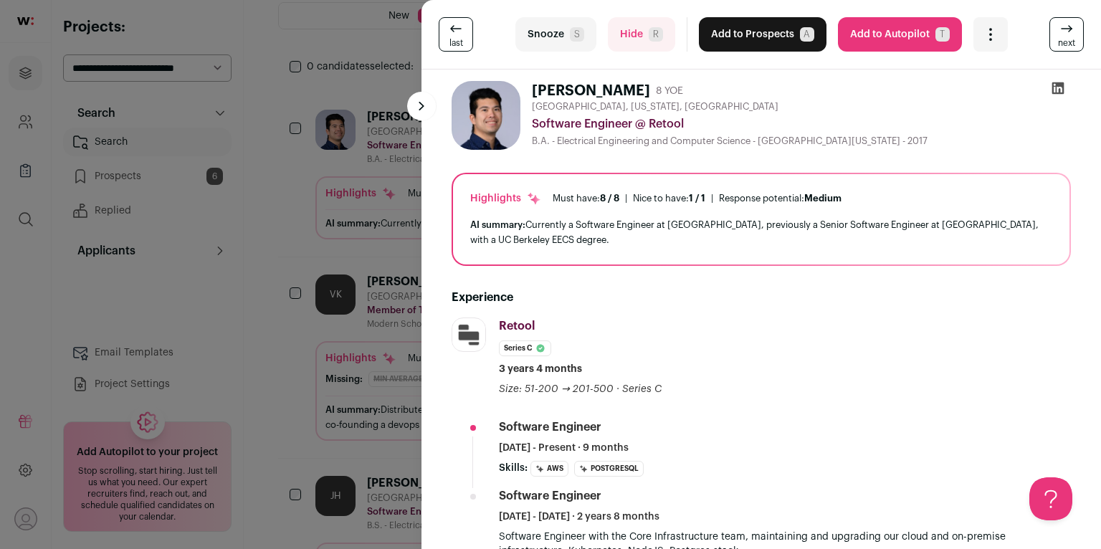
click at [574, 30] on span "S" at bounding box center [577, 34] width 14 height 14
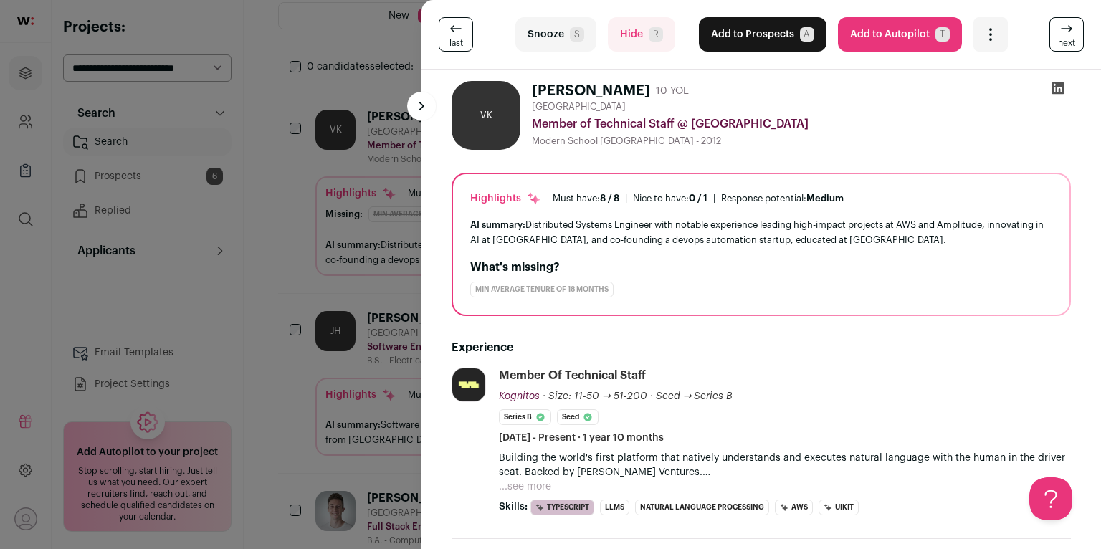
click at [1053, 85] on icon at bounding box center [1058, 88] width 12 height 12
click at [561, 29] on button "Snooze S" at bounding box center [555, 34] width 81 height 34
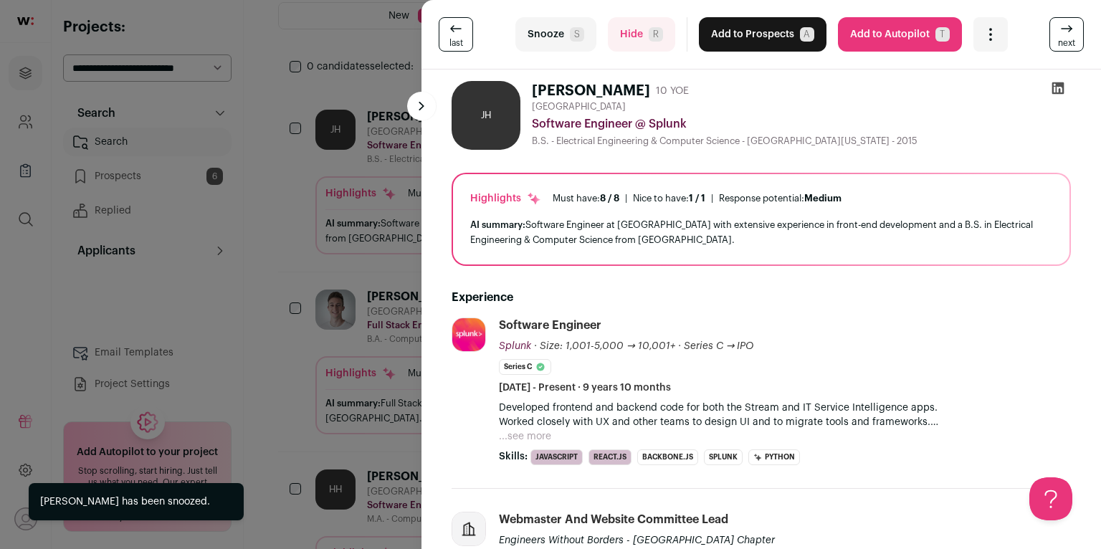
scroll to position [100, 0]
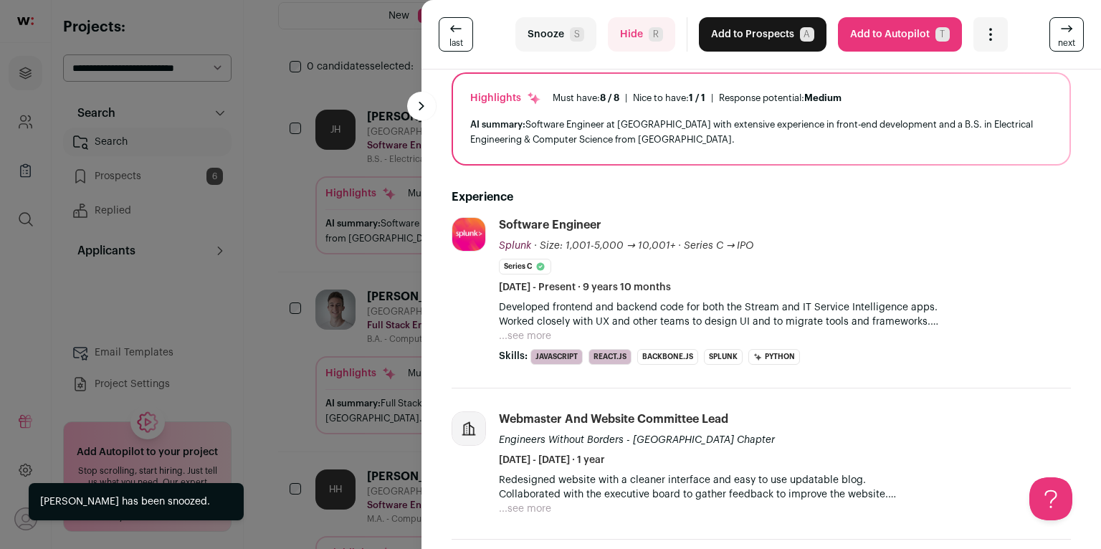
click at [528, 330] on button "...see more" at bounding box center [525, 336] width 52 height 14
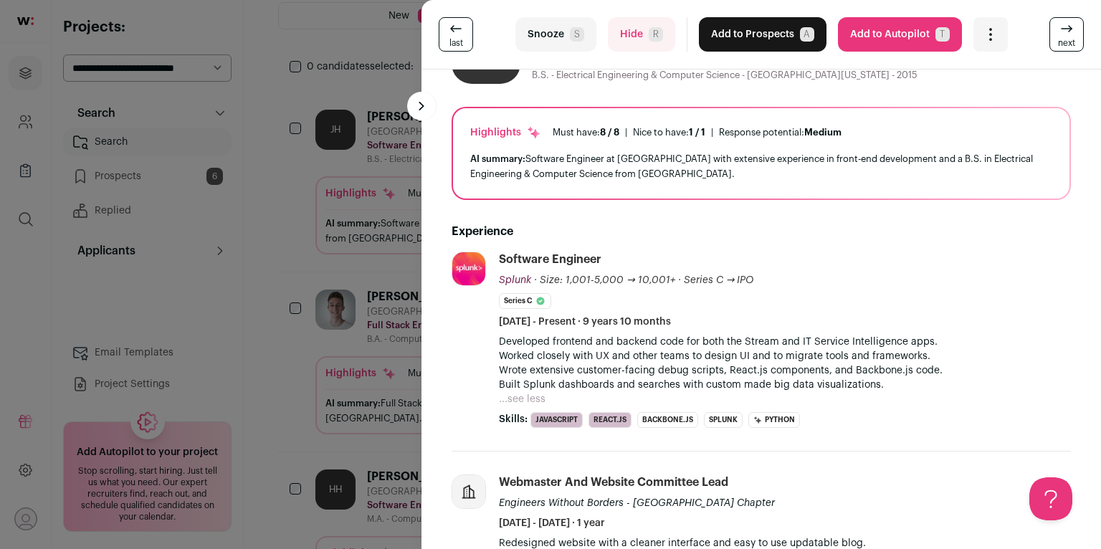
scroll to position [0, 0]
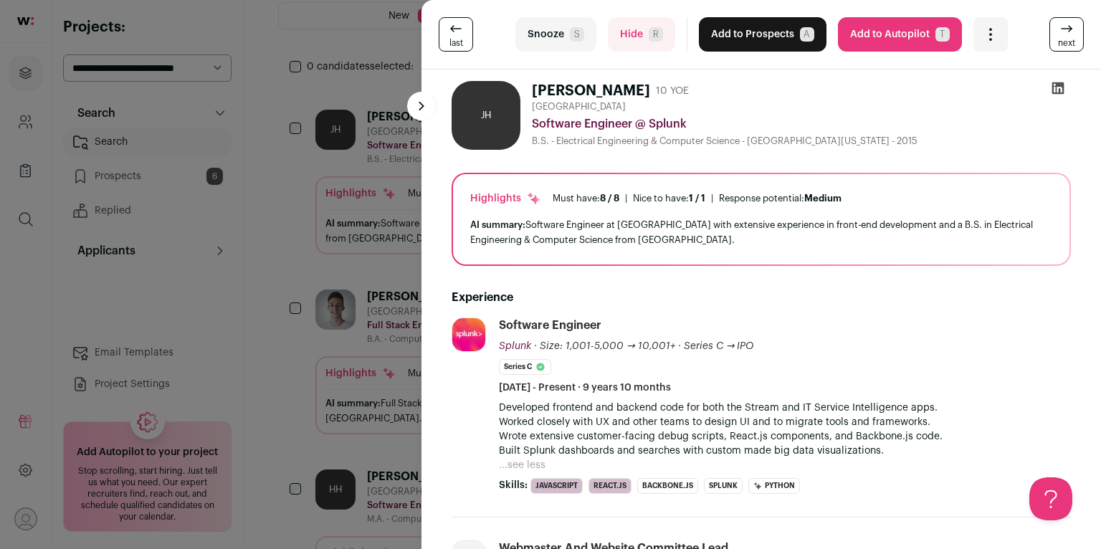
click at [1053, 91] on icon at bounding box center [1058, 88] width 14 height 14
click at [747, 34] on button "Add to Prospects A" at bounding box center [763, 34] width 128 height 34
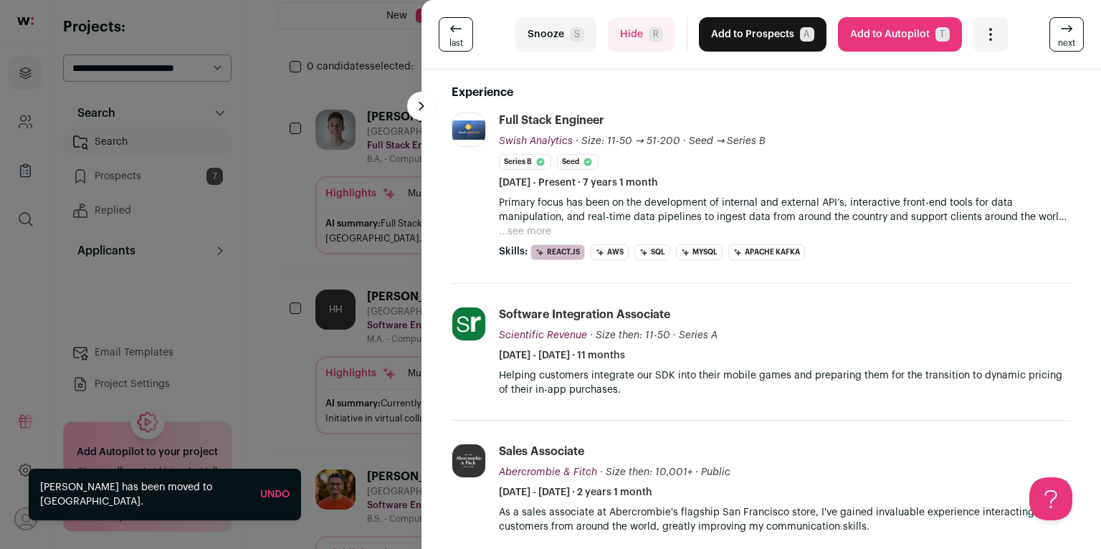
scroll to position [135, 0]
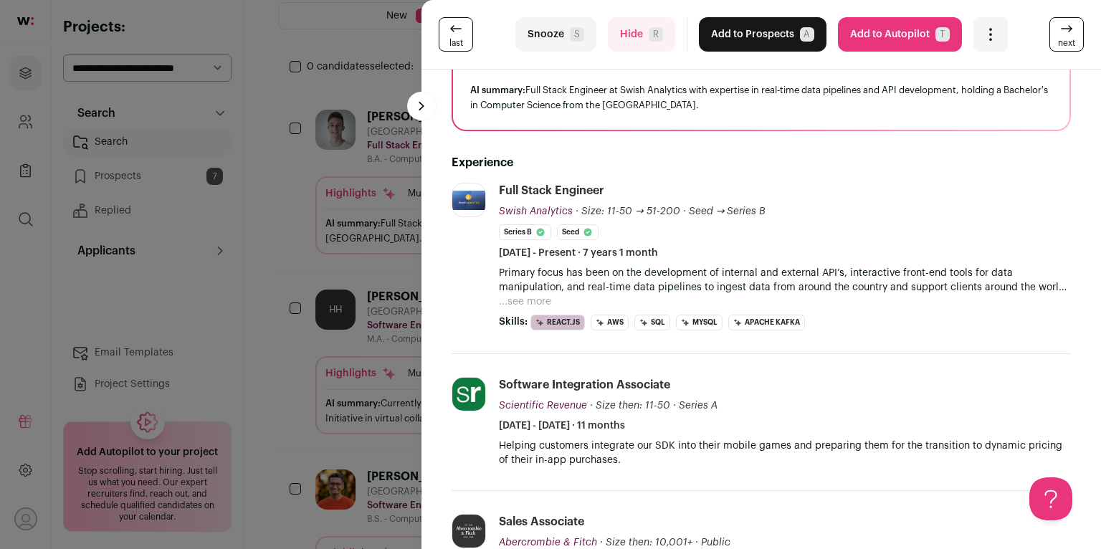
click at [626, 48] on button "Hide R" at bounding box center [641, 34] width 67 height 34
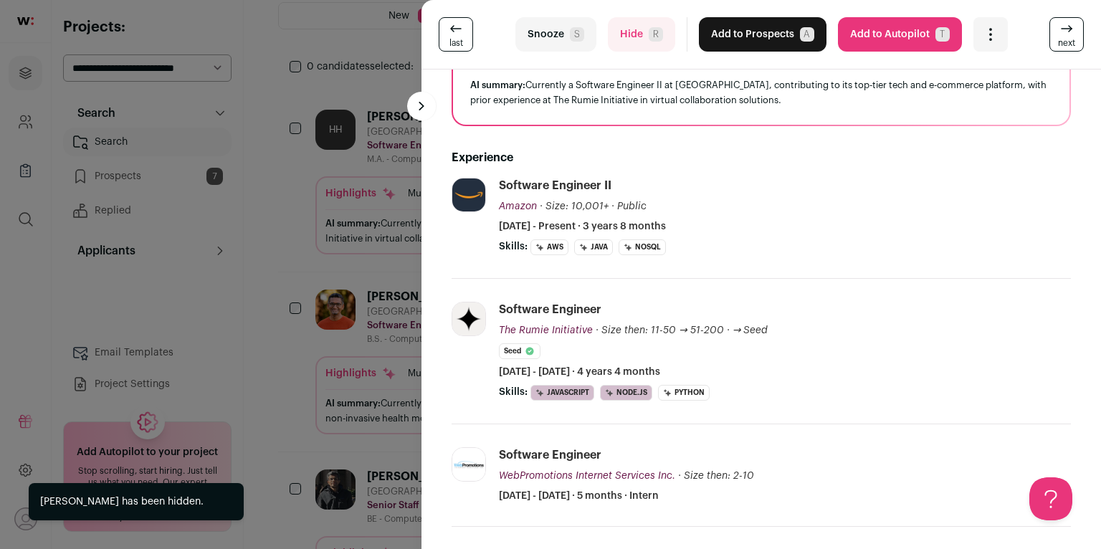
scroll to position [244, 0]
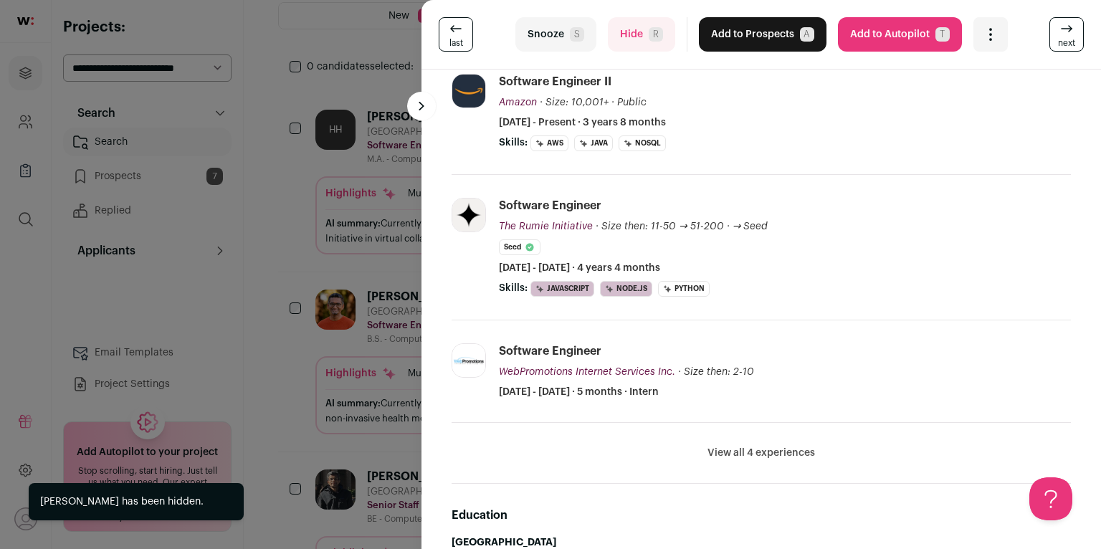
click at [373, 222] on div "last Snooze S Hide R Add to Prospects A Are you sure? [PERSON_NAME] is already …" at bounding box center [550, 274] width 1101 height 549
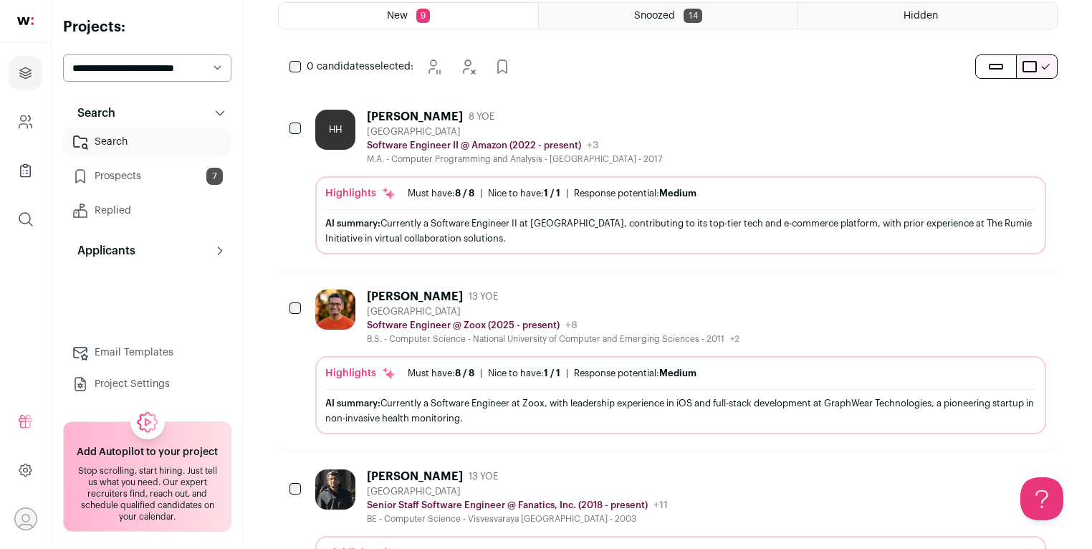
click at [581, 235] on div "AI summary: Currently a Software Engineer II at Amazon, contributing to its top…" at bounding box center [680, 231] width 711 height 30
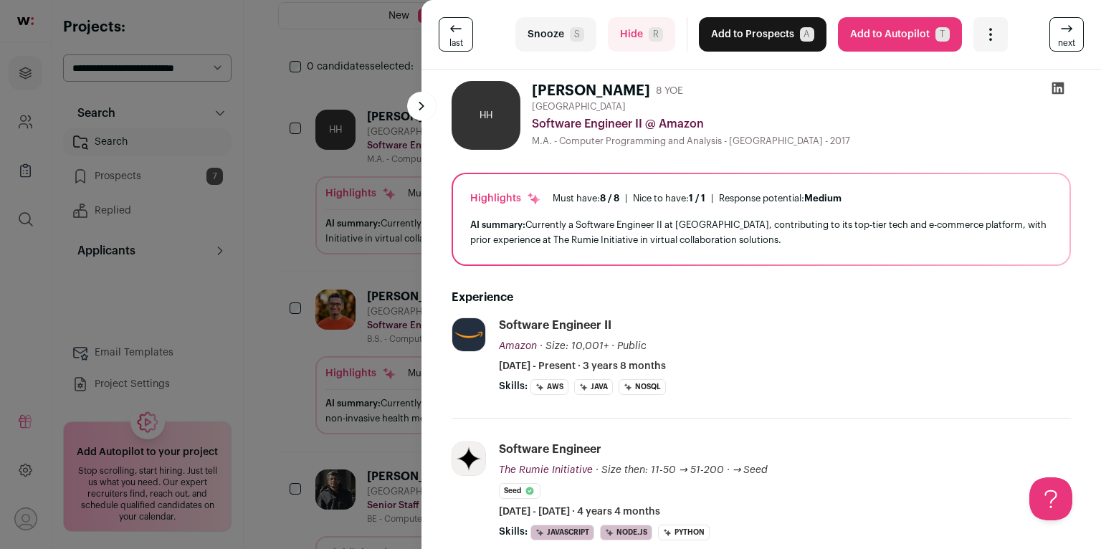
click at [671, 32] on div "Snooze S Hide R Add to Prospects A Are you sure? [PERSON_NAME] is already in yo…" at bounding box center [761, 34] width 492 height 34
click at [664, 32] on button "Hide R" at bounding box center [641, 34] width 67 height 34
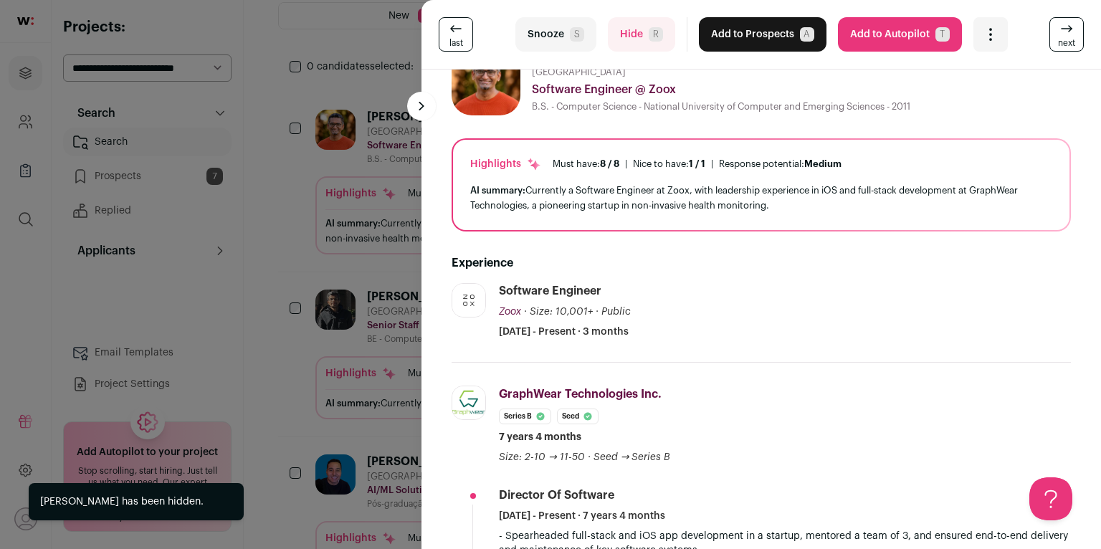
scroll to position [54, 0]
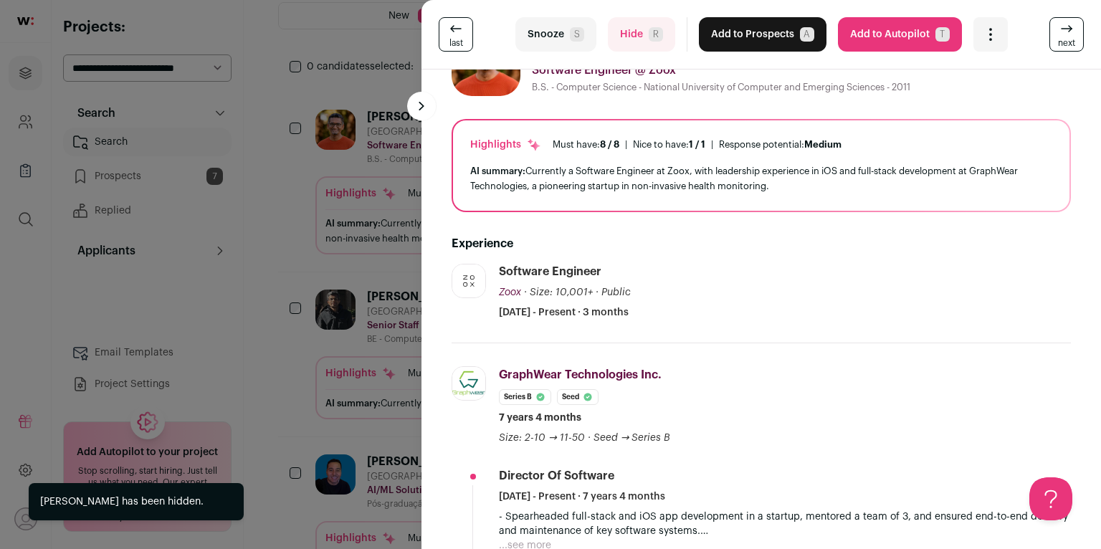
click at [654, 42] on button "Hide R" at bounding box center [641, 34] width 67 height 34
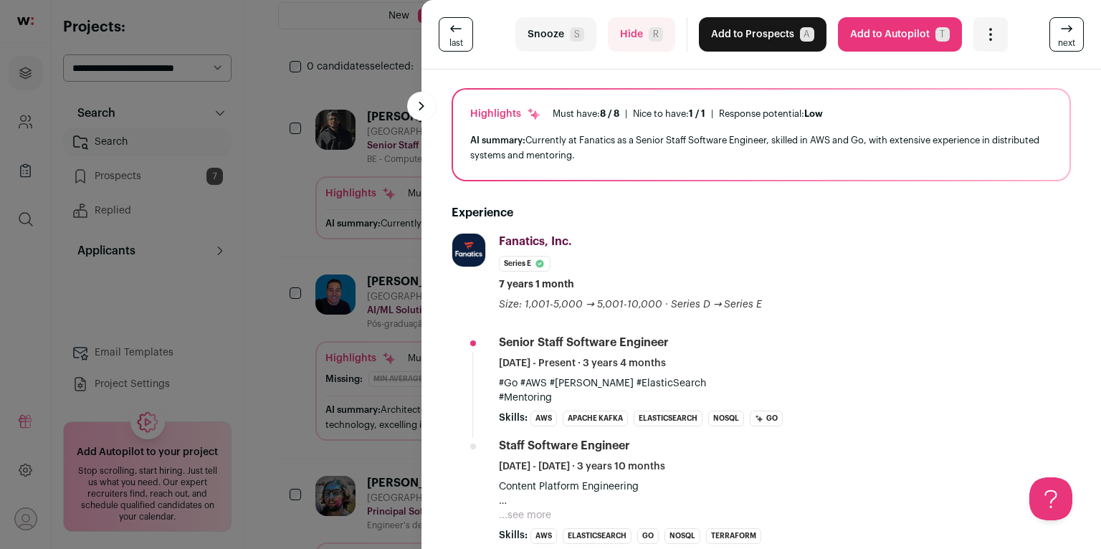
scroll to position [0, 0]
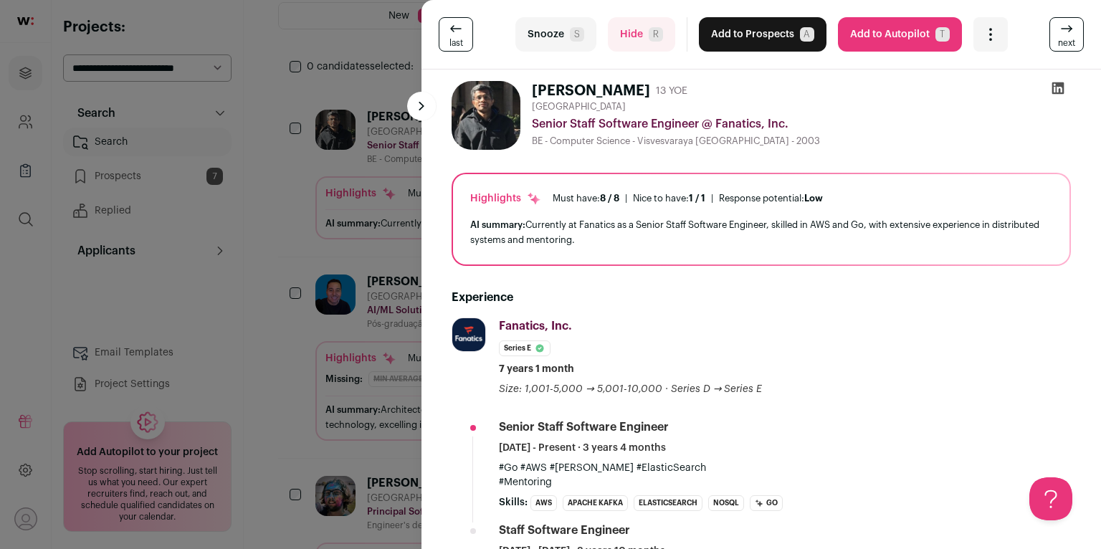
click at [1052, 87] on icon at bounding box center [1058, 88] width 12 height 12
click at [748, 44] on button "Add to Prospects A" at bounding box center [763, 34] width 128 height 34
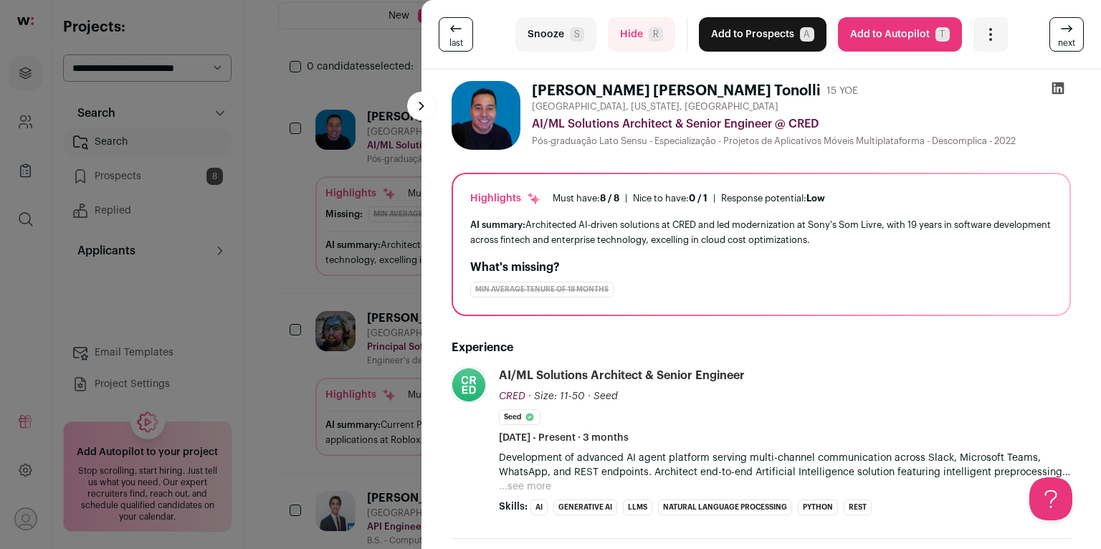
click at [1051, 90] on icon at bounding box center [1058, 88] width 14 height 14
click at [617, 26] on button "Hide R" at bounding box center [641, 34] width 67 height 34
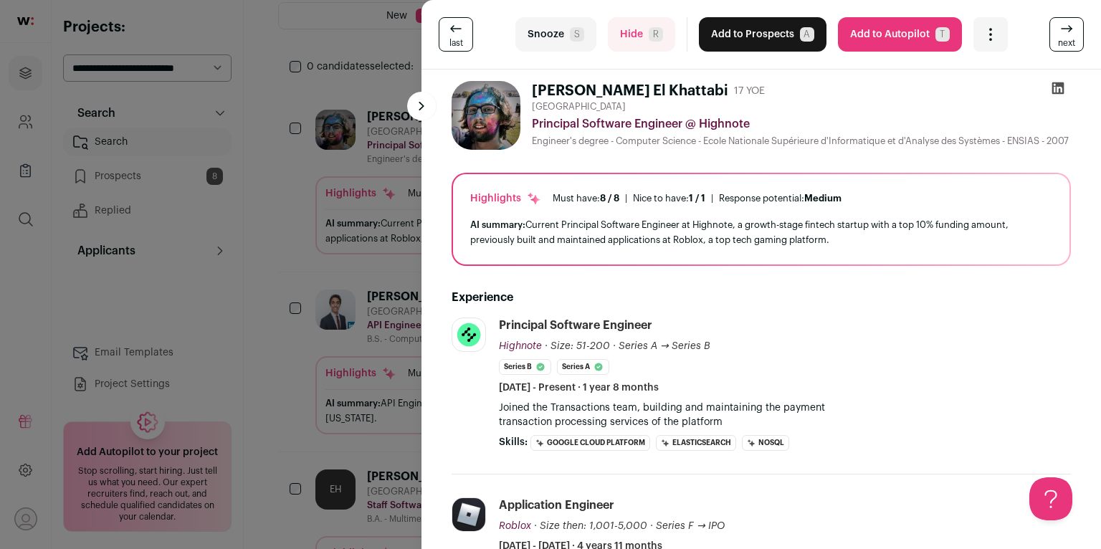
click at [1060, 88] on icon at bounding box center [1058, 88] width 14 height 14
click at [758, 47] on button "Add to Prospects A" at bounding box center [763, 34] width 128 height 34
